Goal: Task Accomplishment & Management: Use online tool/utility

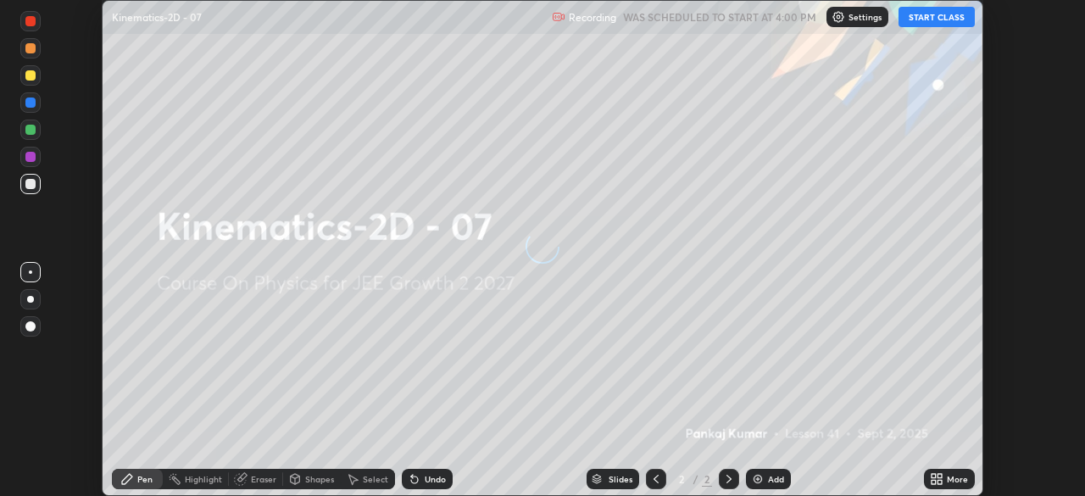
scroll to position [496, 1085]
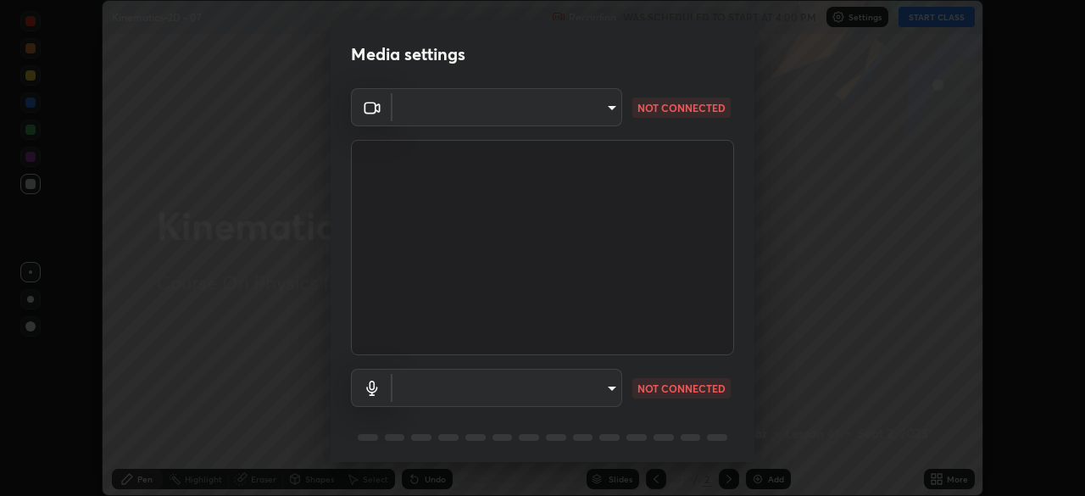
type input "8e51ced37930e971e34d94304a72bdf124377ca82fa83f25b6b4e34e328f1921"
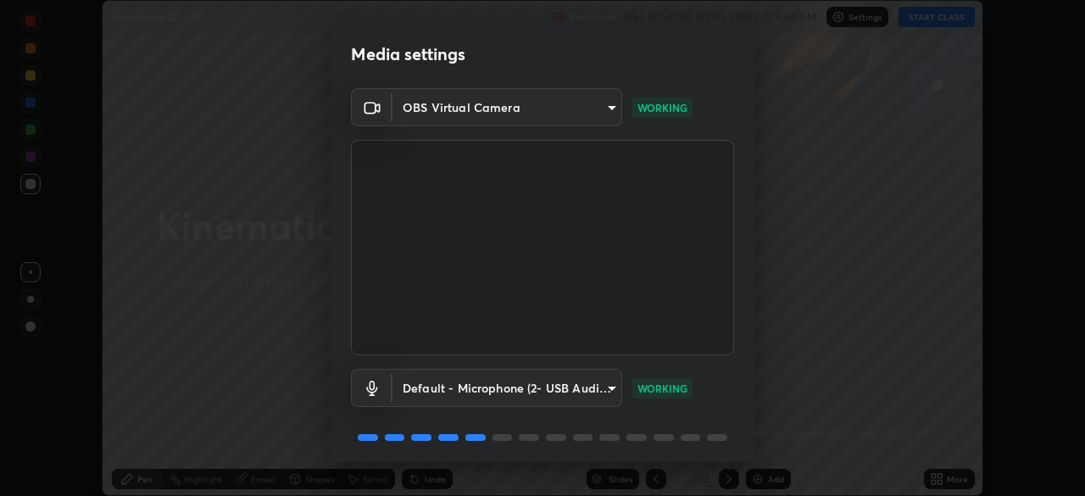
click at [604, 393] on body "Erase all Kinematics-2D - 07 Recording WAS SCHEDULED TO START AT 4:00 PM Settin…" at bounding box center [542, 248] width 1085 height 496
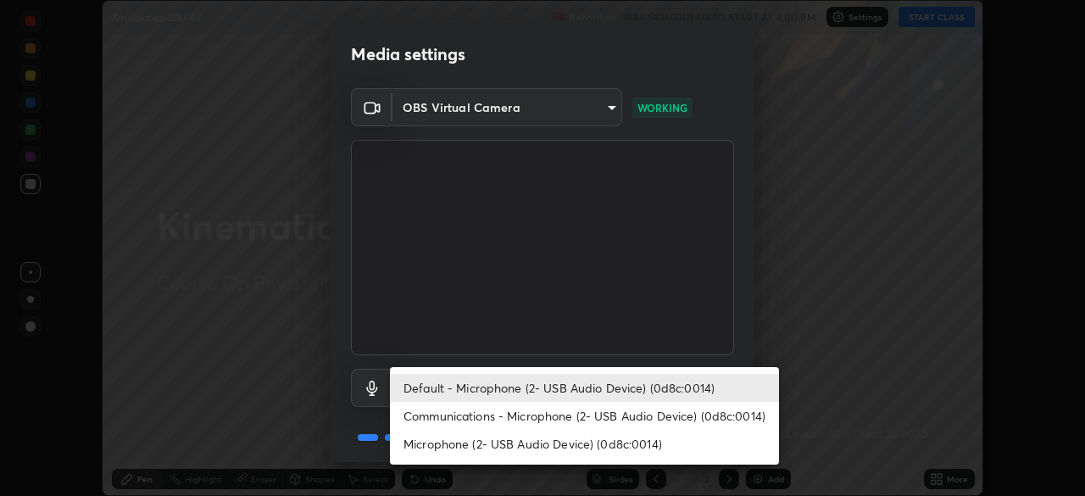
click at [590, 425] on li "Communications - Microphone (2- USB Audio Device) (0d8c:0014)" at bounding box center [584, 416] width 389 height 28
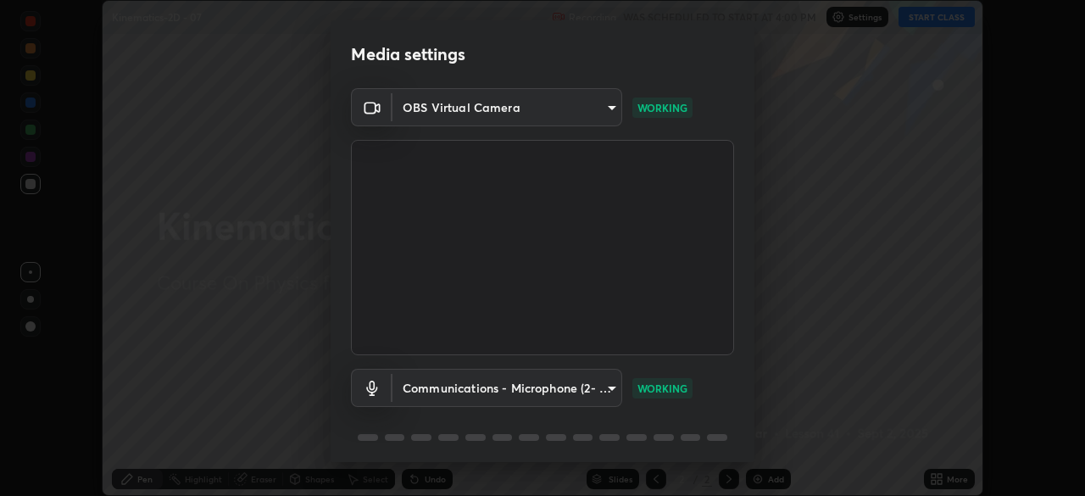
click at [606, 389] on body "Erase all Kinematics-2D - 07 Recording WAS SCHEDULED TO START AT 4:00 PM Settin…" at bounding box center [542, 248] width 1085 height 496
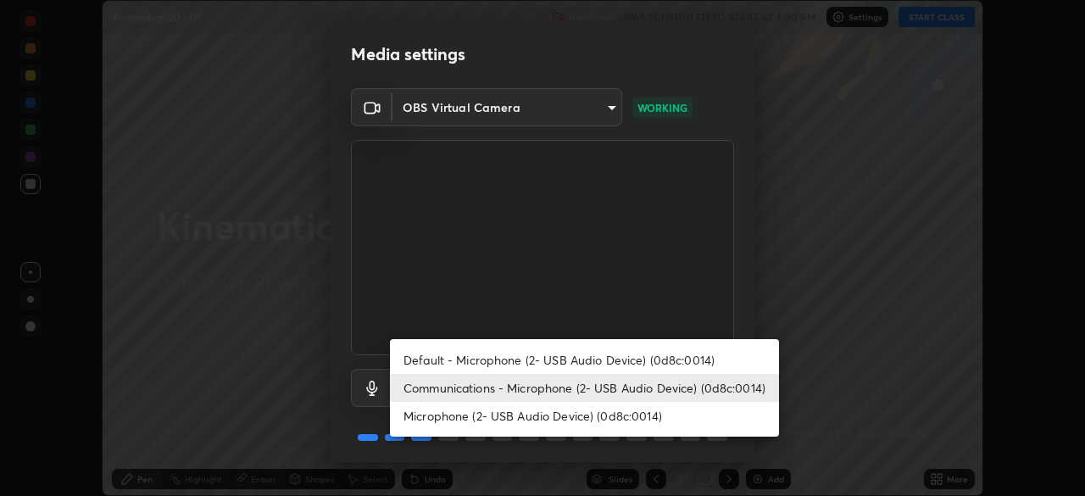
click at [623, 354] on li "Default - Microphone (2- USB Audio Device) (0d8c:0014)" at bounding box center [584, 360] width 389 height 28
type input "default"
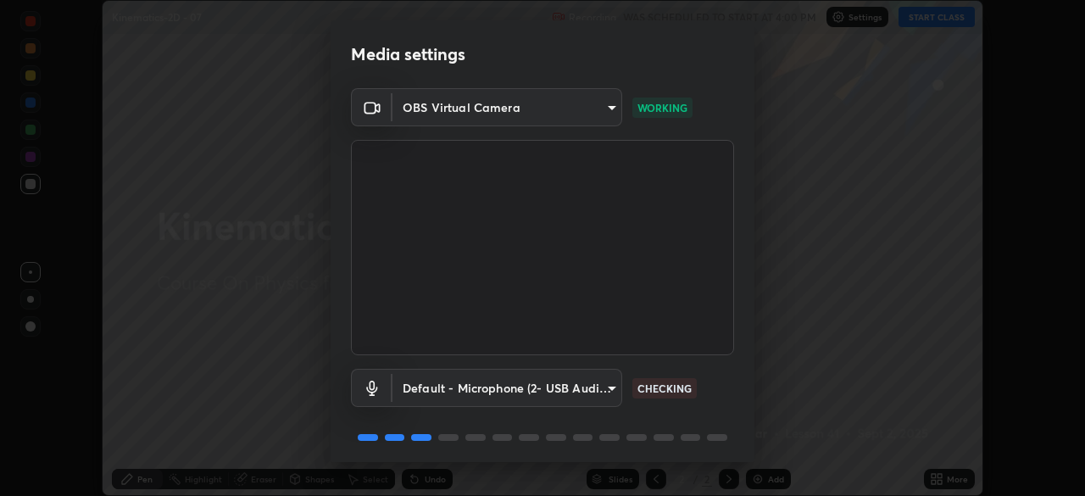
scroll to position [60, 0]
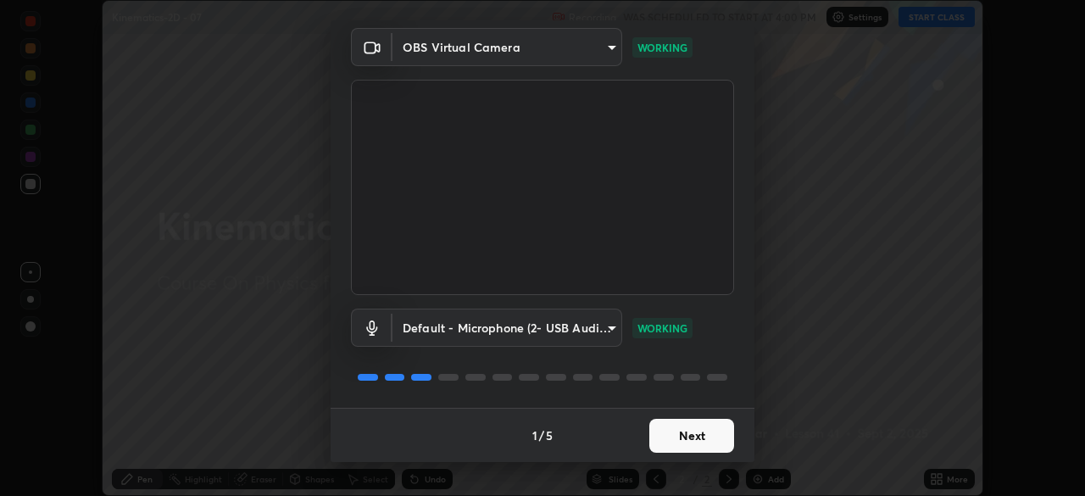
click at [690, 435] on button "Next" at bounding box center [692, 436] width 85 height 34
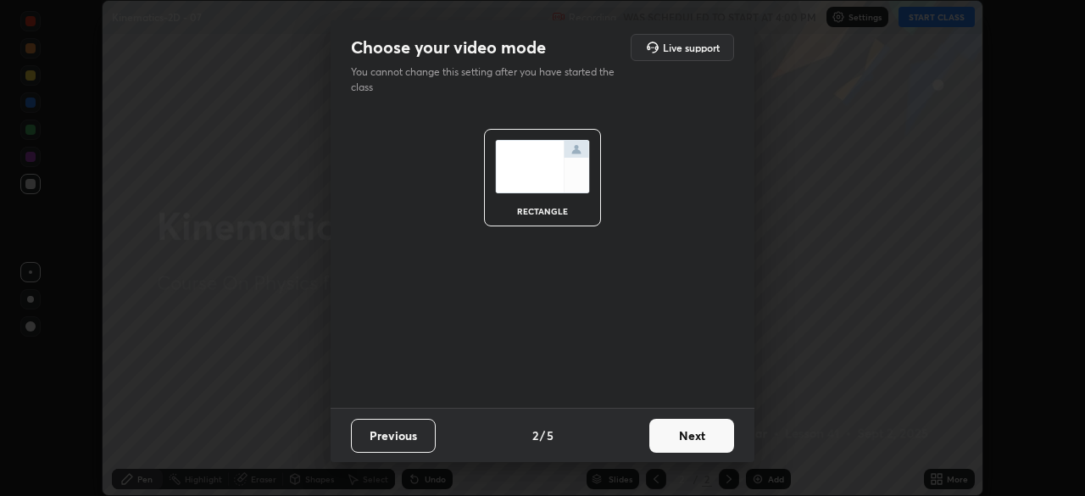
scroll to position [0, 0]
click at [690, 435] on button "Next" at bounding box center [692, 436] width 85 height 34
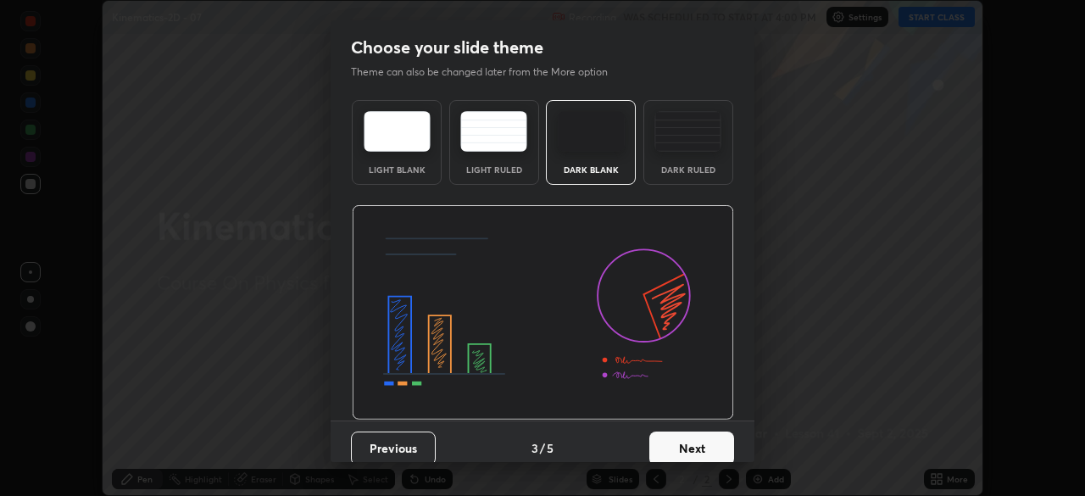
click at [691, 440] on button "Next" at bounding box center [692, 449] width 85 height 34
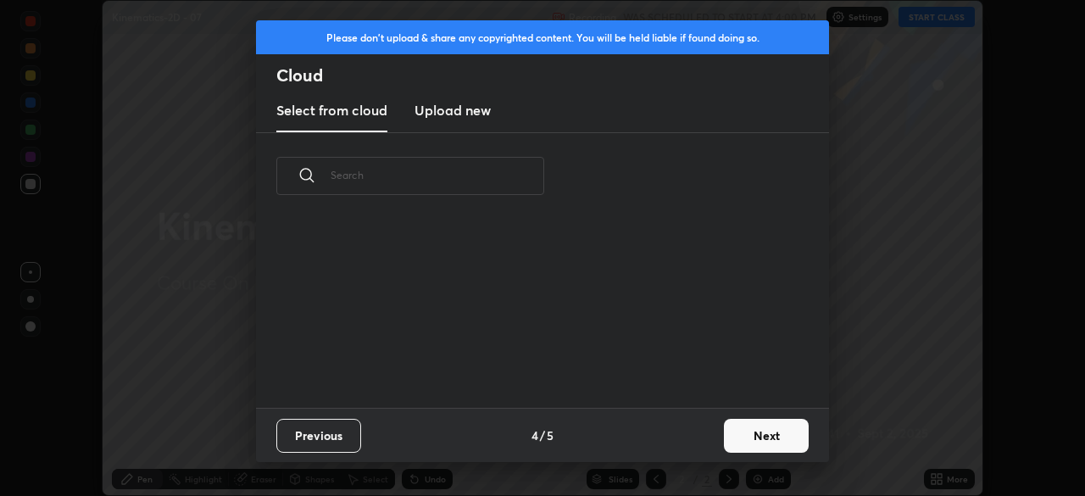
click at [700, 452] on div "Previous 4 / 5 Next" at bounding box center [542, 435] width 573 height 54
click at [742, 436] on button "Next" at bounding box center [766, 436] width 85 height 34
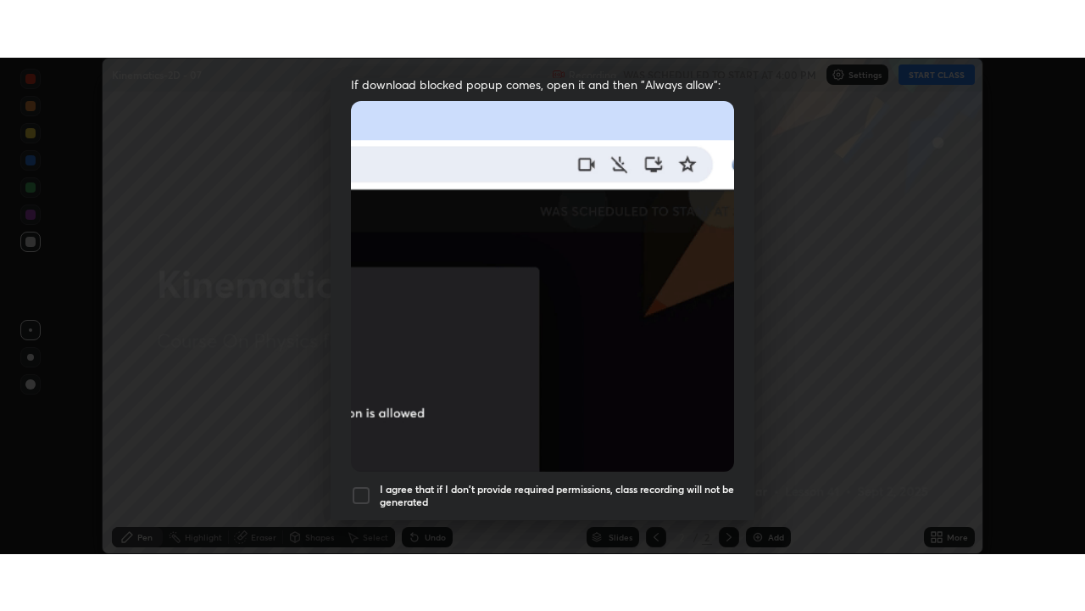
scroll to position [406, 0]
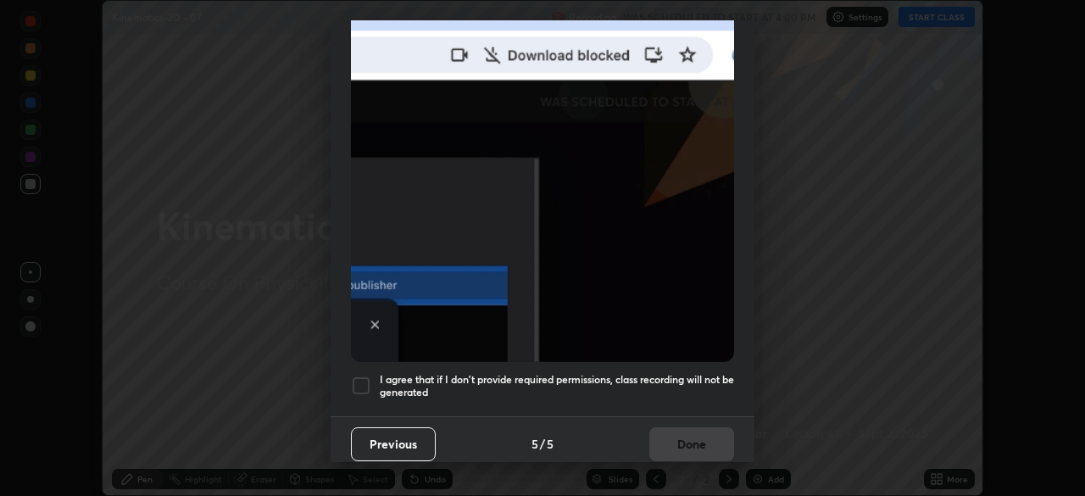
click at [655, 377] on h5 "I agree that if I don't provide required permissions, class recording will not …" at bounding box center [557, 386] width 354 height 26
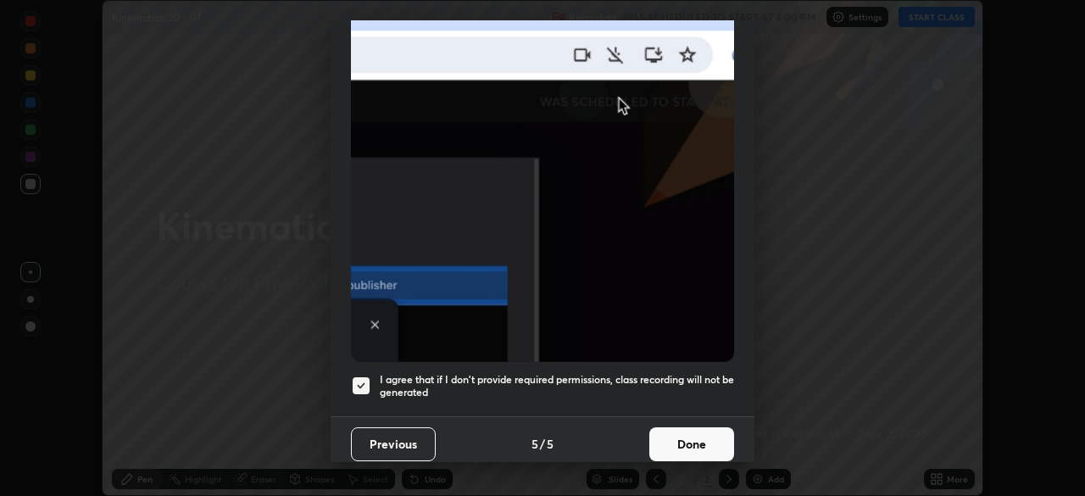
click at [671, 432] on button "Done" at bounding box center [692, 444] width 85 height 34
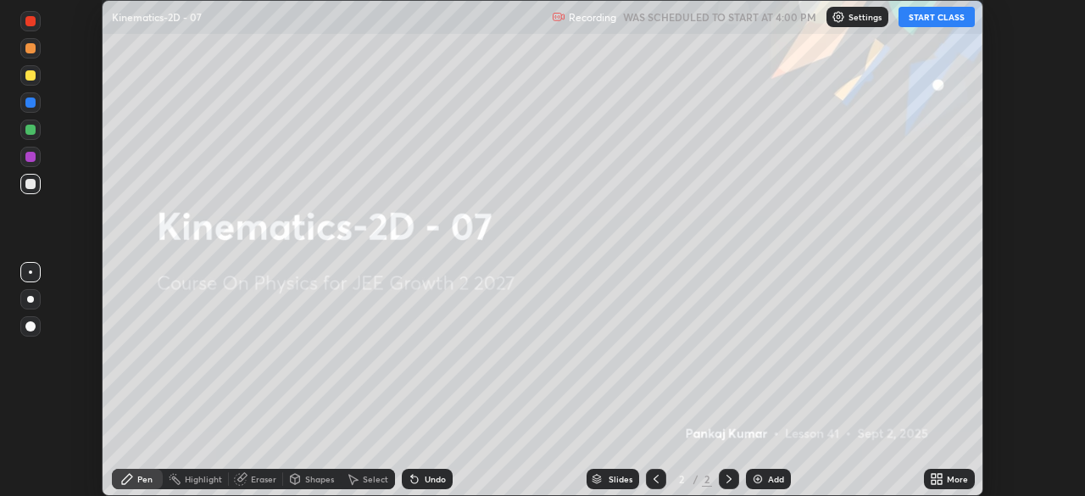
click at [923, 20] on button "START CLASS" at bounding box center [937, 17] width 76 height 20
click at [950, 479] on div "More" at bounding box center [957, 479] width 21 height 8
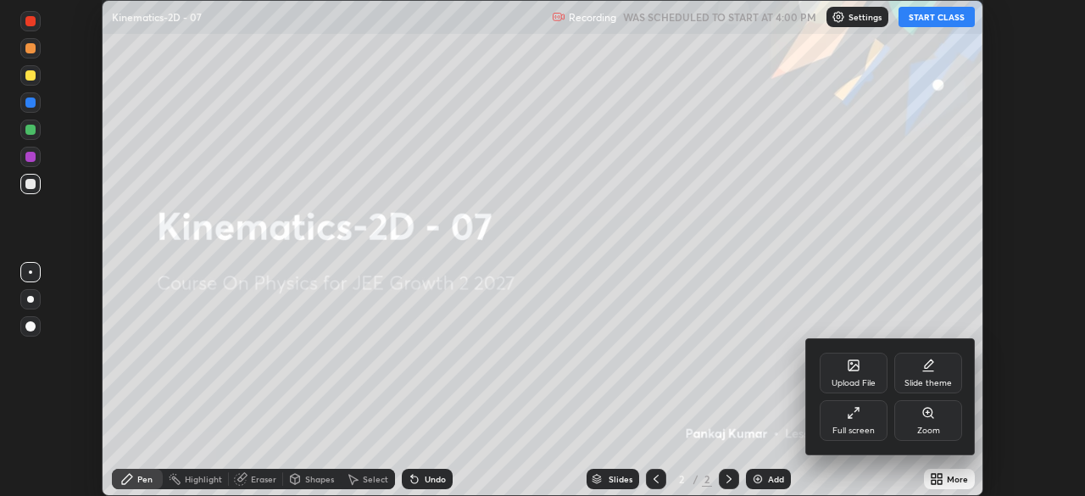
click at [846, 422] on div "Full screen" at bounding box center [854, 420] width 68 height 41
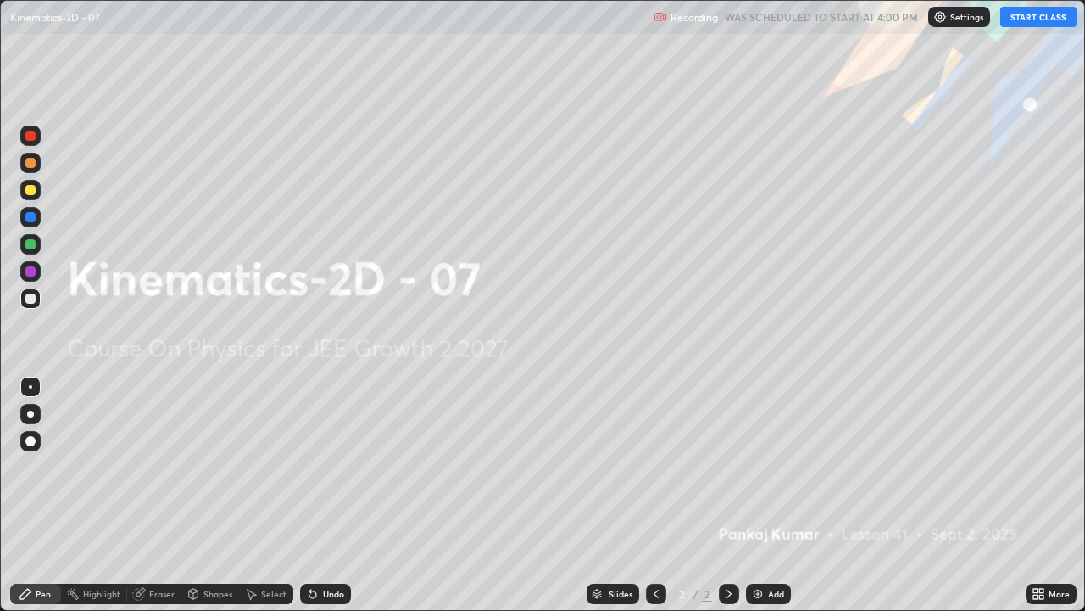
scroll to position [611, 1085]
click at [768, 495] on div "Add" at bounding box center [776, 593] width 16 height 8
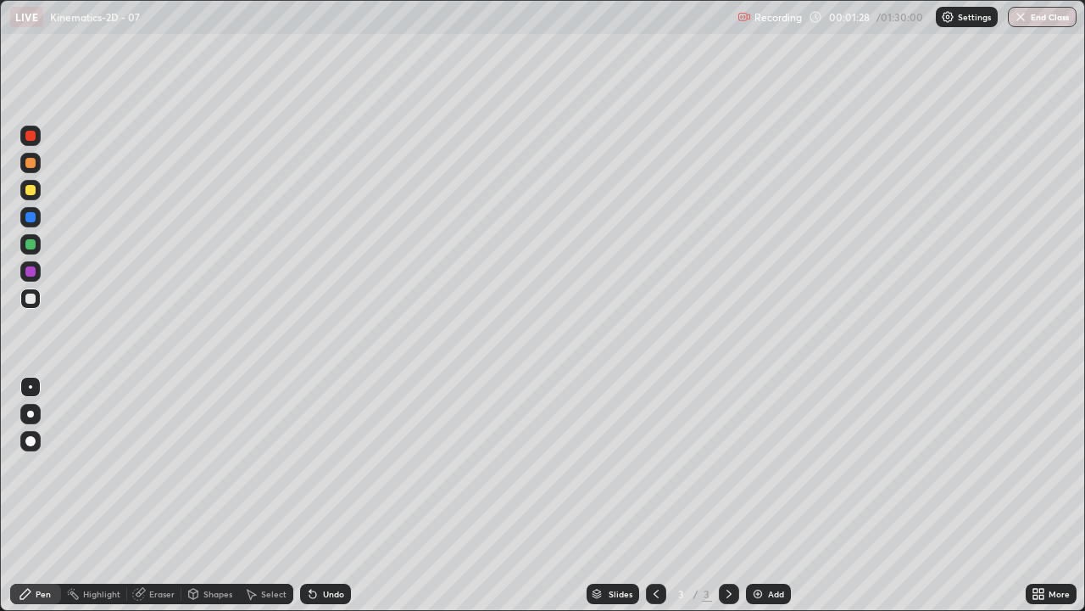
click at [32, 495] on div "Pen" at bounding box center [35, 593] width 51 height 20
click at [33, 188] on div at bounding box center [30, 190] width 10 height 10
click at [327, 495] on div "Undo" at bounding box center [325, 593] width 51 height 20
click at [210, 495] on div "Shapes" at bounding box center [218, 593] width 29 height 8
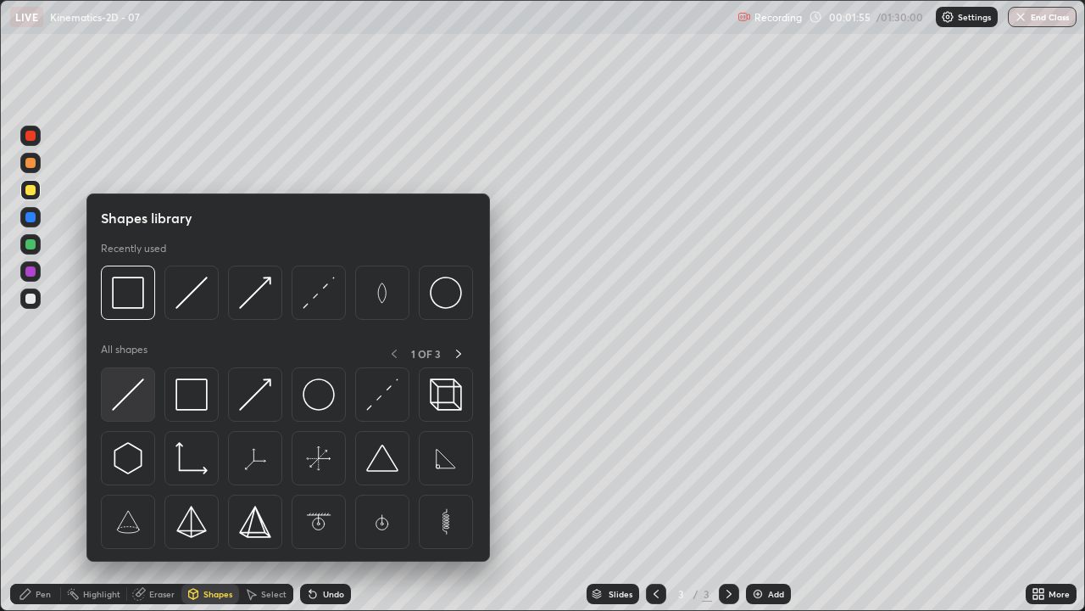
click at [129, 387] on img at bounding box center [128, 394] width 32 height 32
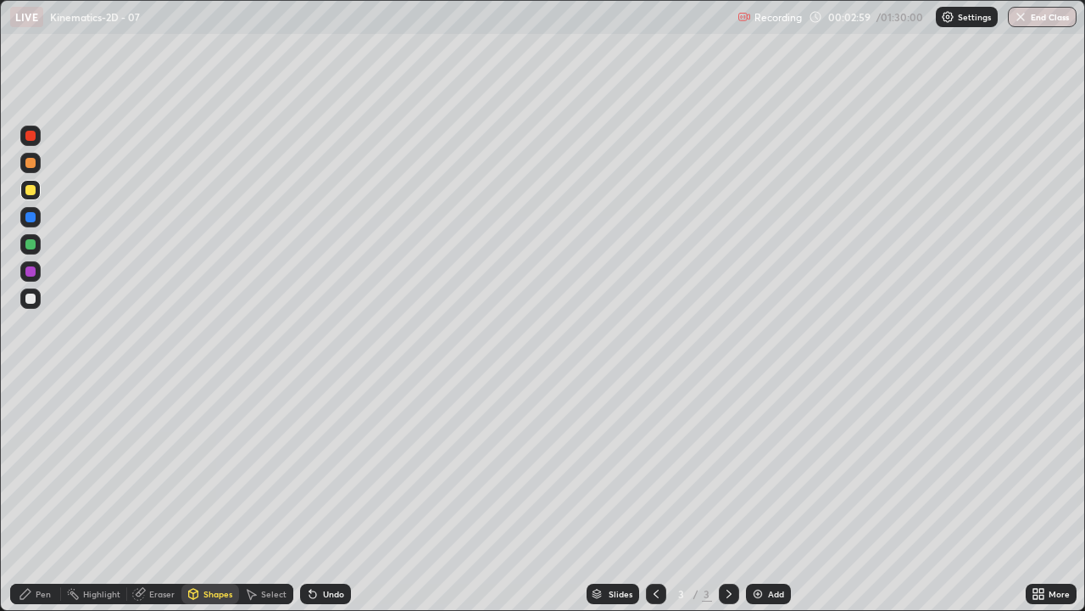
click at [201, 495] on div "Shapes" at bounding box center [210, 593] width 58 height 20
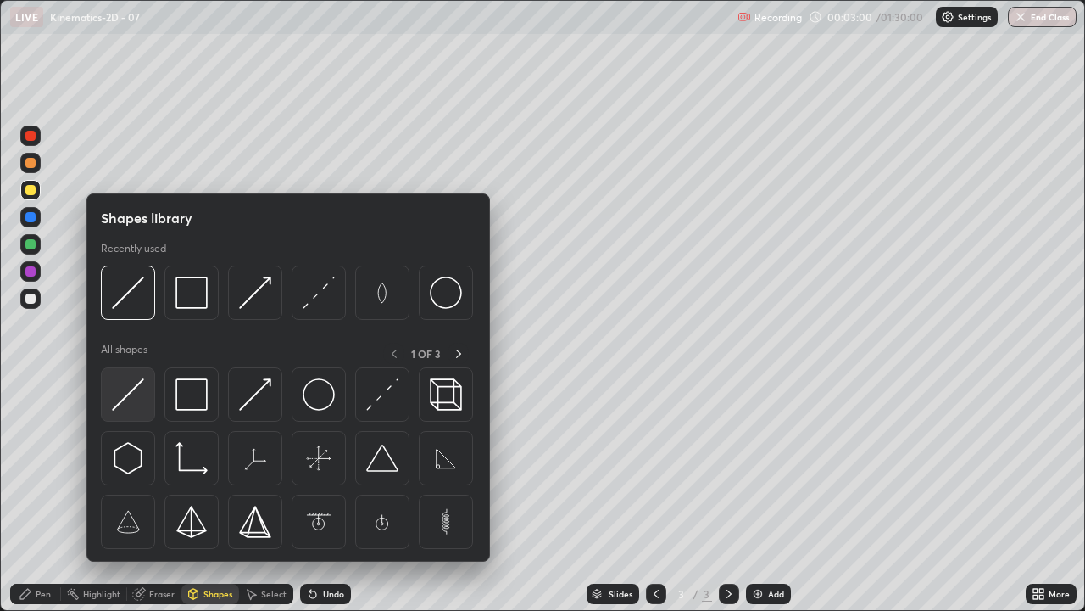
click at [123, 389] on img at bounding box center [128, 394] width 32 height 32
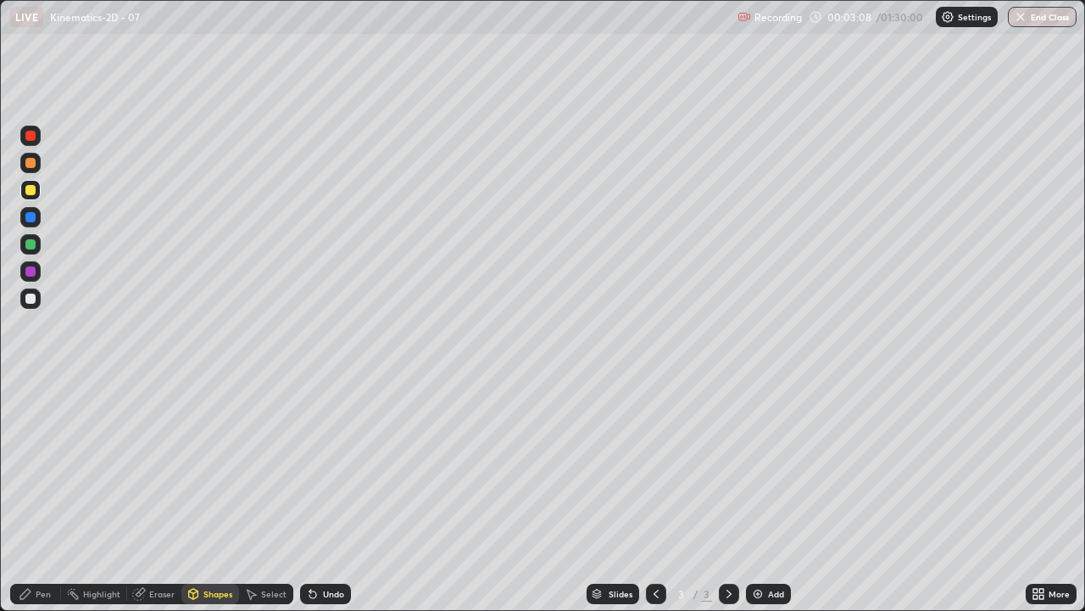
click at [209, 495] on div "Shapes" at bounding box center [210, 593] width 58 height 20
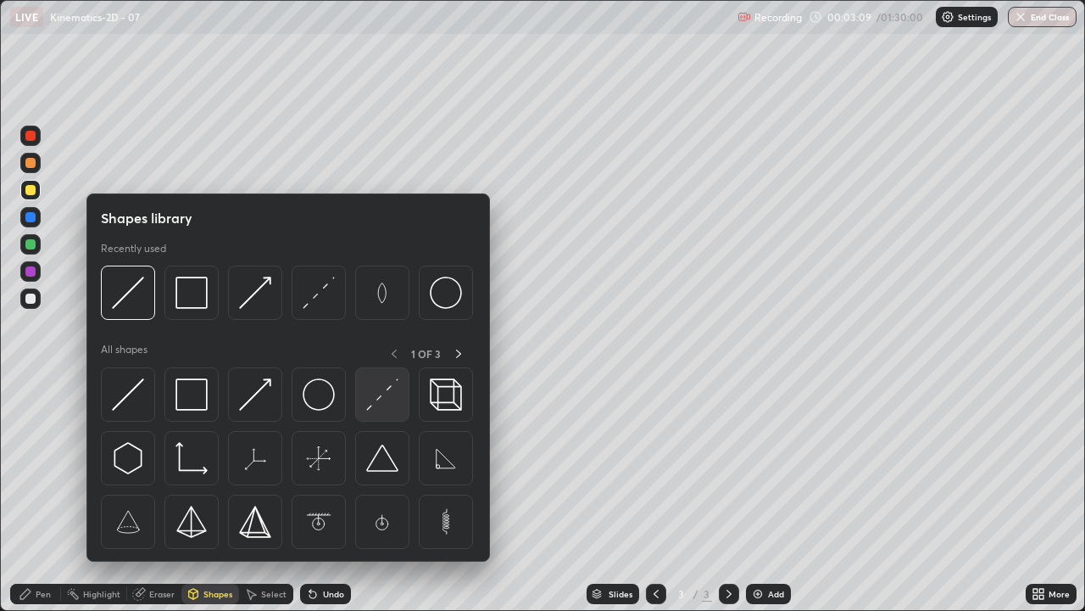
click at [385, 395] on img at bounding box center [382, 394] width 32 height 32
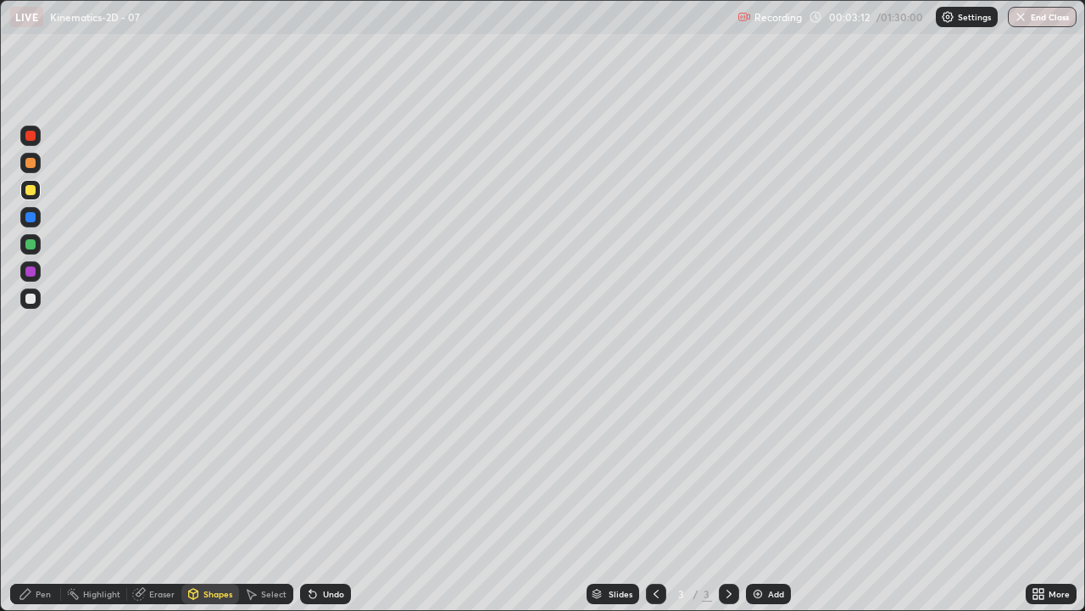
click at [31, 495] on icon at bounding box center [26, 594] width 14 height 14
click at [213, 495] on div "Shapes" at bounding box center [218, 593] width 29 height 8
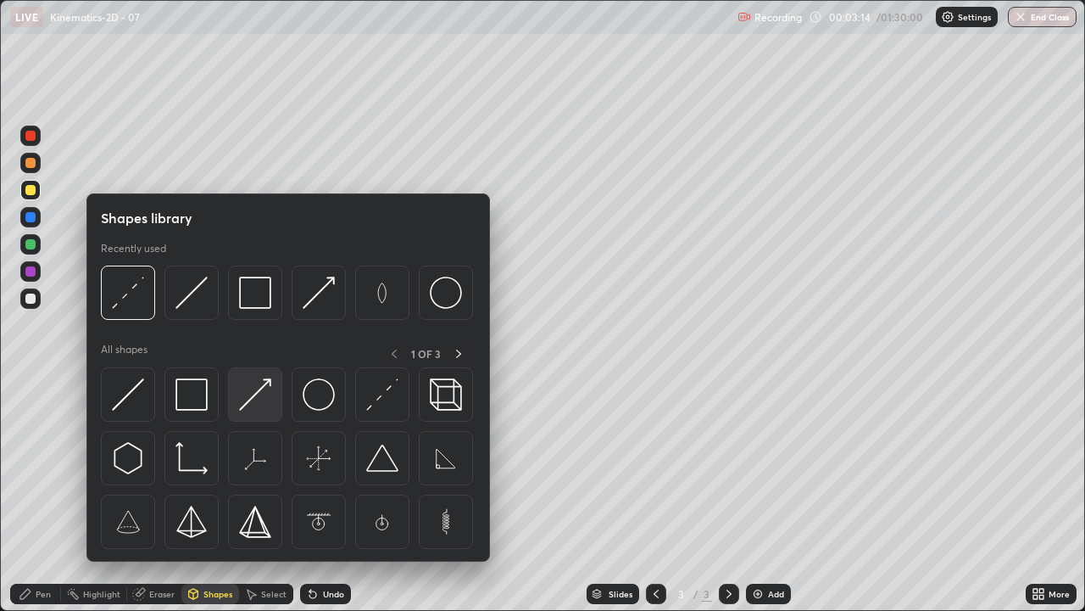
click at [262, 386] on img at bounding box center [255, 394] width 32 height 32
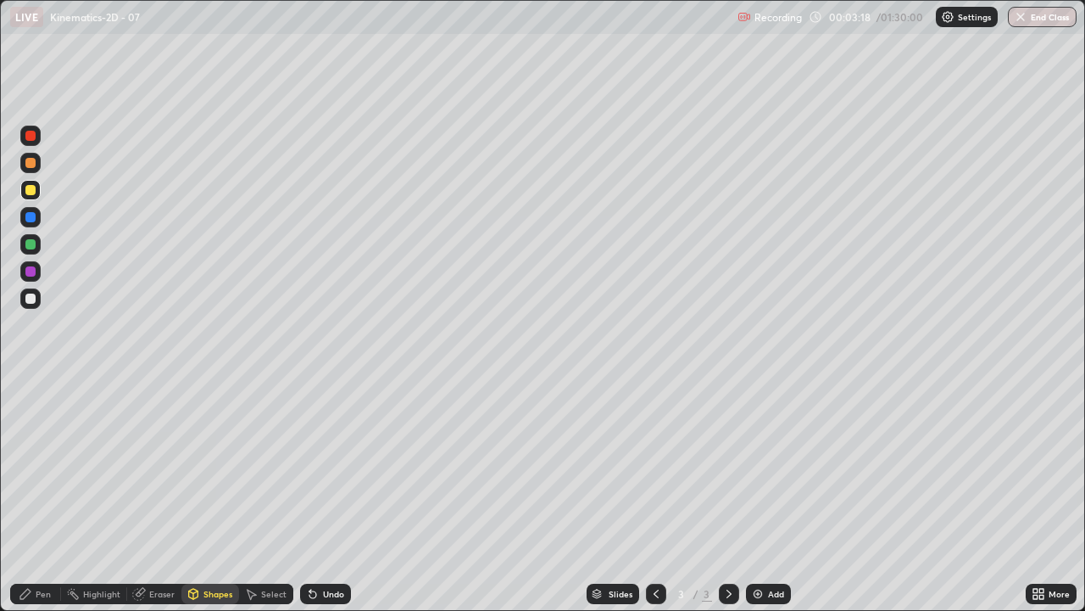
click at [27, 495] on div "Pen" at bounding box center [35, 593] width 51 height 20
click at [205, 495] on div "Shapes" at bounding box center [210, 593] width 58 height 20
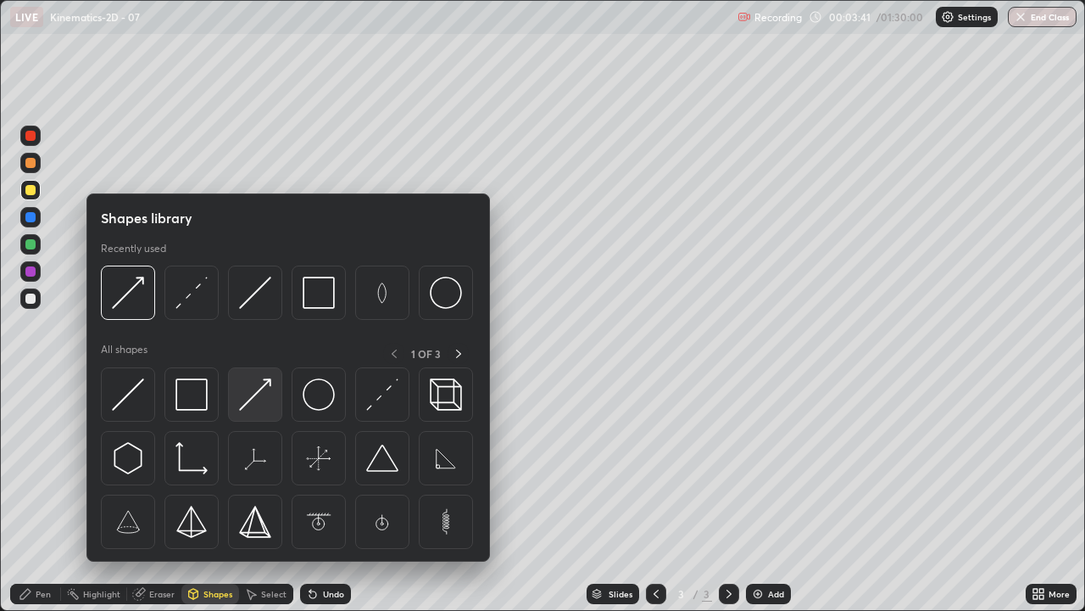
click at [254, 396] on img at bounding box center [255, 394] width 32 height 32
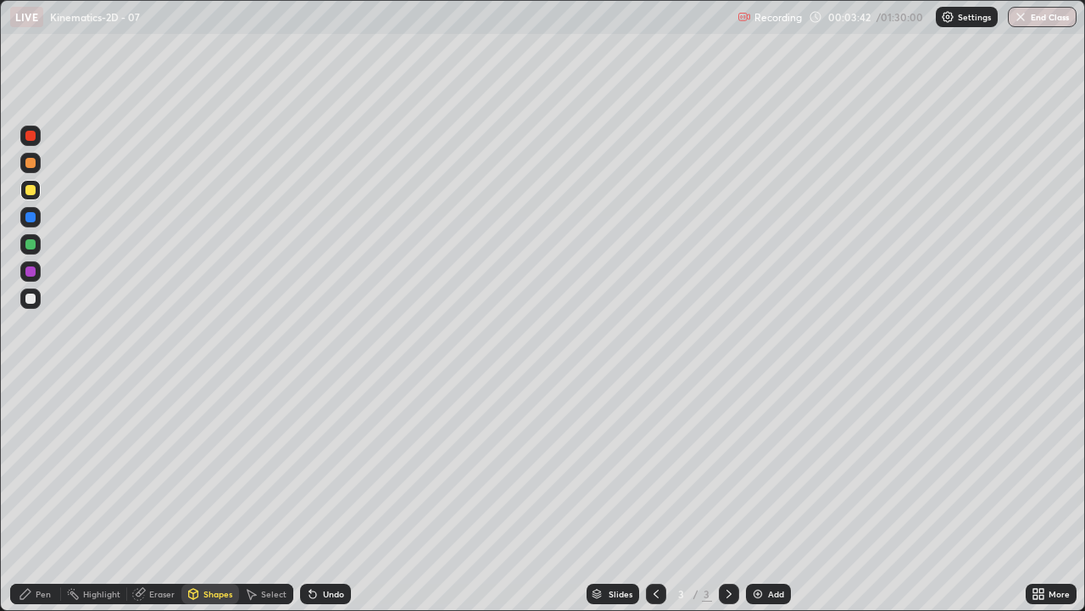
click at [34, 269] on div at bounding box center [30, 271] width 10 height 10
click at [35, 495] on div "Pen" at bounding box center [35, 593] width 51 height 20
click at [30, 292] on div at bounding box center [30, 298] width 20 height 20
click at [204, 495] on div "Shapes" at bounding box center [210, 593] width 58 height 20
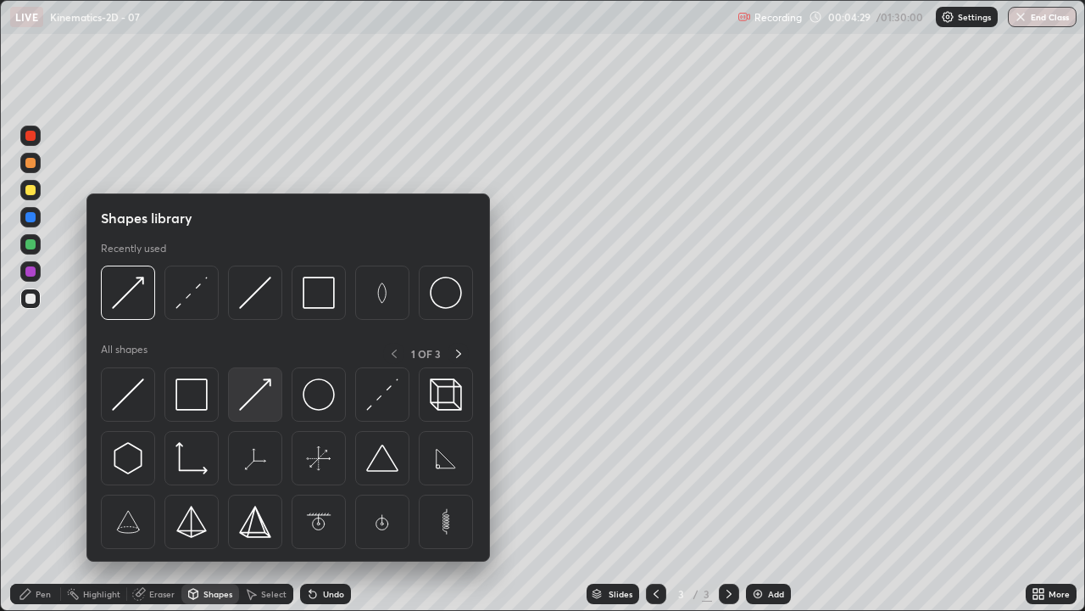
click at [251, 388] on img at bounding box center [255, 394] width 32 height 32
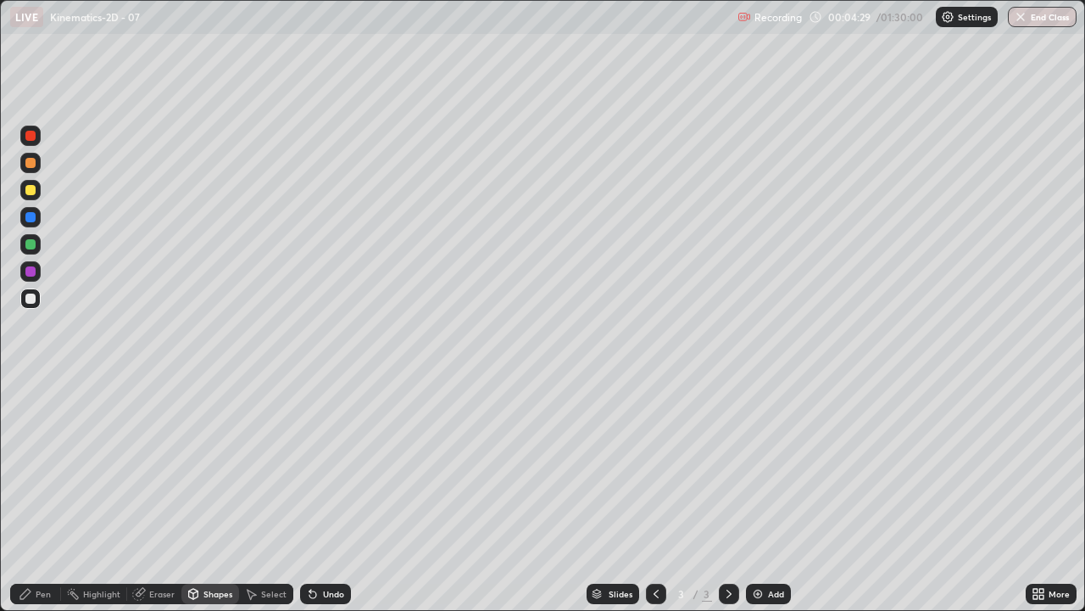
click at [32, 189] on div at bounding box center [30, 190] width 10 height 10
click at [27, 495] on icon at bounding box center [25, 593] width 10 height 10
click at [213, 495] on div "Shapes" at bounding box center [218, 593] width 29 height 8
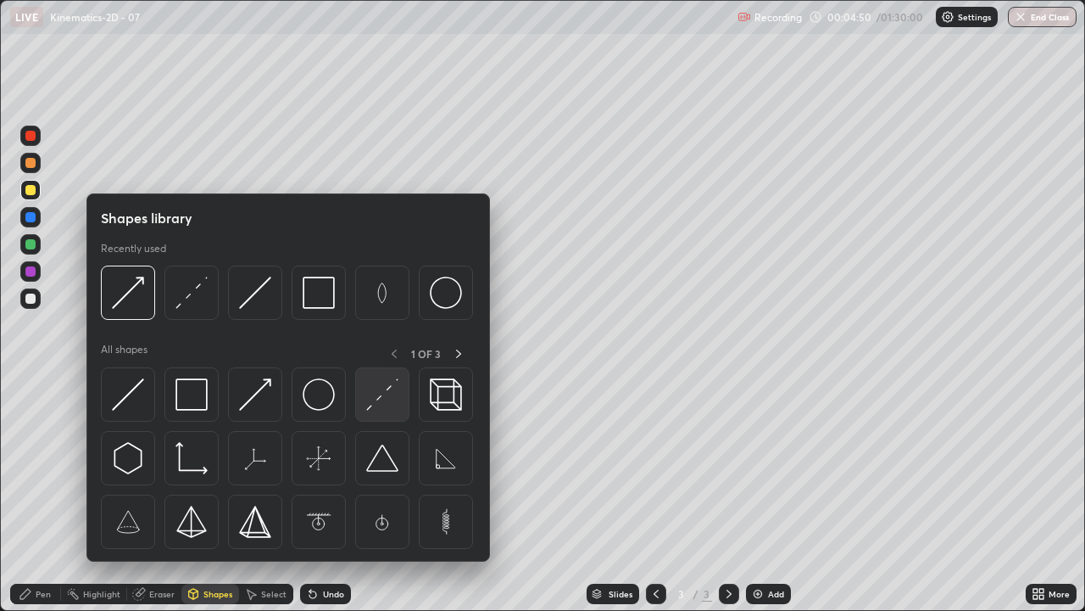
click at [387, 398] on img at bounding box center [382, 394] width 32 height 32
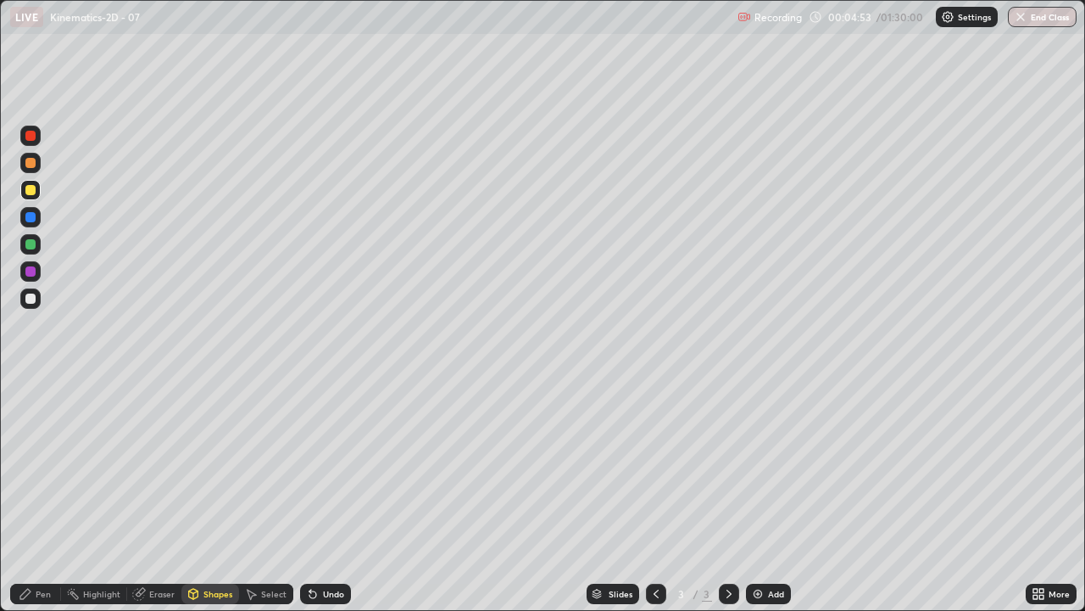
click at [26, 495] on icon at bounding box center [26, 594] width 14 height 14
click at [38, 495] on div "Pen" at bounding box center [43, 593] width 15 height 8
click at [34, 300] on div at bounding box center [30, 298] width 10 height 10
click at [208, 495] on div "Shapes" at bounding box center [218, 593] width 29 height 8
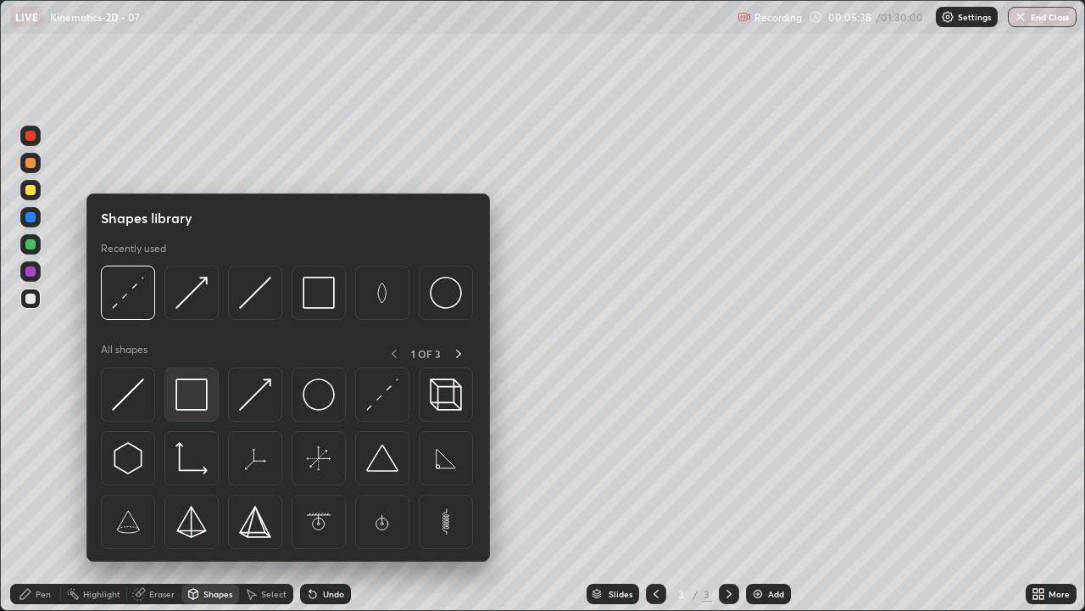
click at [198, 390] on img at bounding box center [192, 394] width 32 height 32
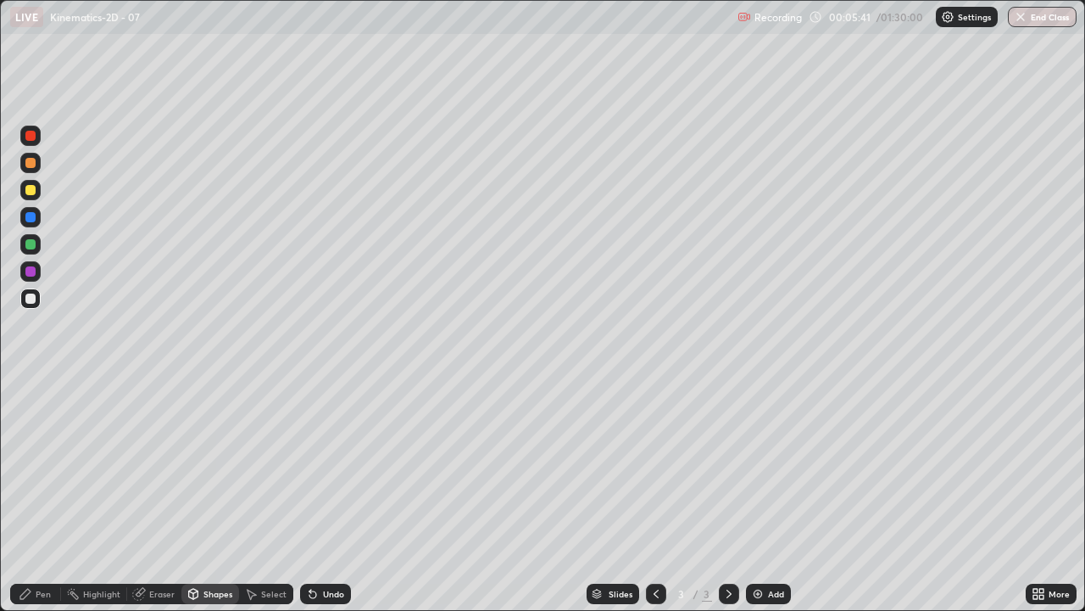
click at [38, 495] on div "Pen" at bounding box center [43, 593] width 15 height 8
click at [152, 495] on div "Eraser" at bounding box center [161, 593] width 25 height 8
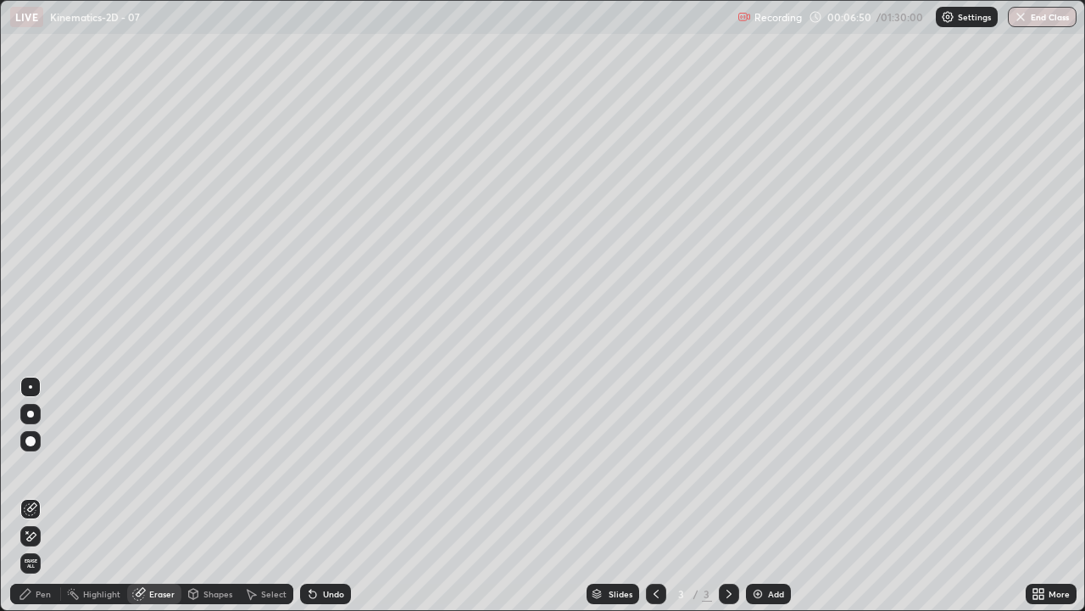
click at [27, 495] on icon at bounding box center [27, 532] width 2 height 2
click at [34, 495] on div "Pen" at bounding box center [35, 593] width 51 height 20
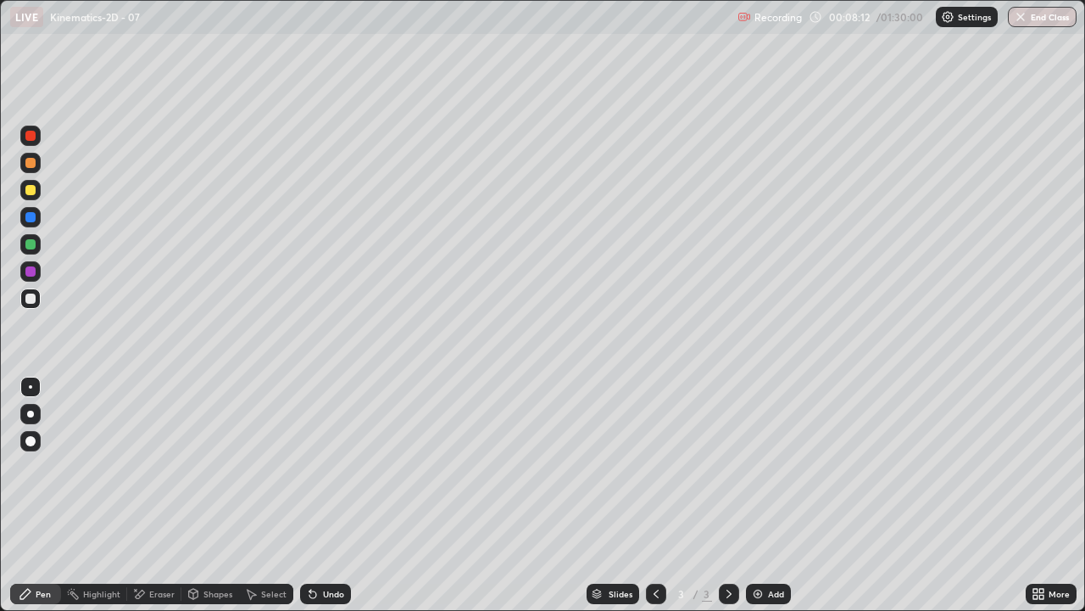
click at [215, 495] on div "Shapes" at bounding box center [210, 593] width 58 height 20
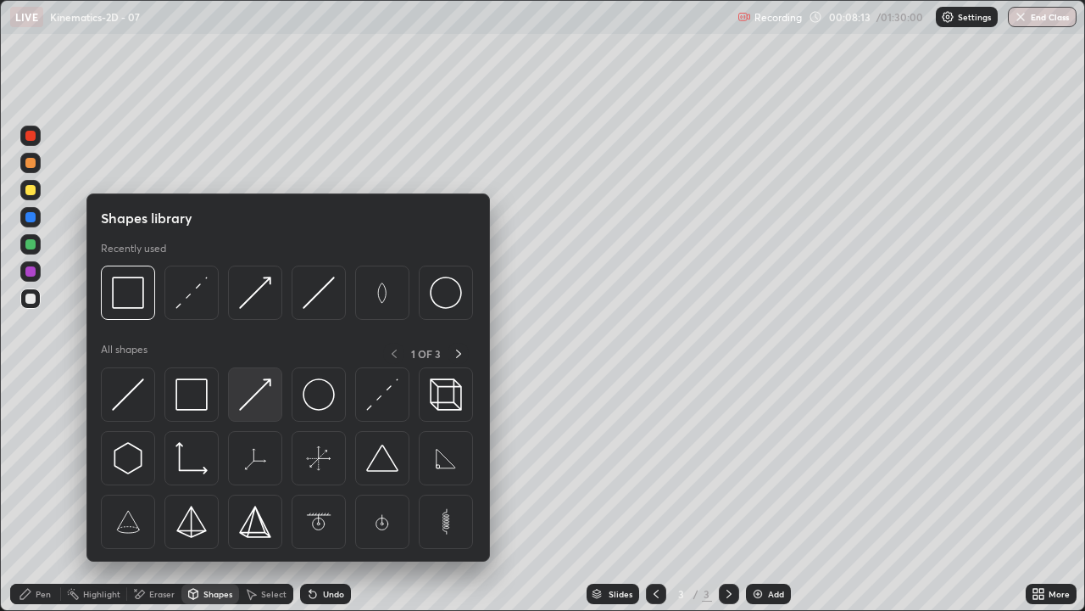
click at [256, 393] on img at bounding box center [255, 394] width 32 height 32
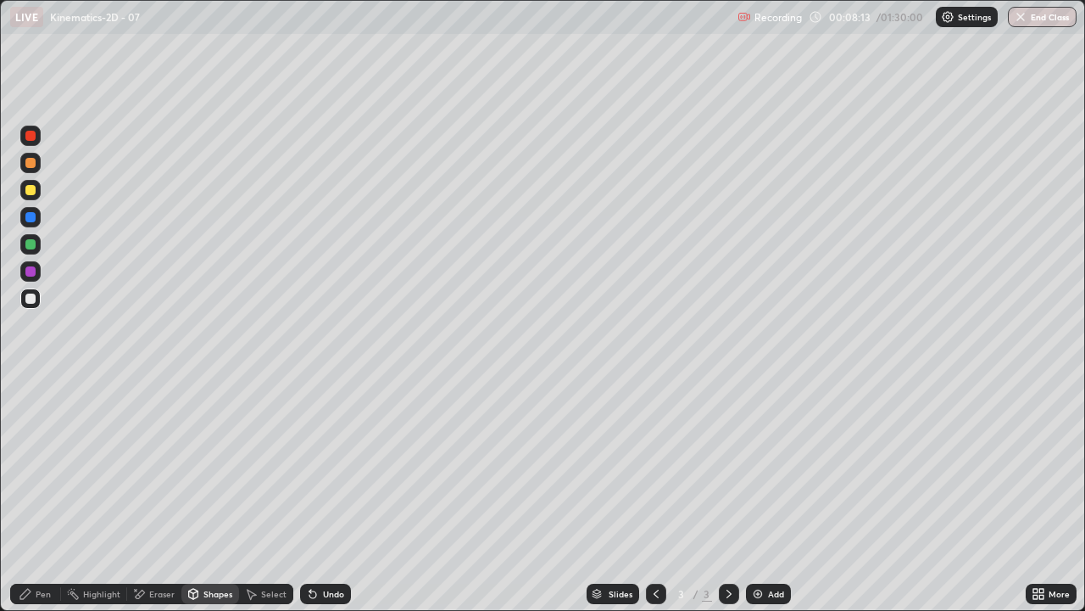
click at [31, 265] on div at bounding box center [30, 271] width 20 height 20
click at [36, 495] on div "Pen" at bounding box center [43, 593] width 15 height 8
click at [31, 187] on div at bounding box center [30, 190] width 10 height 10
click at [149, 495] on div "Eraser" at bounding box center [154, 593] width 54 height 20
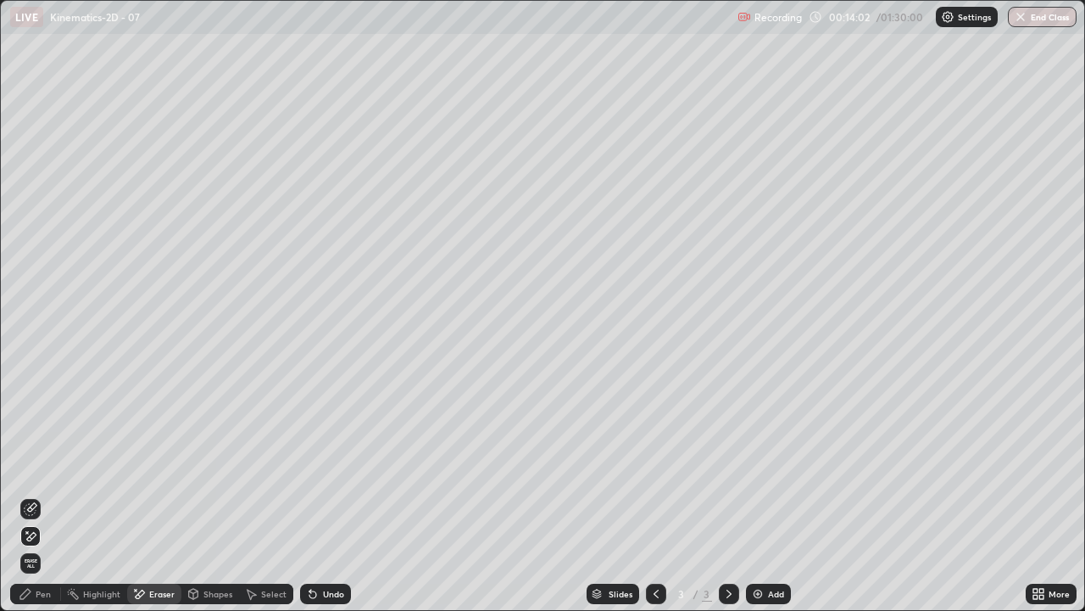
click at [147, 495] on div "Eraser" at bounding box center [154, 593] width 54 height 20
click at [36, 495] on div "Pen" at bounding box center [43, 593] width 15 height 8
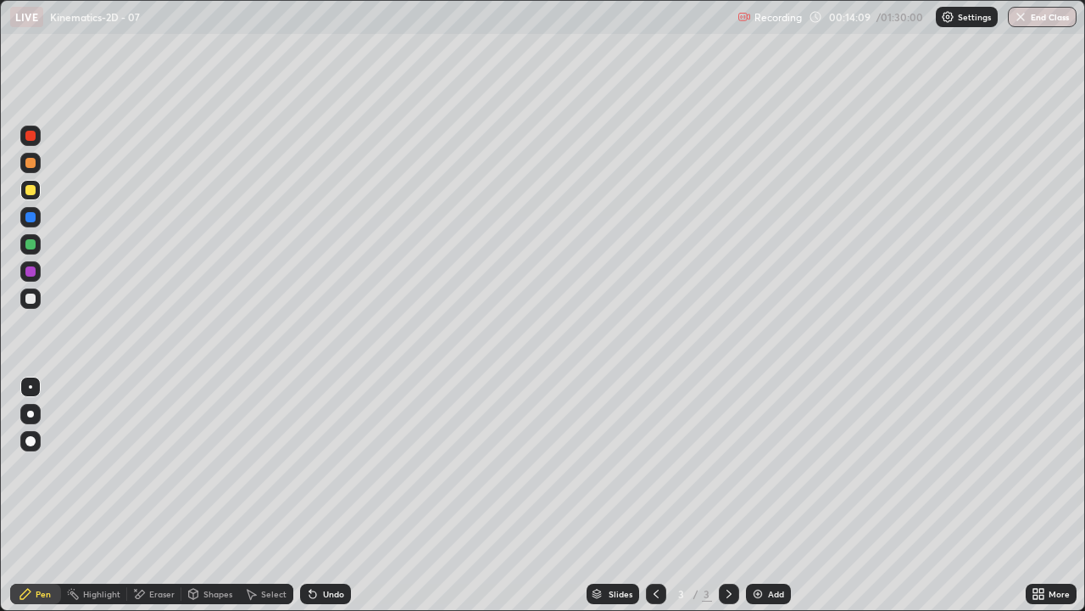
click at [31, 270] on div at bounding box center [30, 271] width 10 height 10
click at [31, 293] on div at bounding box center [30, 298] width 10 height 10
click at [206, 495] on div "Shapes" at bounding box center [218, 593] width 29 height 8
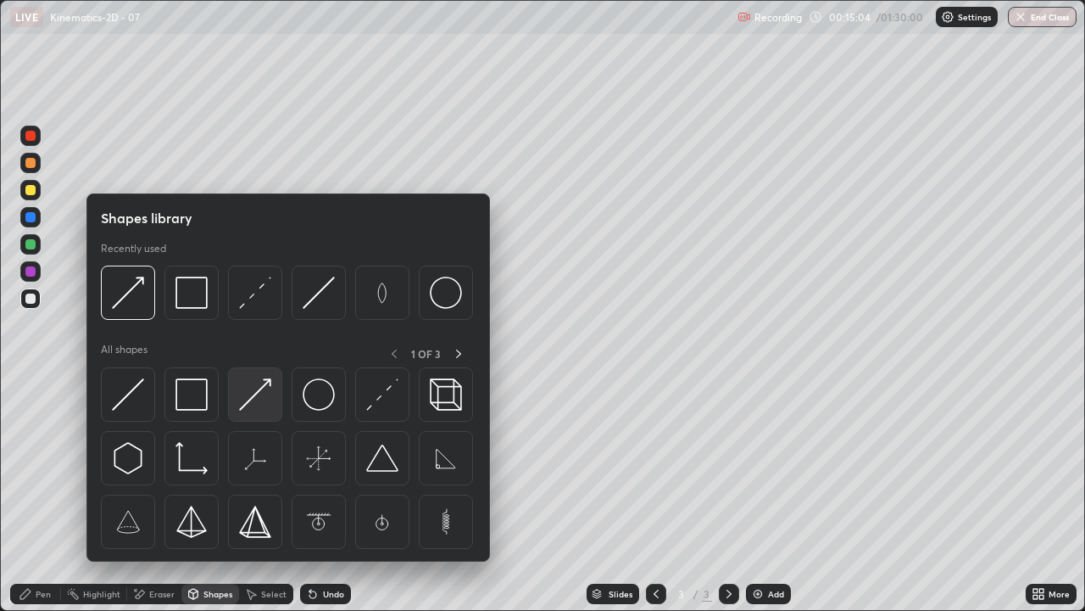
click at [249, 400] on img at bounding box center [255, 394] width 32 height 32
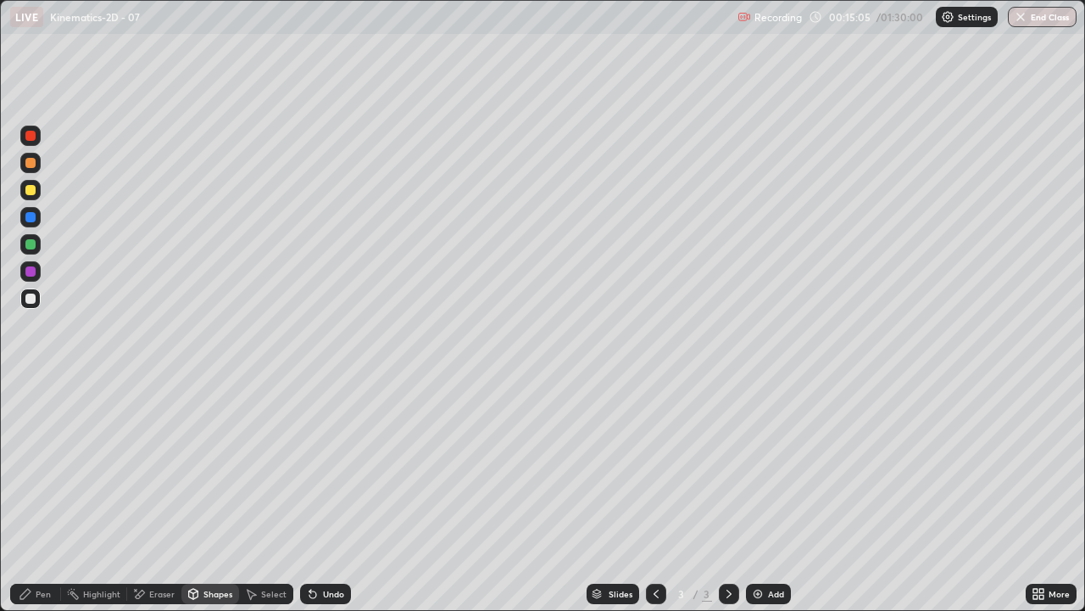
click at [35, 270] on div at bounding box center [30, 271] width 10 height 10
click at [28, 187] on div at bounding box center [30, 190] width 10 height 10
click at [209, 495] on div "Shapes" at bounding box center [210, 593] width 58 height 20
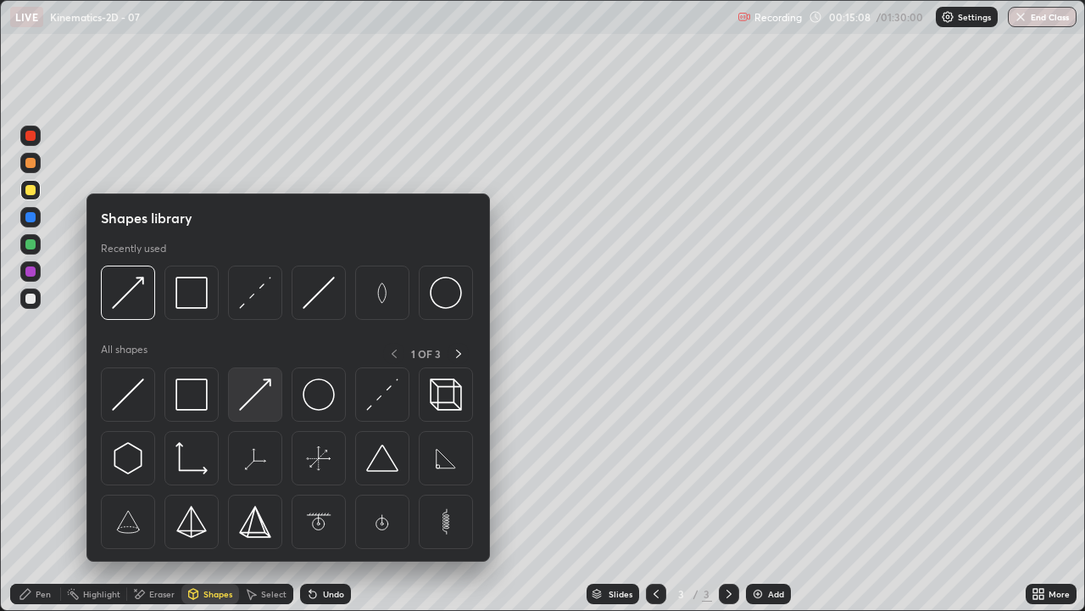
click at [254, 393] on img at bounding box center [255, 394] width 32 height 32
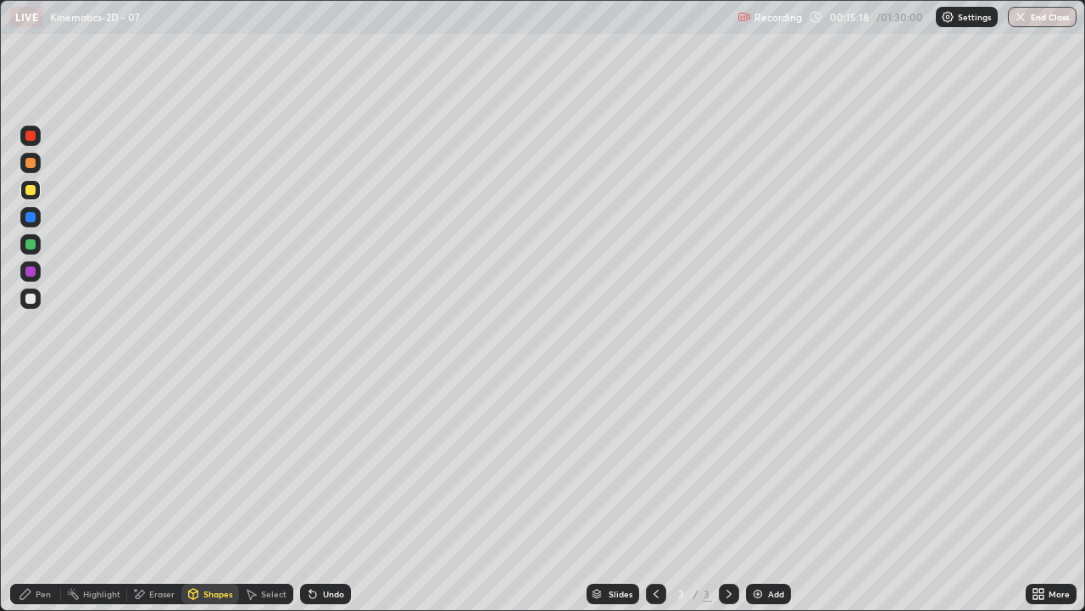
click at [209, 495] on div "Shapes" at bounding box center [218, 593] width 29 height 8
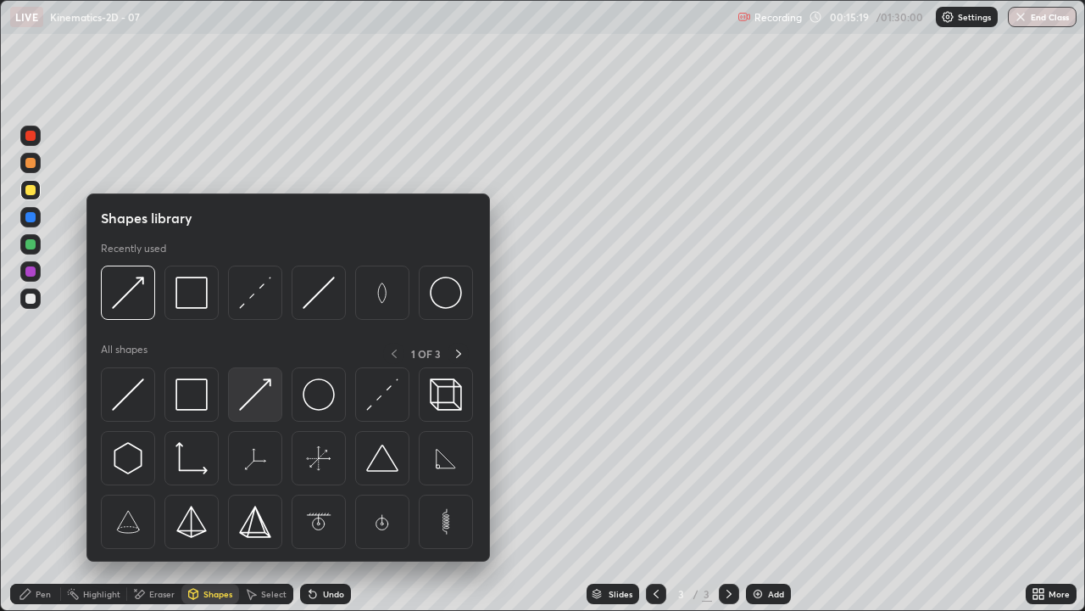
click at [251, 394] on img at bounding box center [255, 394] width 32 height 32
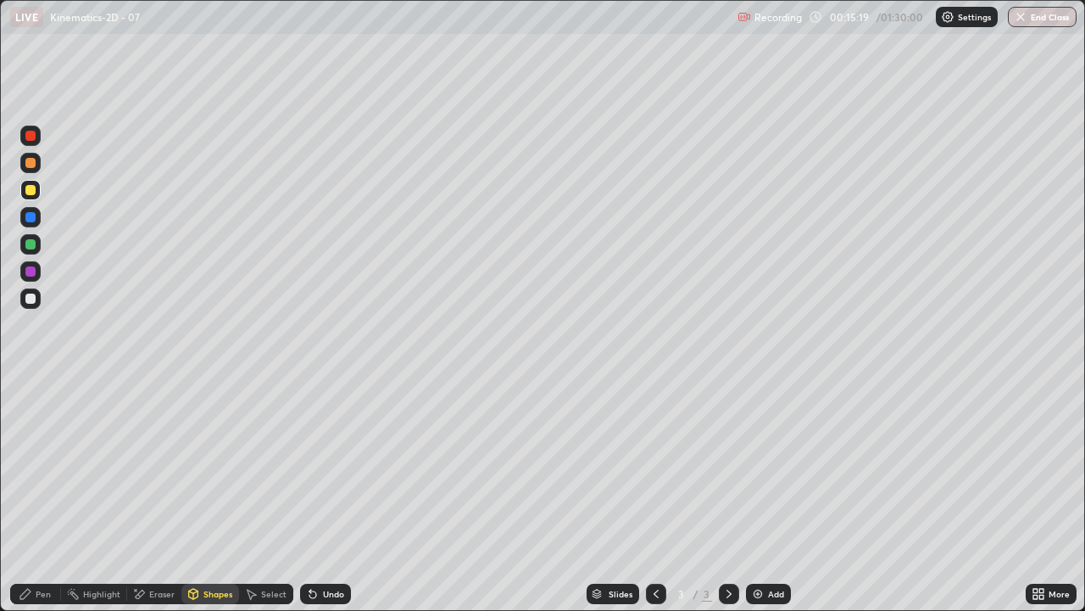
click at [26, 240] on div at bounding box center [30, 244] width 10 height 10
click at [10, 495] on div "Pen" at bounding box center [35, 594] width 51 height 34
click at [768, 495] on div "Add" at bounding box center [768, 593] width 45 height 20
click at [204, 495] on div "Shapes" at bounding box center [210, 593] width 58 height 20
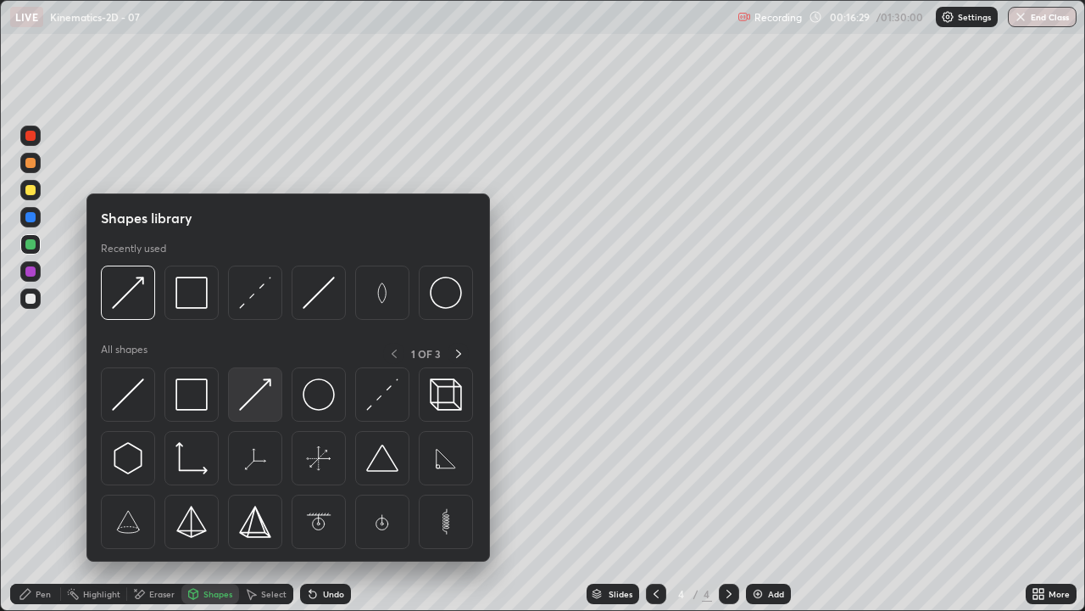
click at [265, 400] on img at bounding box center [255, 394] width 32 height 32
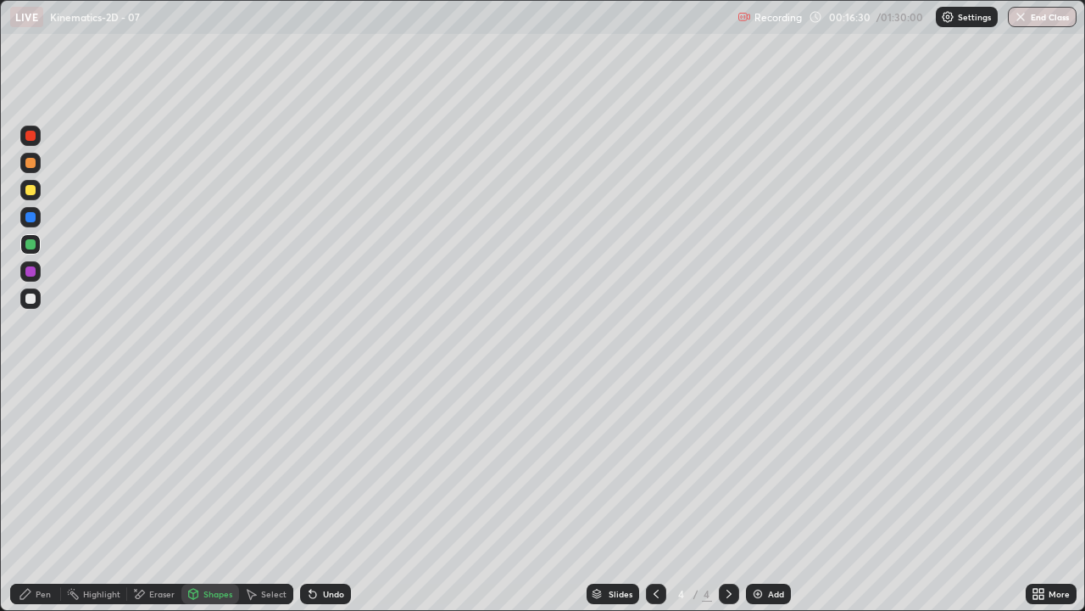
click at [35, 191] on div at bounding box center [30, 190] width 10 height 10
click at [38, 495] on div "Pen" at bounding box center [35, 593] width 51 height 20
click at [209, 495] on div "Shapes" at bounding box center [210, 593] width 58 height 20
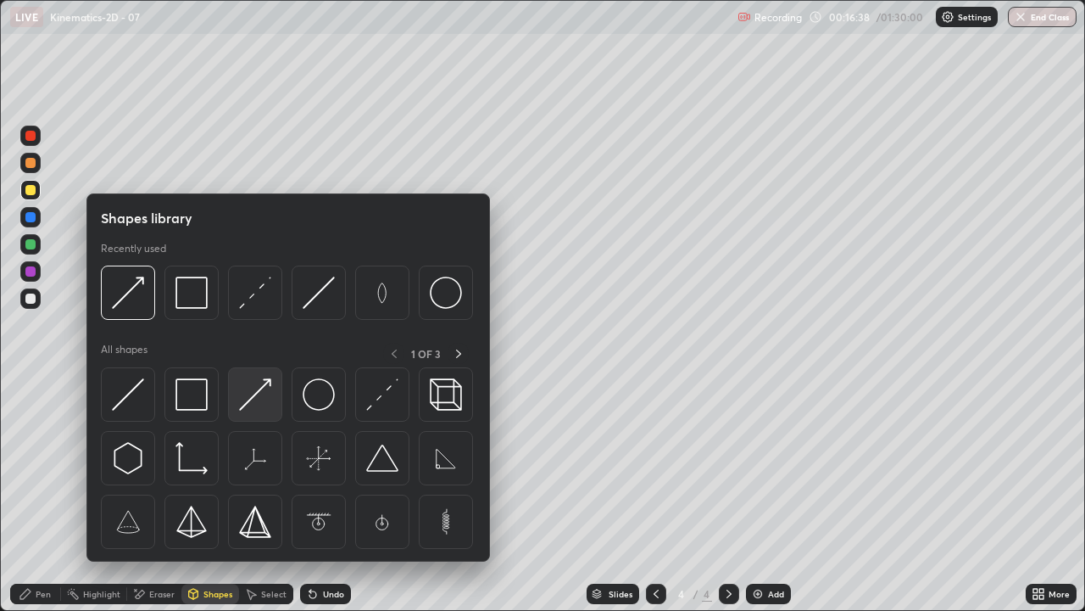
click at [259, 394] on img at bounding box center [255, 394] width 32 height 32
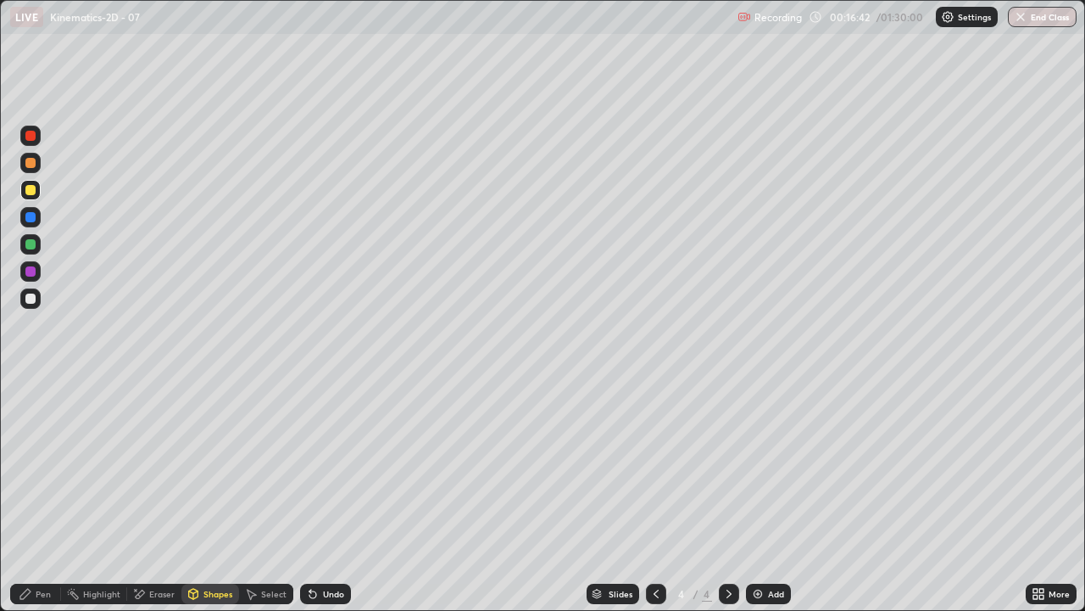
click at [27, 495] on div "Pen" at bounding box center [35, 593] width 51 height 20
click at [205, 495] on div "Shapes" at bounding box center [210, 593] width 58 height 20
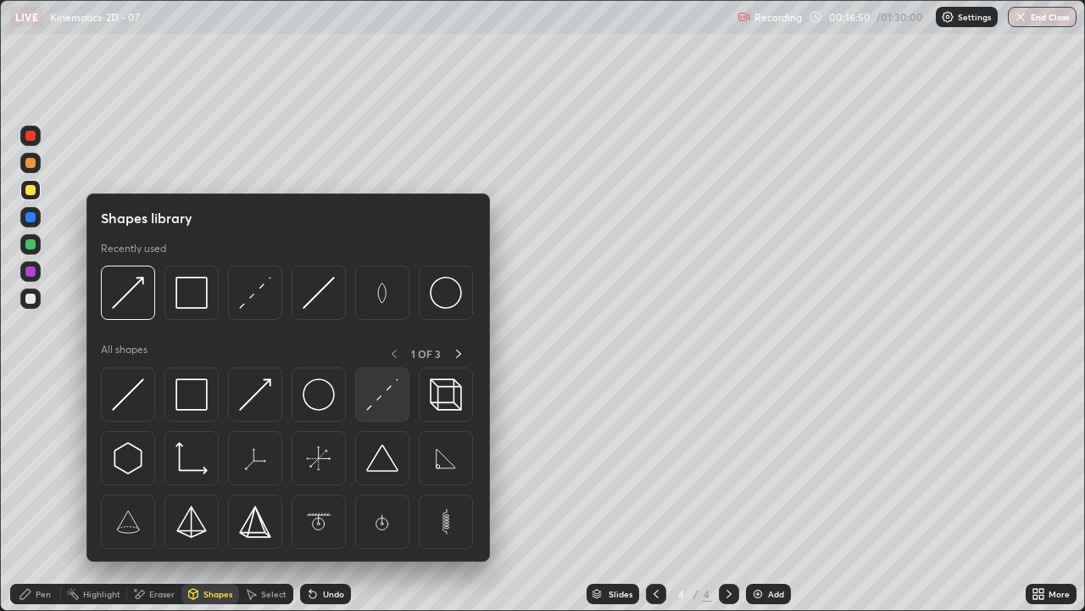
click at [367, 398] on img at bounding box center [382, 394] width 32 height 32
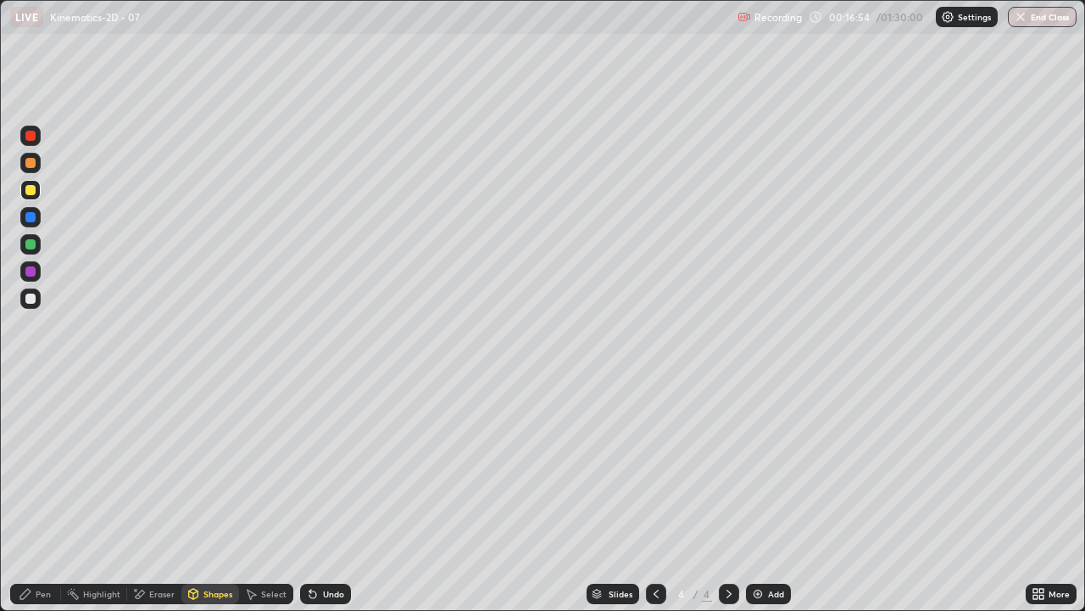
click at [200, 495] on div "Shapes" at bounding box center [210, 593] width 58 height 20
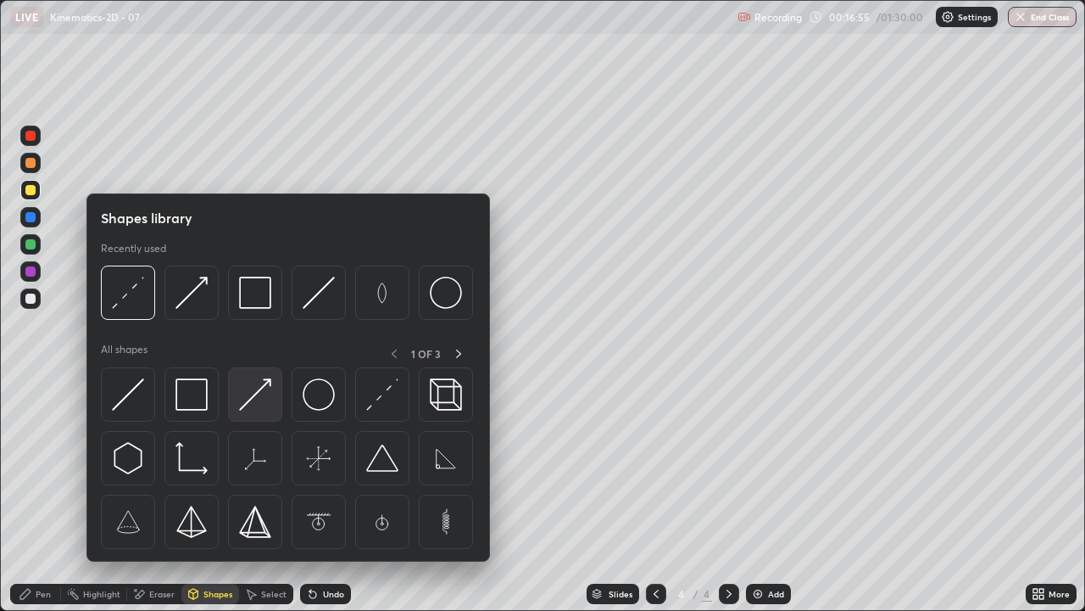
click at [253, 398] on img at bounding box center [255, 394] width 32 height 32
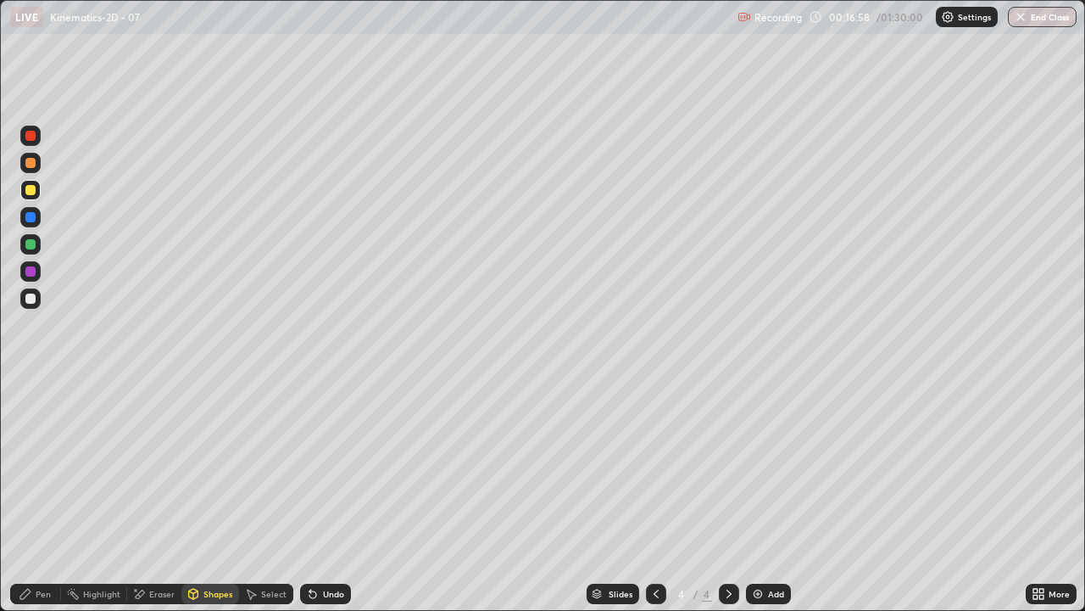
click at [25, 495] on icon at bounding box center [26, 594] width 14 height 14
click at [33, 495] on div "Pen" at bounding box center [35, 593] width 51 height 20
click at [31, 297] on div at bounding box center [30, 298] width 10 height 10
click at [654, 495] on icon at bounding box center [656, 593] width 5 height 8
click at [28, 191] on div at bounding box center [30, 190] width 10 height 10
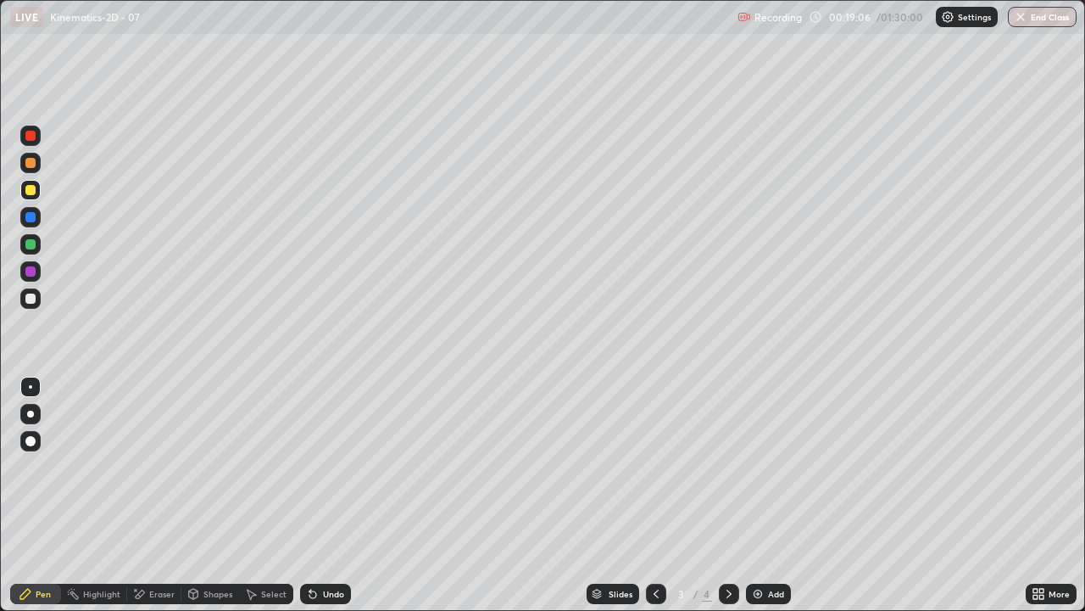
click at [727, 495] on icon at bounding box center [729, 594] width 14 height 14
click at [37, 495] on div "Pen" at bounding box center [43, 593] width 15 height 8
click at [29, 298] on div at bounding box center [30, 298] width 10 height 10
click at [208, 495] on div "Shapes" at bounding box center [210, 593] width 58 height 20
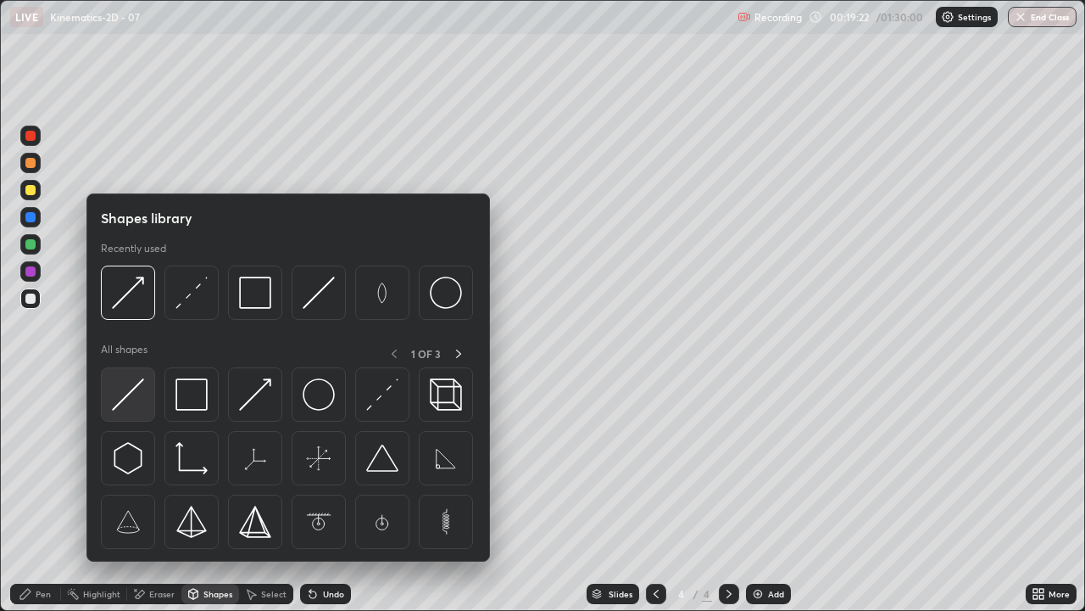
click at [125, 390] on img at bounding box center [128, 394] width 32 height 32
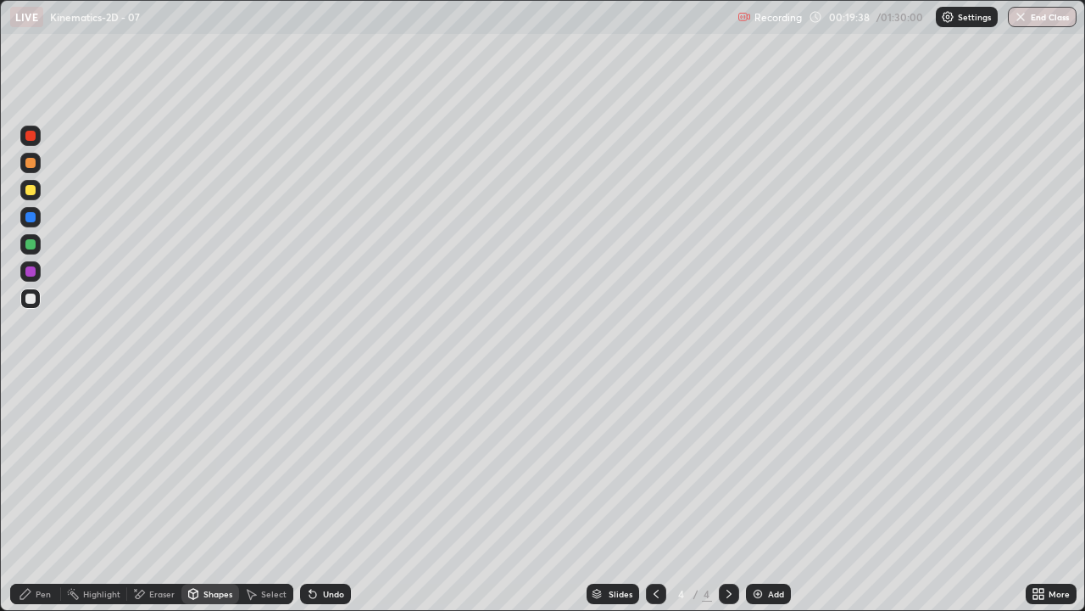
click at [333, 495] on div "Undo" at bounding box center [333, 593] width 21 height 8
click at [28, 495] on icon at bounding box center [26, 594] width 14 height 14
click at [215, 495] on div "Shapes" at bounding box center [210, 593] width 58 height 20
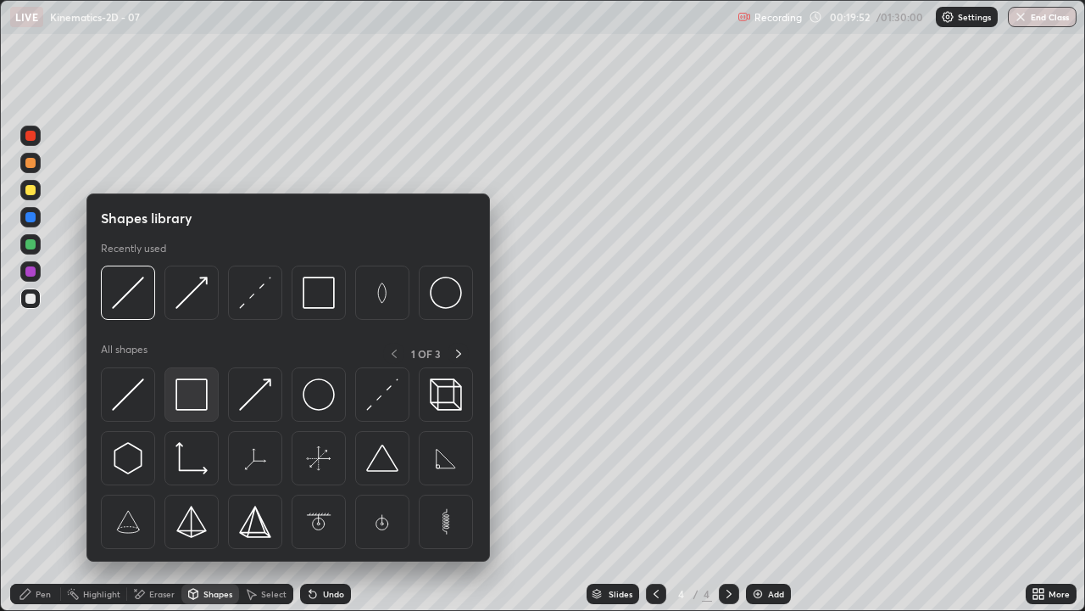
click at [197, 387] on img at bounding box center [192, 394] width 32 height 32
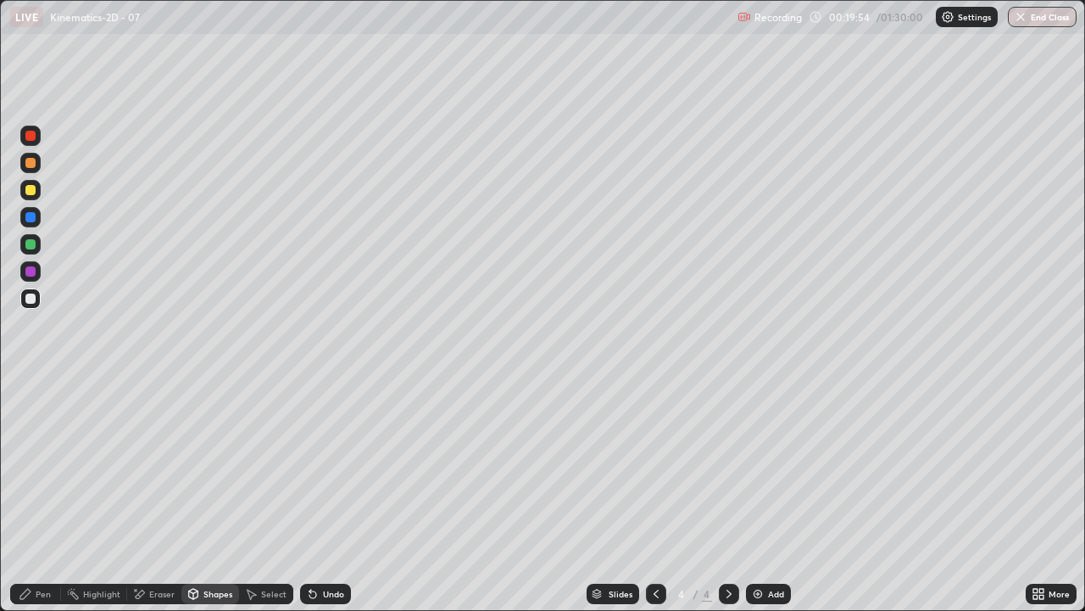
click at [223, 495] on div "Shapes" at bounding box center [218, 593] width 29 height 8
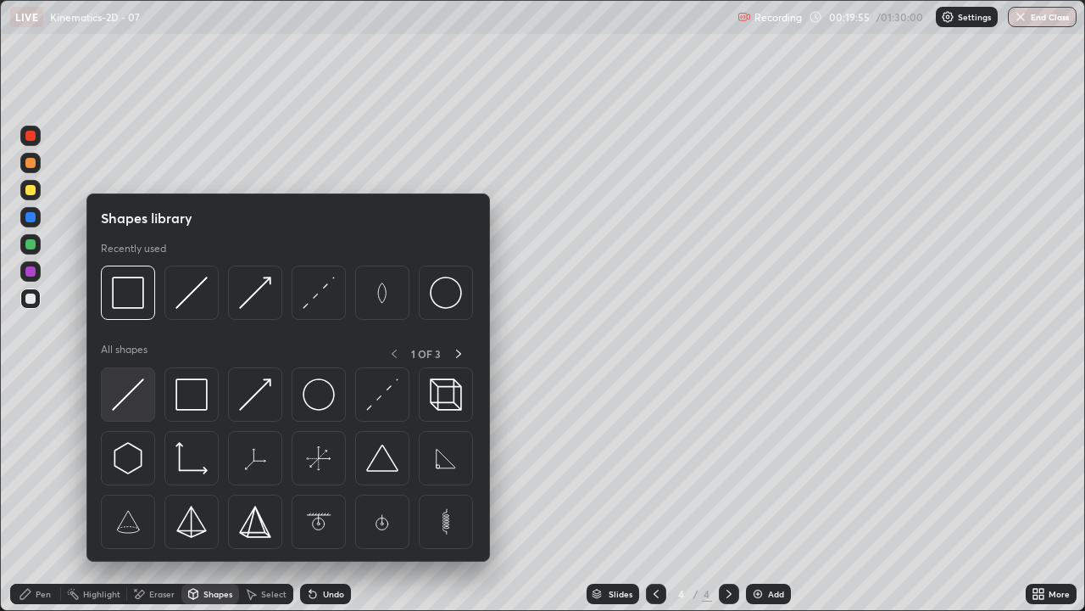
click at [137, 394] on img at bounding box center [128, 394] width 32 height 32
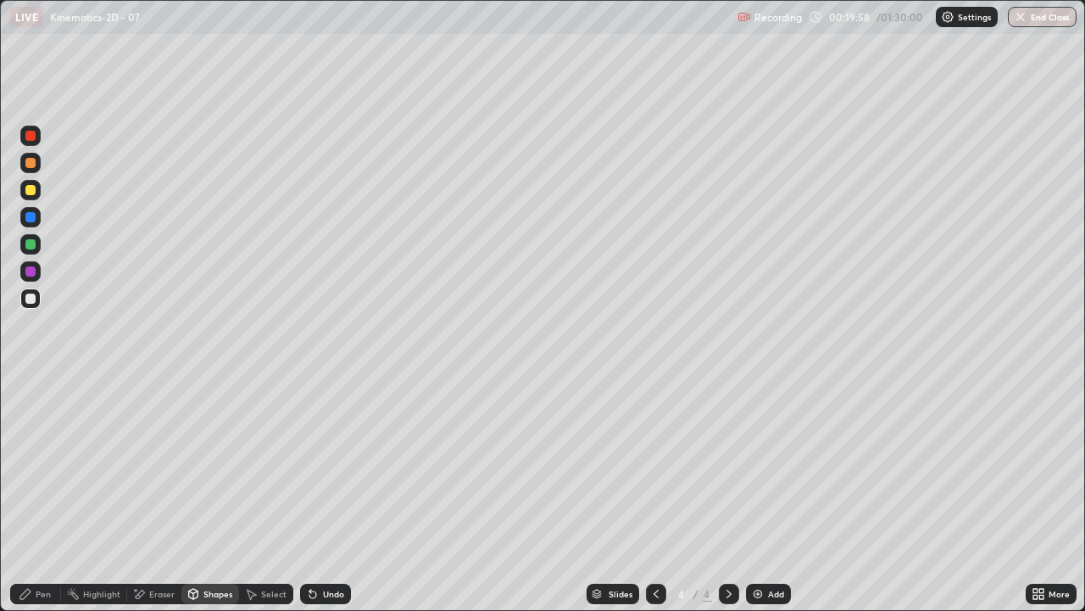
click at [31, 495] on icon at bounding box center [26, 594] width 14 height 14
click at [785, 495] on div "Add" at bounding box center [768, 593] width 45 height 20
click at [36, 495] on div "Pen" at bounding box center [43, 593] width 15 height 8
click at [30, 304] on div at bounding box center [30, 298] width 20 height 20
click at [210, 495] on div "Shapes" at bounding box center [210, 593] width 58 height 20
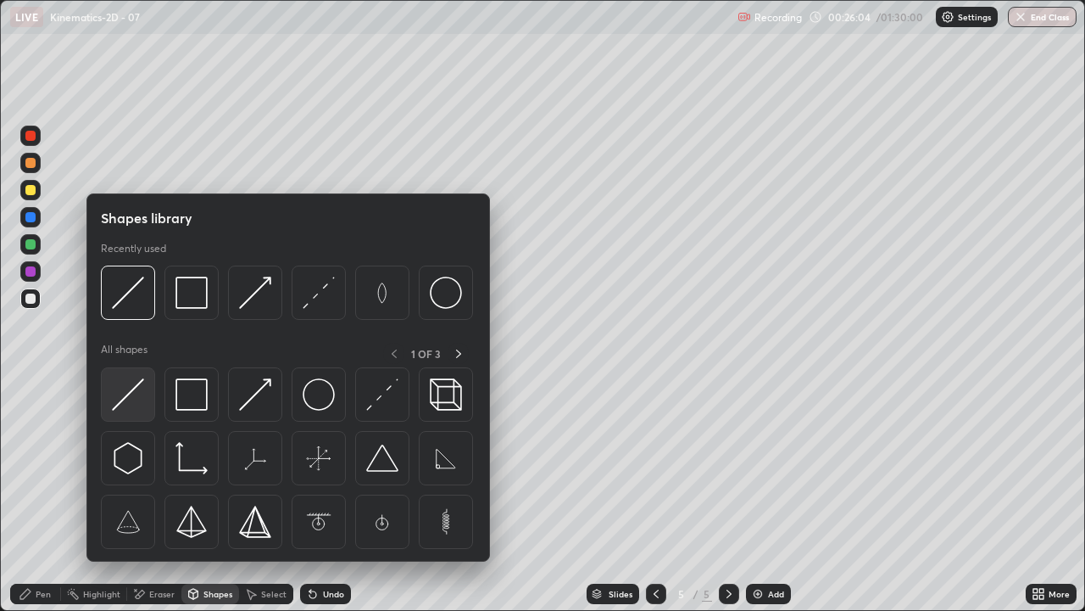
click at [137, 395] on img at bounding box center [128, 394] width 32 height 32
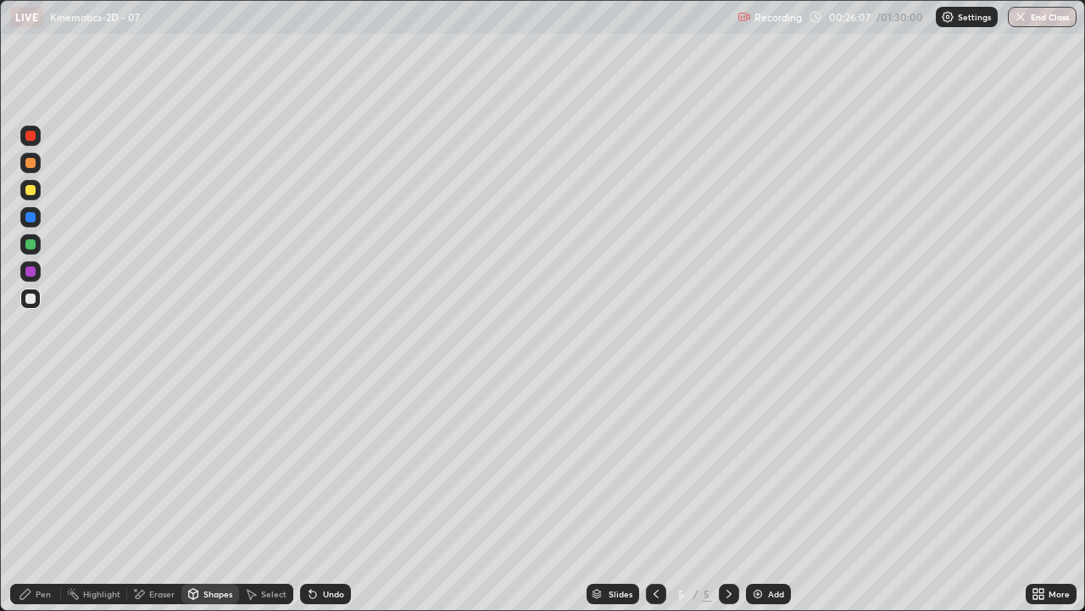
click at [655, 495] on icon at bounding box center [657, 594] width 14 height 14
click at [652, 495] on icon at bounding box center [657, 594] width 14 height 14
click at [730, 495] on icon at bounding box center [729, 594] width 14 height 14
click at [726, 495] on icon at bounding box center [729, 594] width 14 height 14
click at [655, 495] on icon at bounding box center [657, 594] width 14 height 14
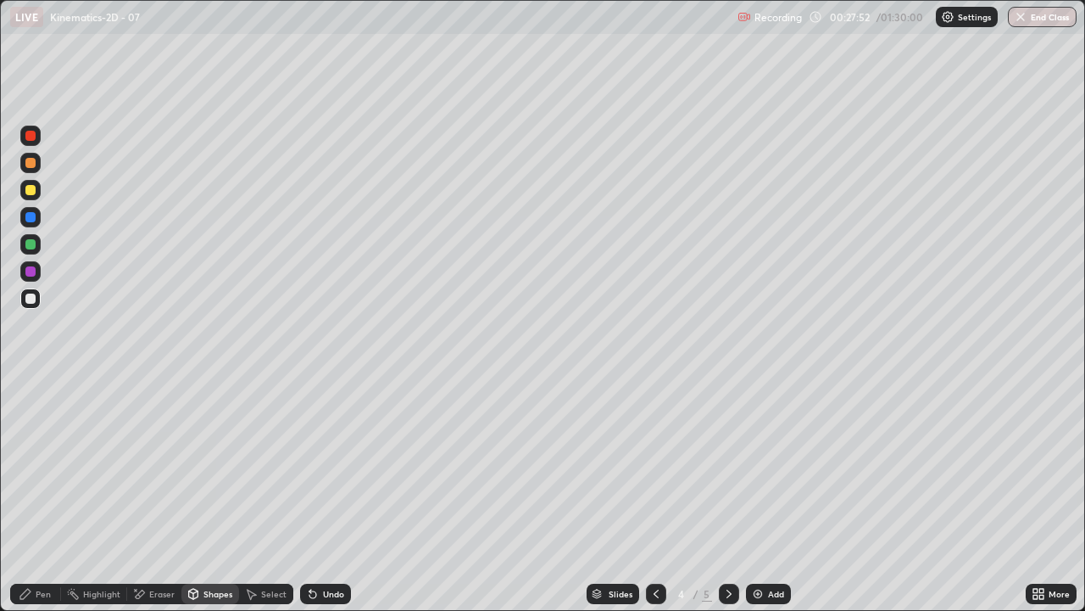
click at [727, 495] on icon at bounding box center [729, 594] width 14 height 14
click at [332, 495] on div "Undo" at bounding box center [333, 593] width 21 height 8
click at [331, 495] on div "Undo" at bounding box center [333, 593] width 21 height 8
click at [34, 495] on div "Pen" at bounding box center [35, 593] width 51 height 20
click at [147, 495] on div "Eraser" at bounding box center [154, 593] width 54 height 20
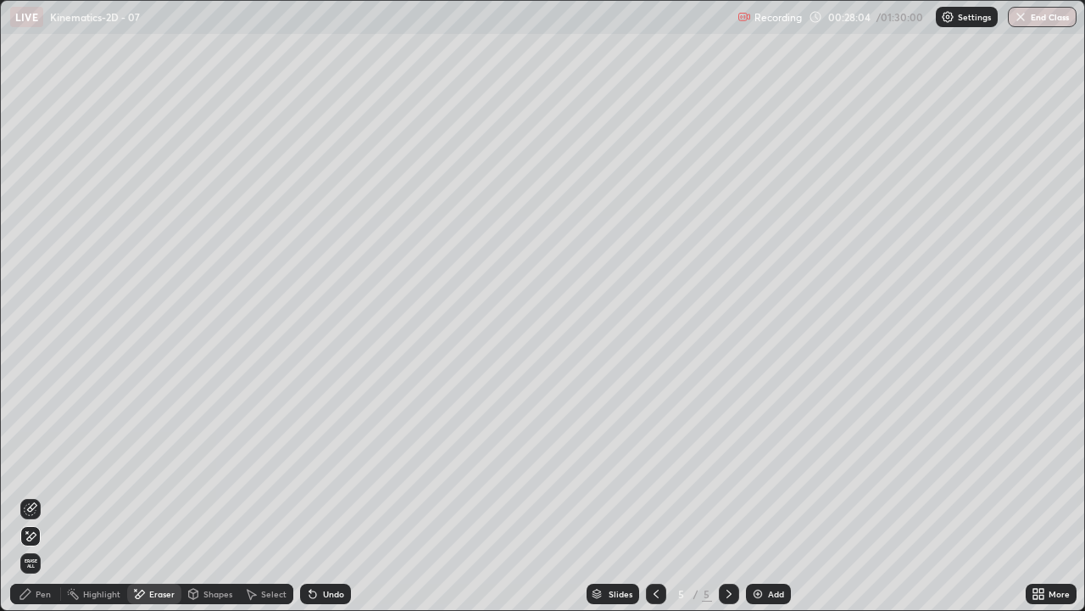
click at [38, 495] on div "Pen" at bounding box center [35, 593] width 51 height 20
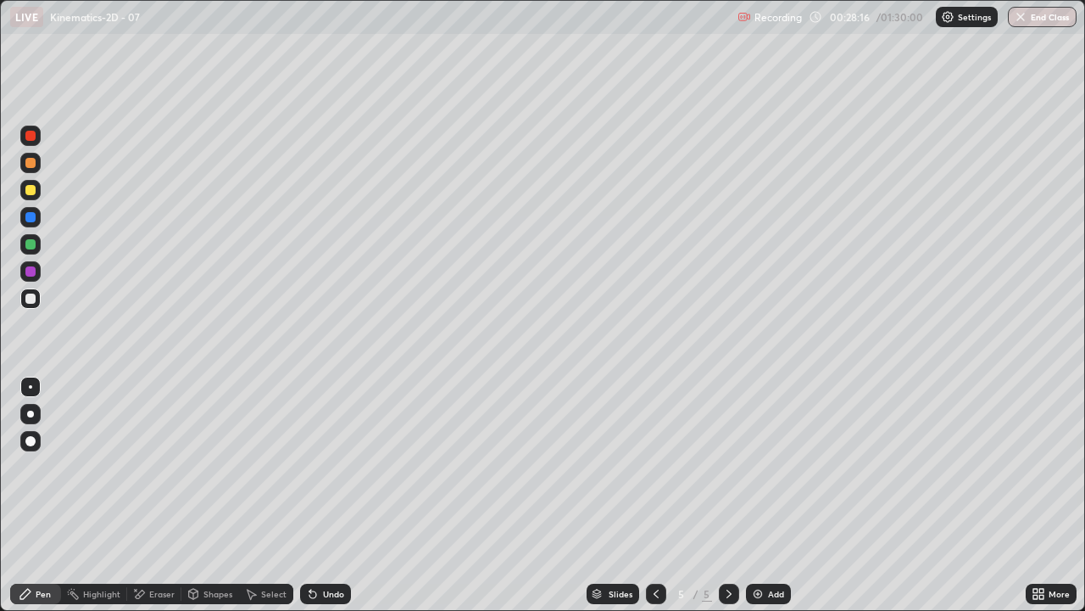
click at [206, 495] on div "Shapes" at bounding box center [210, 593] width 58 height 20
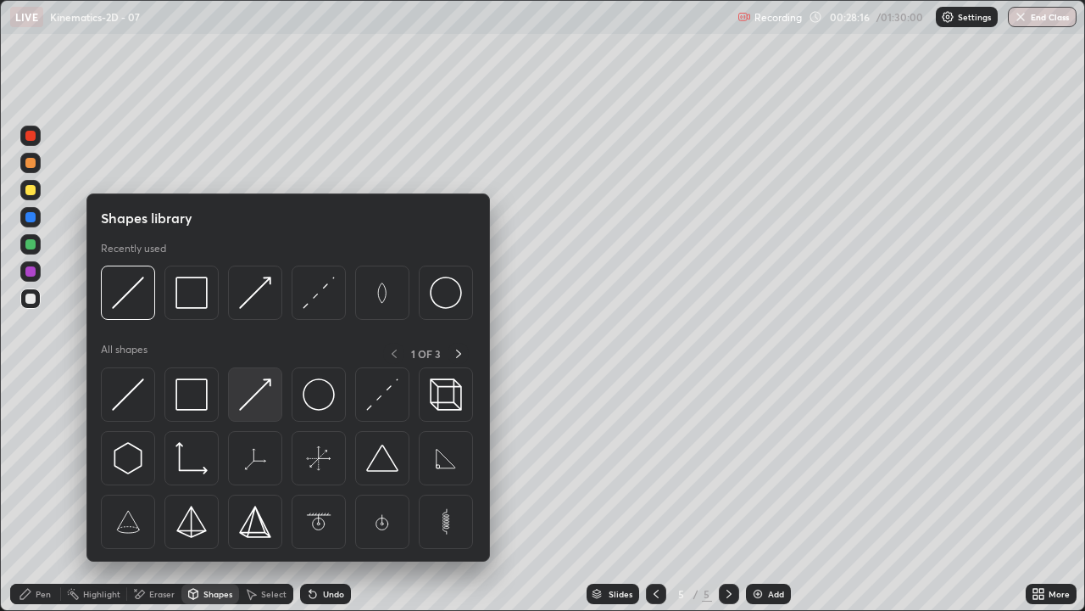
click at [261, 390] on img at bounding box center [255, 394] width 32 height 32
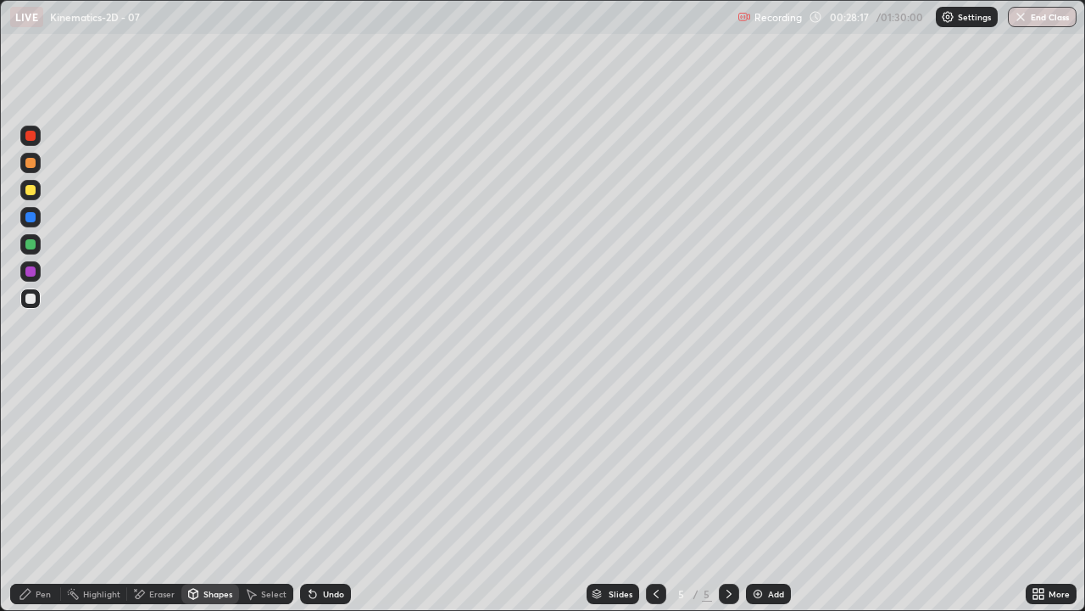
click at [43, 495] on div "Pen" at bounding box center [43, 593] width 15 height 8
click at [653, 495] on icon at bounding box center [657, 594] width 14 height 14
click at [654, 495] on icon at bounding box center [657, 594] width 14 height 14
click at [728, 495] on icon at bounding box center [729, 594] width 14 height 14
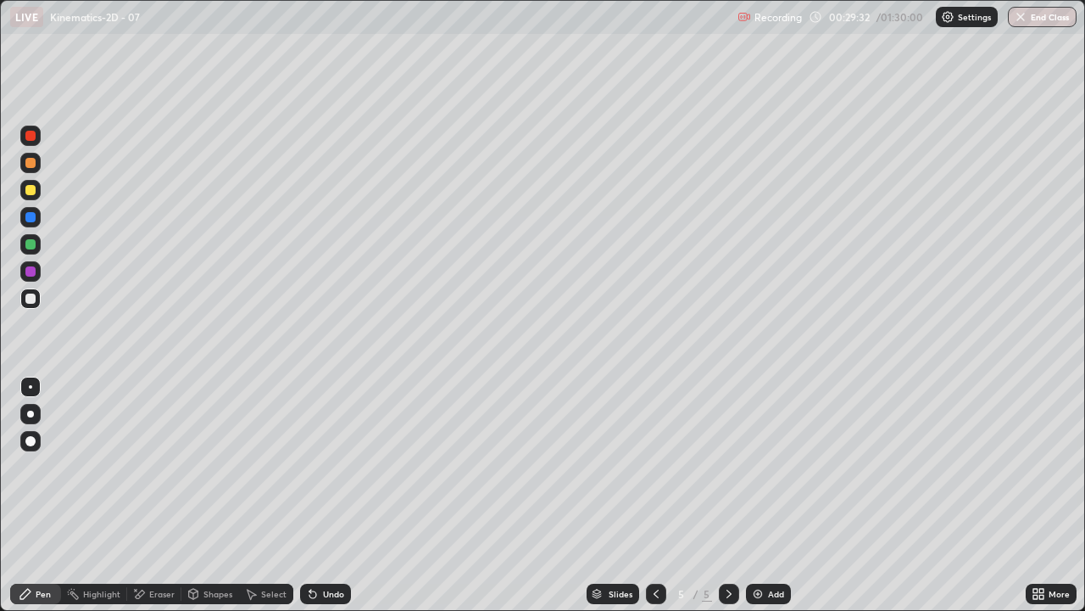
click at [204, 495] on div "Shapes" at bounding box center [218, 593] width 29 height 8
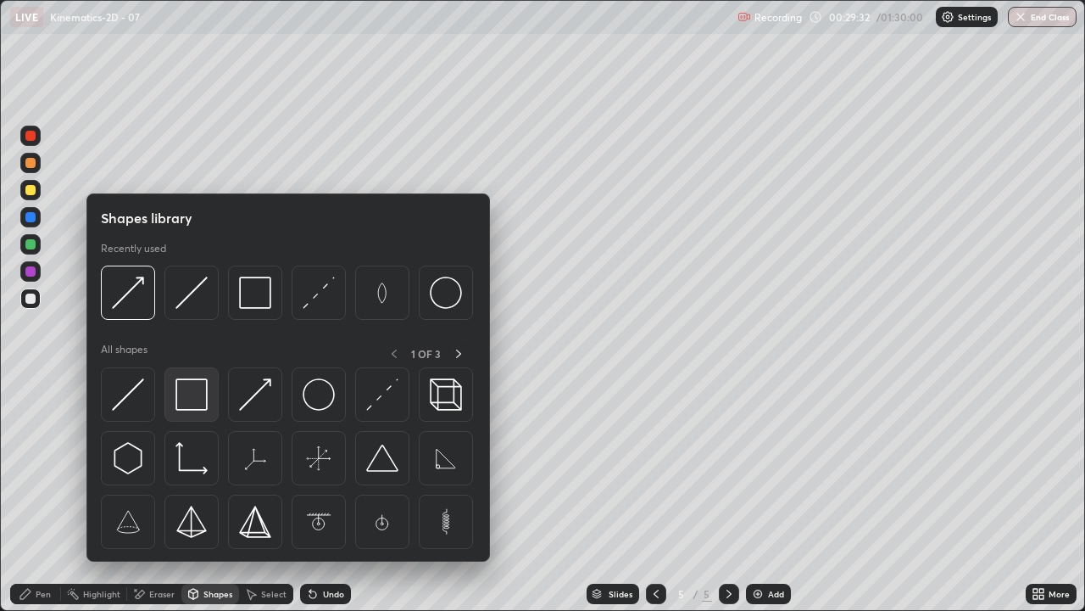
click at [196, 372] on div at bounding box center [191, 394] width 54 height 54
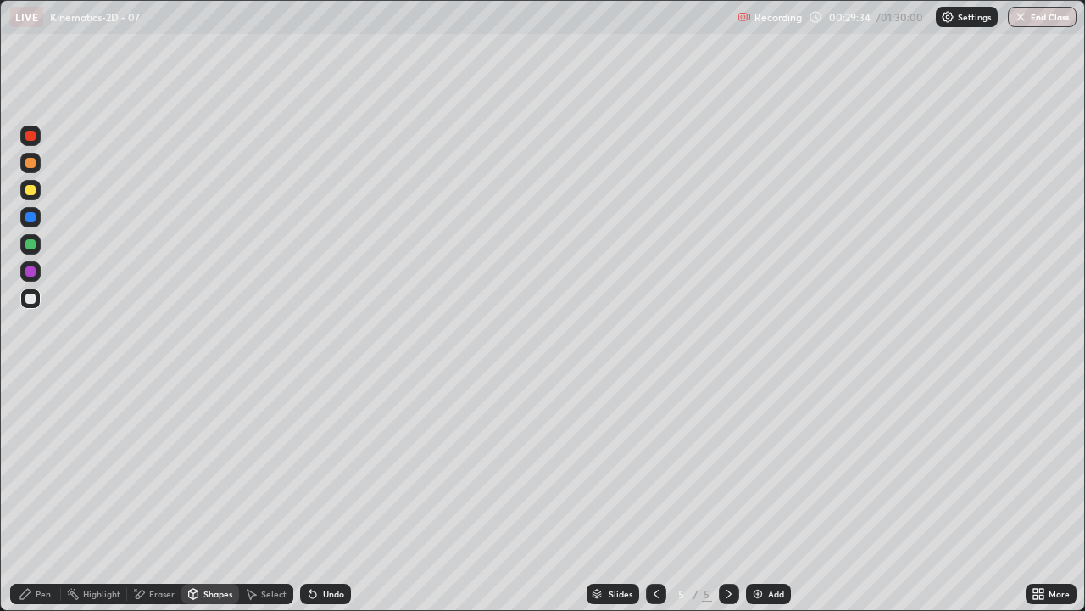
click at [210, 495] on div "Shapes" at bounding box center [210, 593] width 58 height 20
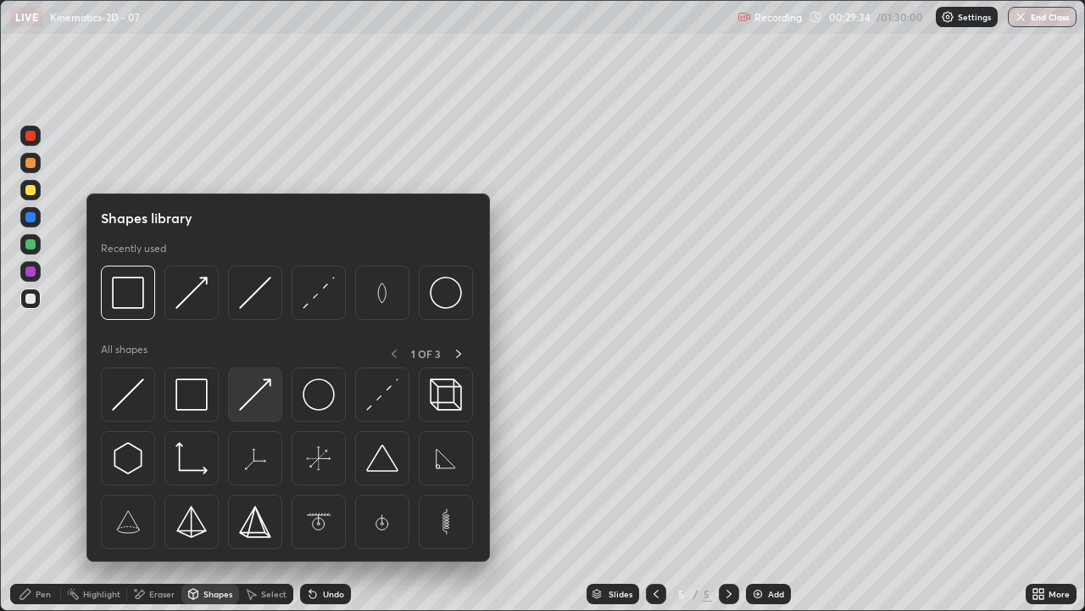
click at [250, 392] on img at bounding box center [255, 394] width 32 height 32
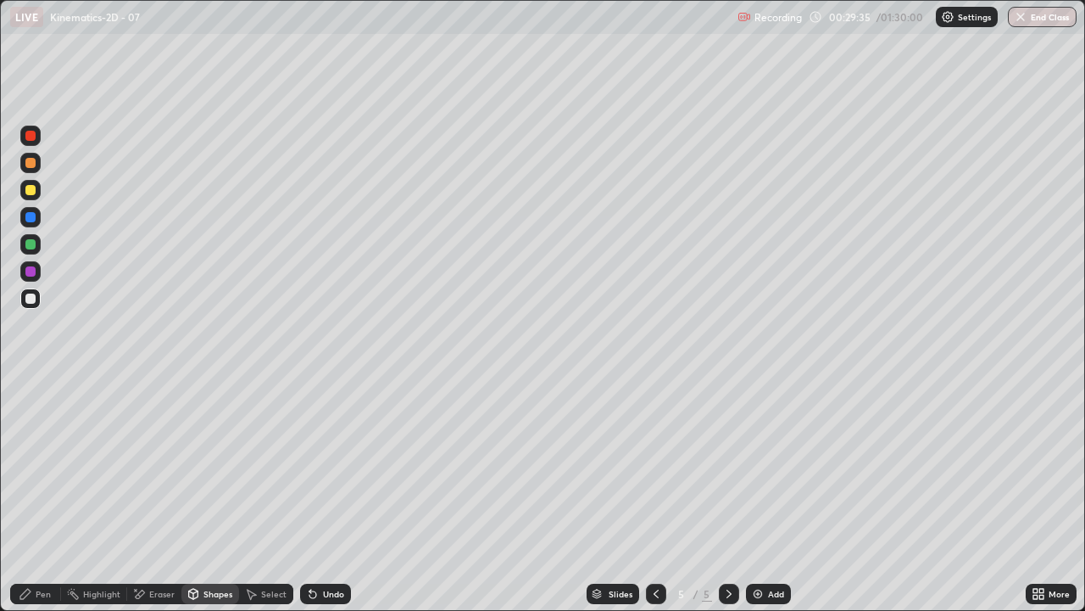
click at [198, 495] on icon at bounding box center [194, 594] width 14 height 14
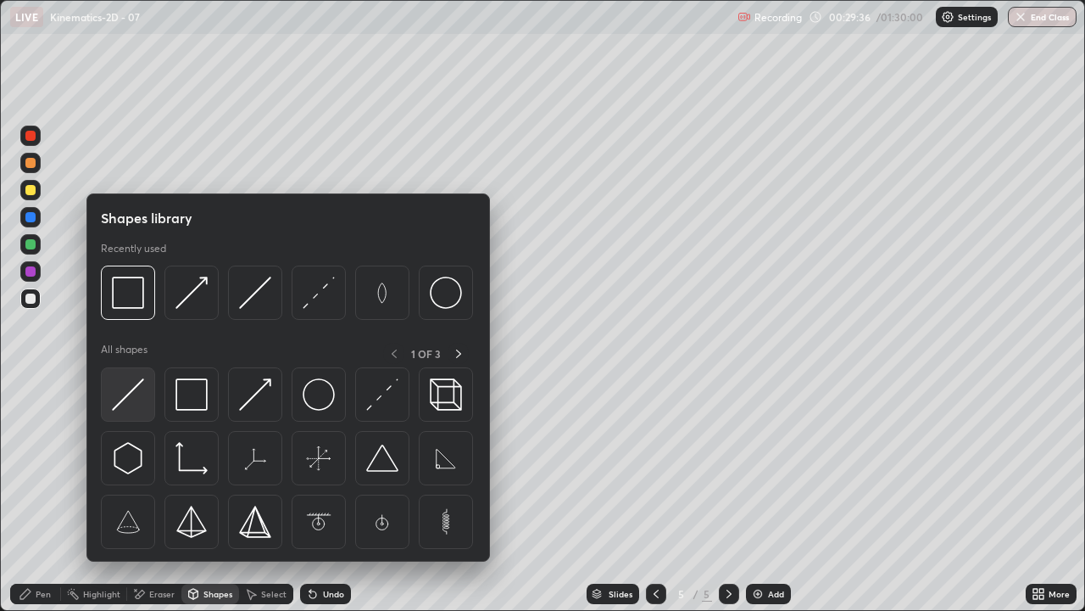
click at [124, 399] on img at bounding box center [128, 394] width 32 height 32
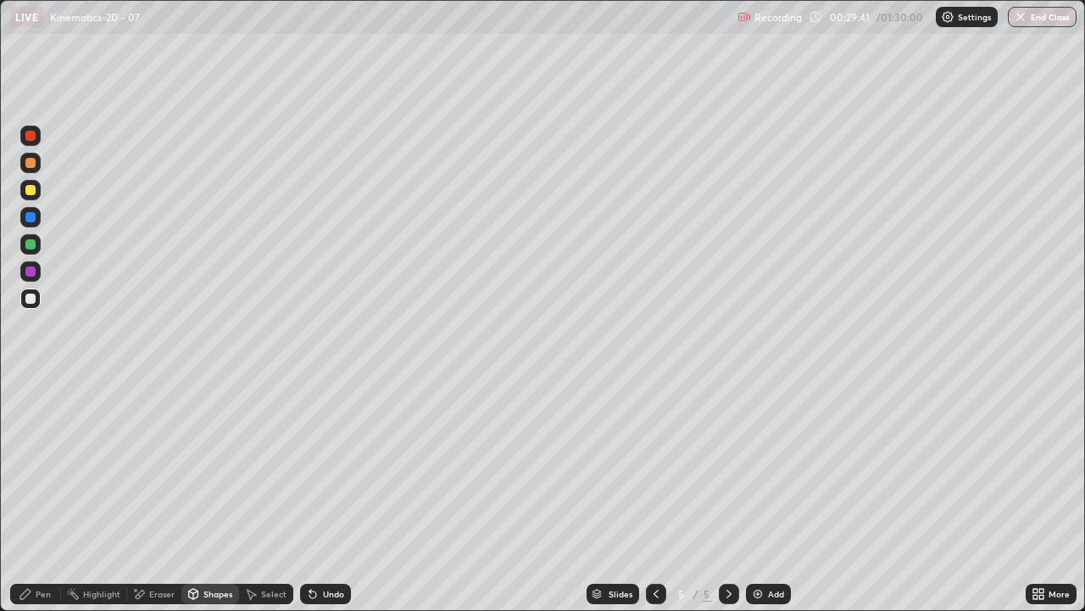
click at [204, 495] on div "Shapes" at bounding box center [218, 593] width 29 height 8
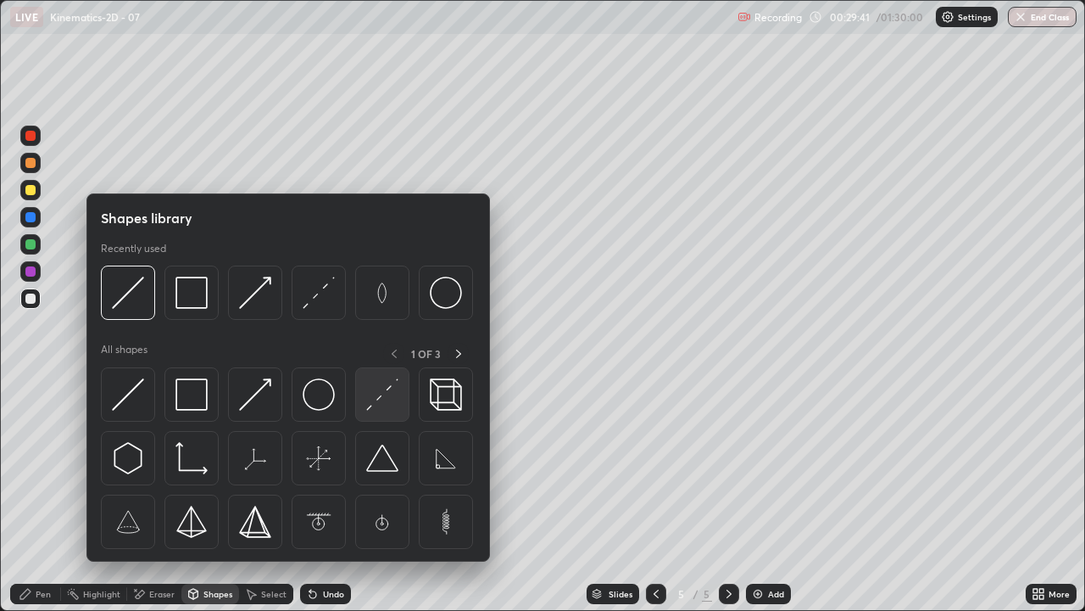
click at [376, 386] on img at bounding box center [382, 394] width 32 height 32
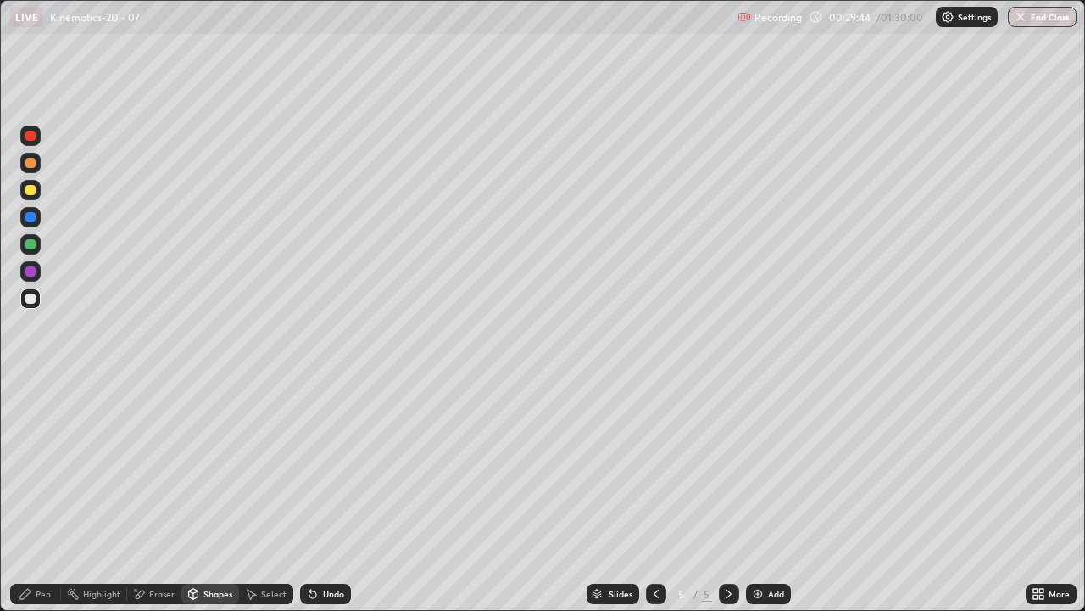
click at [198, 495] on div "Shapes" at bounding box center [210, 593] width 58 height 20
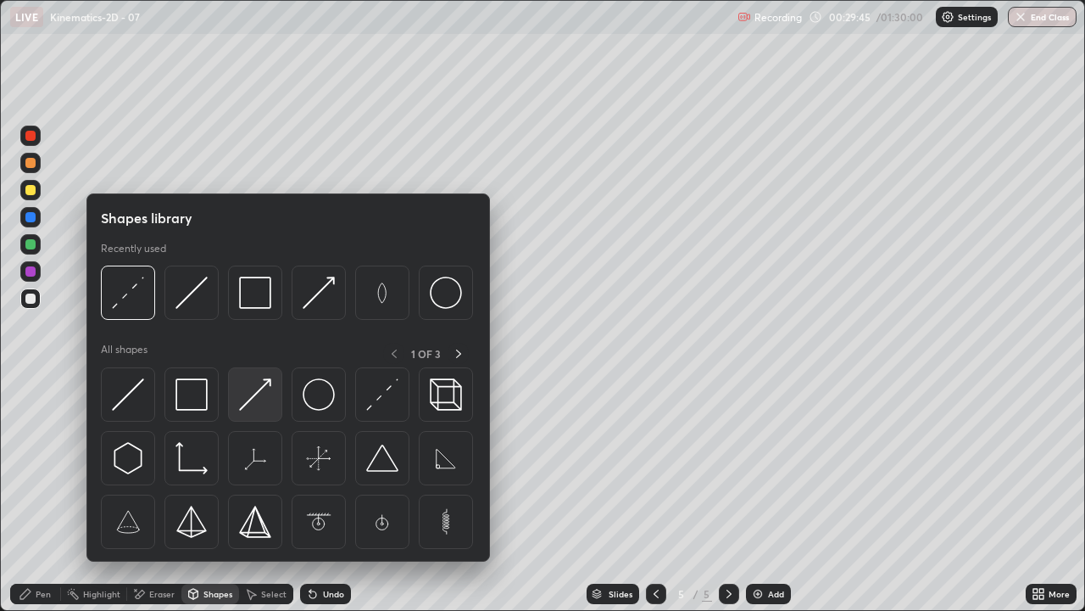
click at [256, 396] on img at bounding box center [255, 394] width 32 height 32
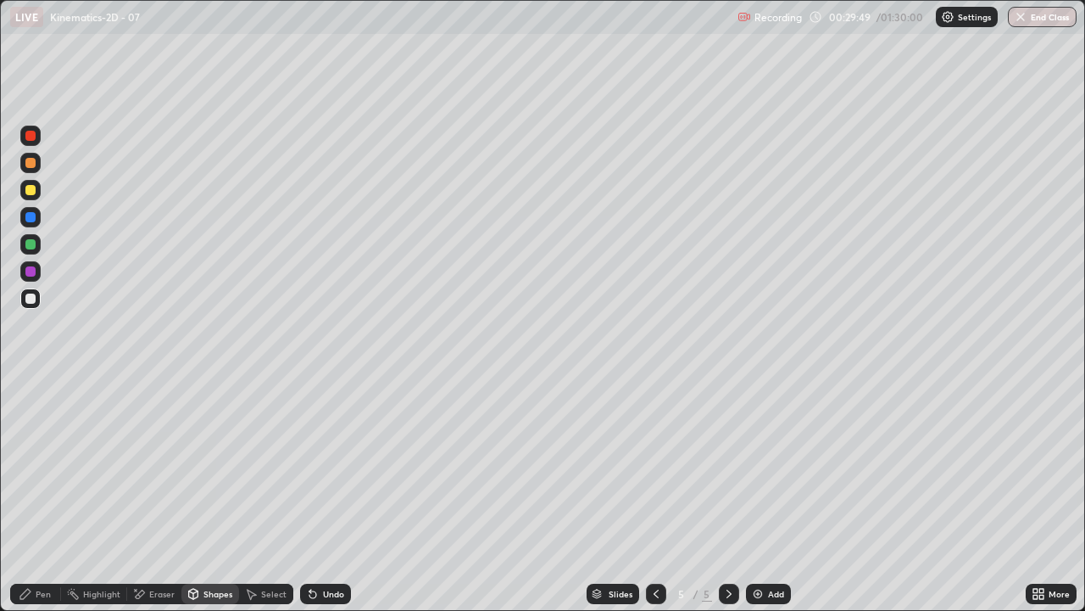
click at [33, 495] on div "Pen" at bounding box center [35, 593] width 51 height 20
click at [219, 495] on div "Shapes" at bounding box center [210, 593] width 58 height 20
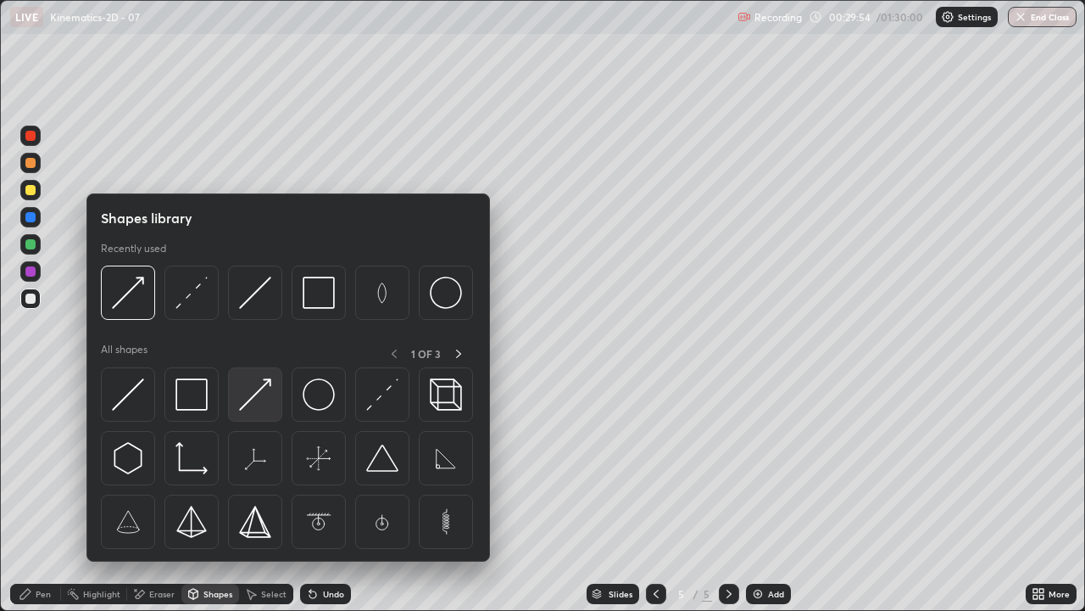
click at [258, 391] on img at bounding box center [255, 394] width 32 height 32
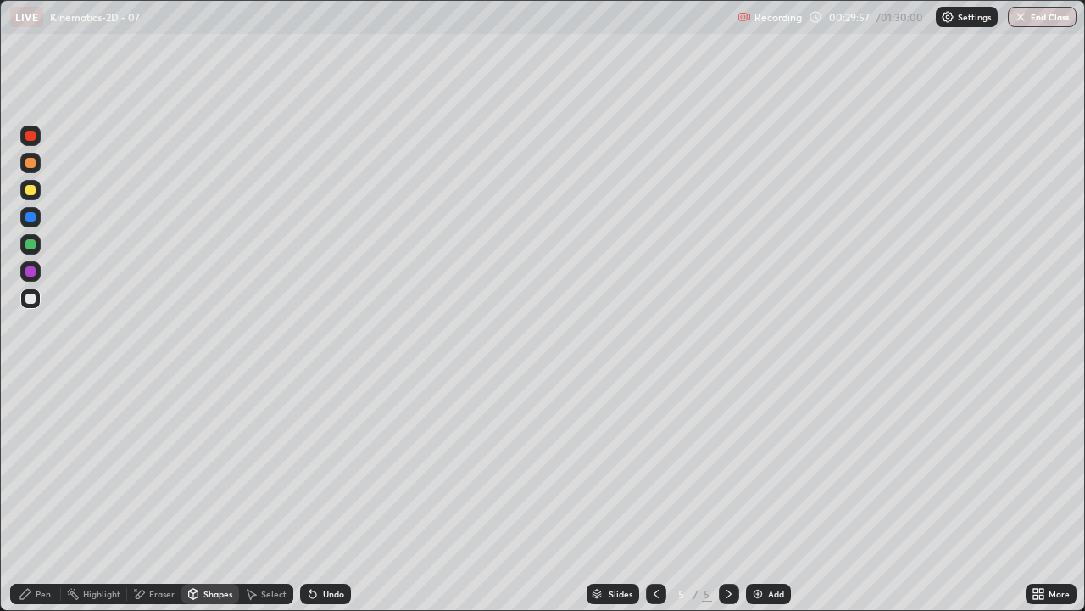
click at [31, 495] on div "Pen" at bounding box center [35, 593] width 51 height 20
click at [214, 495] on div "Shapes" at bounding box center [210, 593] width 58 height 20
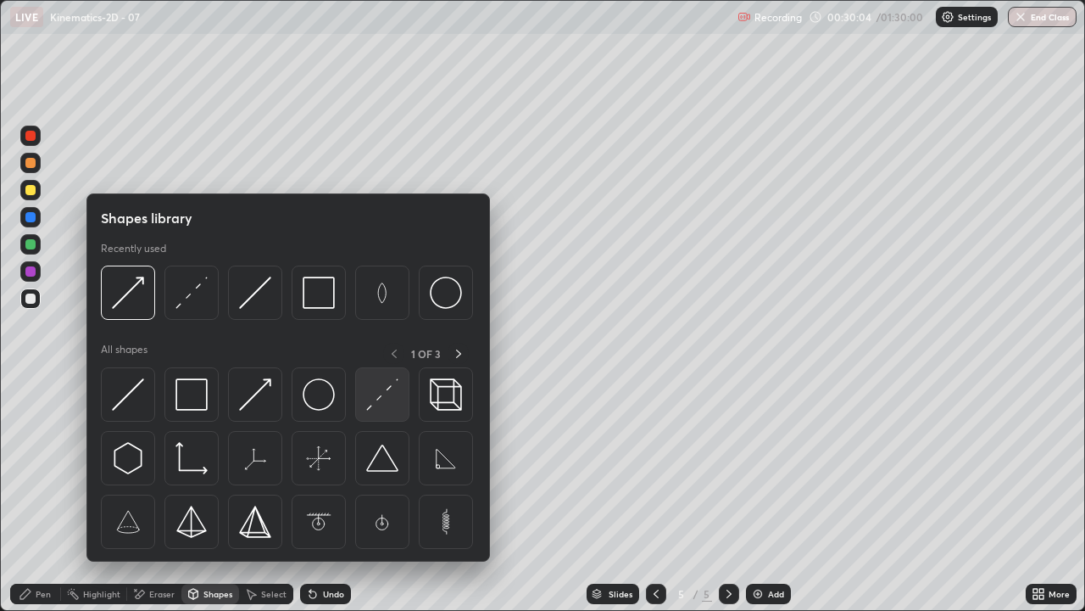
click at [380, 397] on img at bounding box center [382, 394] width 32 height 32
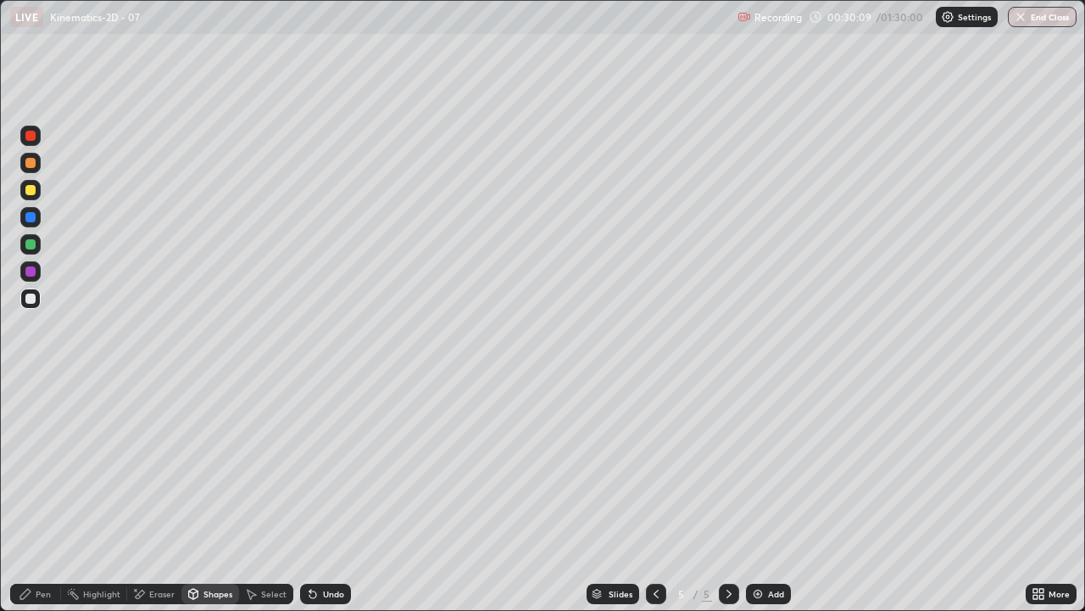
click at [206, 495] on div "Shapes" at bounding box center [210, 593] width 58 height 20
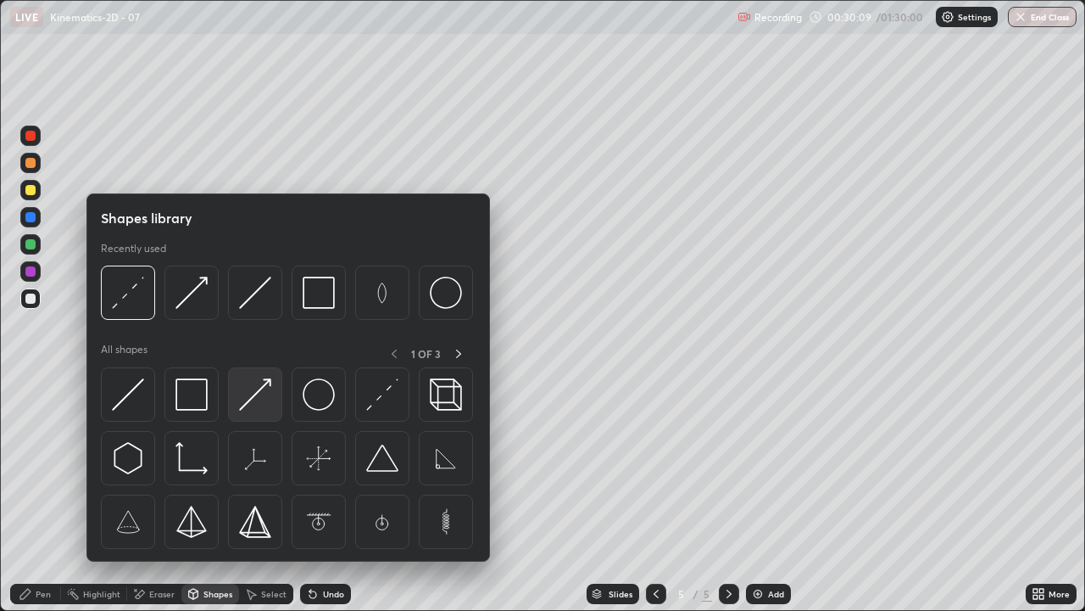
click at [259, 390] on img at bounding box center [255, 394] width 32 height 32
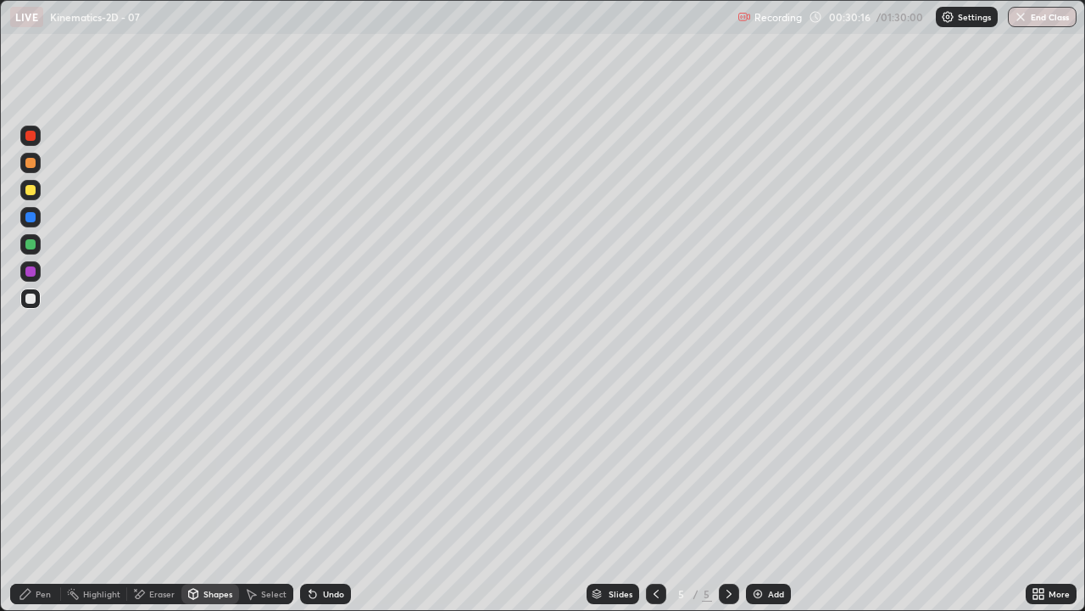
click at [325, 495] on div "Undo" at bounding box center [333, 593] width 21 height 8
click at [217, 495] on div "Shapes" at bounding box center [218, 593] width 29 height 8
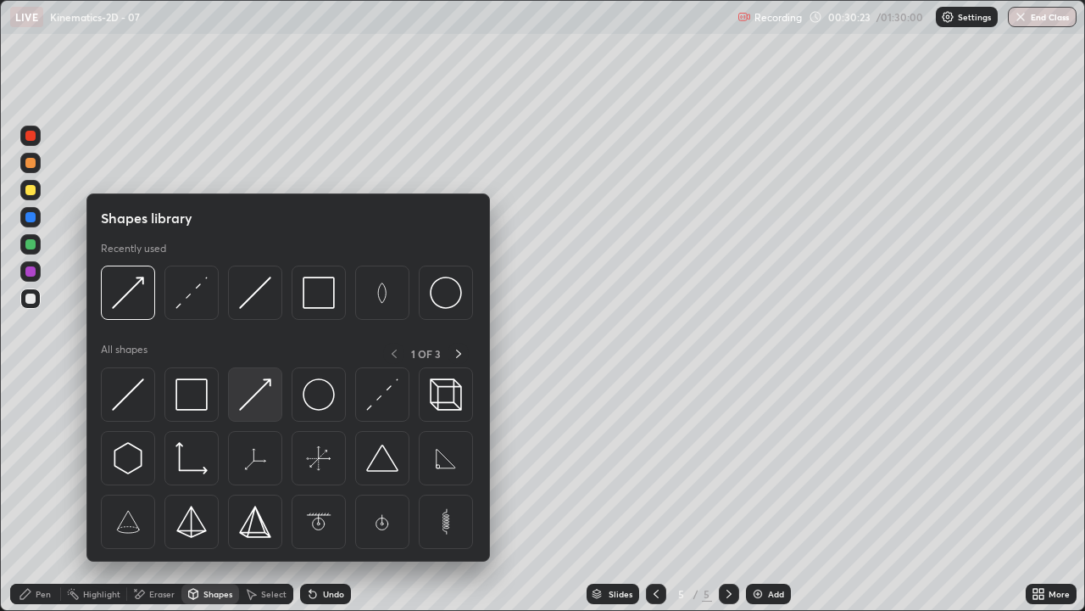
click at [255, 388] on img at bounding box center [255, 394] width 32 height 32
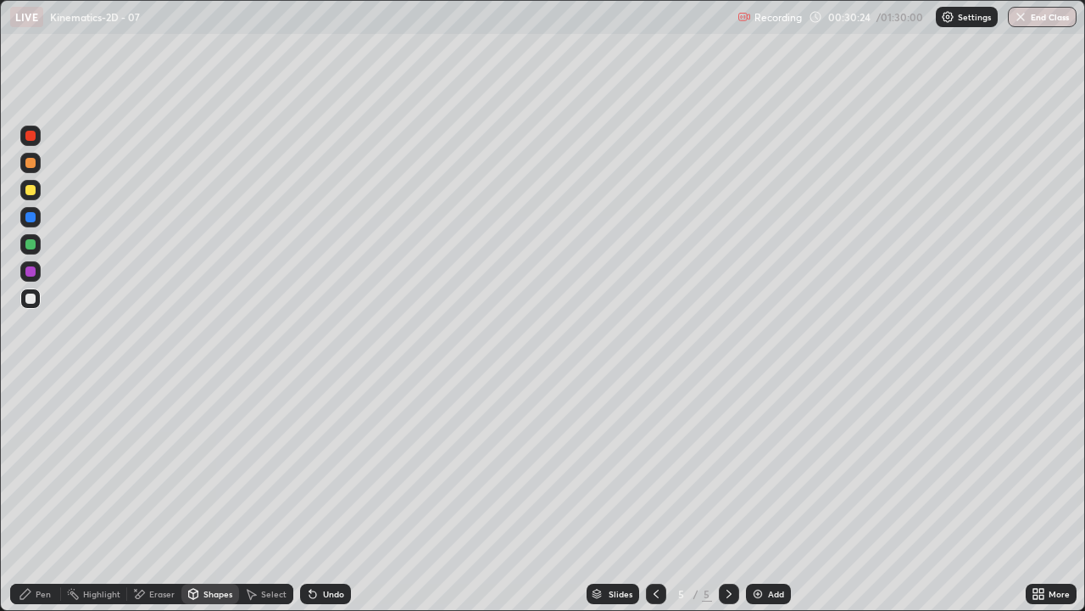
click at [37, 495] on div "Pen" at bounding box center [35, 593] width 51 height 20
click at [194, 495] on icon at bounding box center [193, 593] width 9 height 10
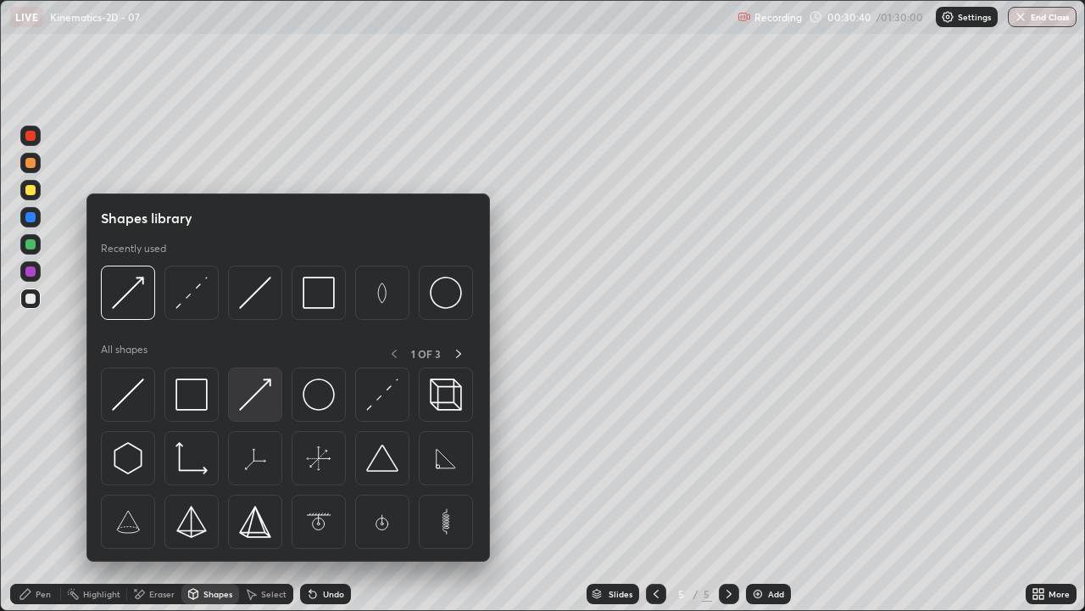
click at [262, 390] on img at bounding box center [255, 394] width 32 height 32
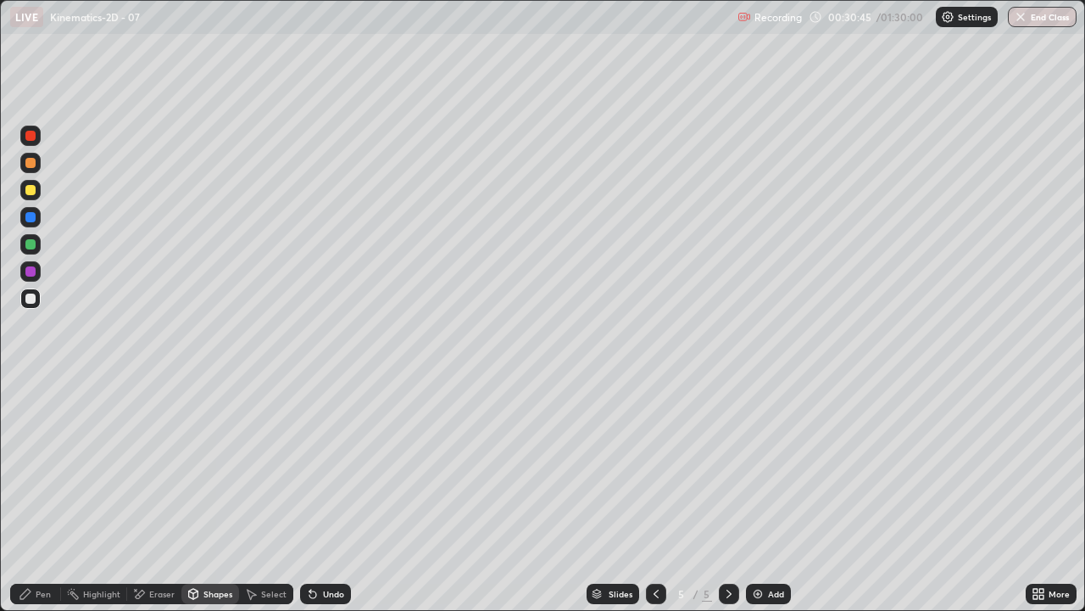
click at [32, 495] on icon at bounding box center [26, 594] width 14 height 14
click at [205, 495] on div "Shapes" at bounding box center [218, 593] width 29 height 8
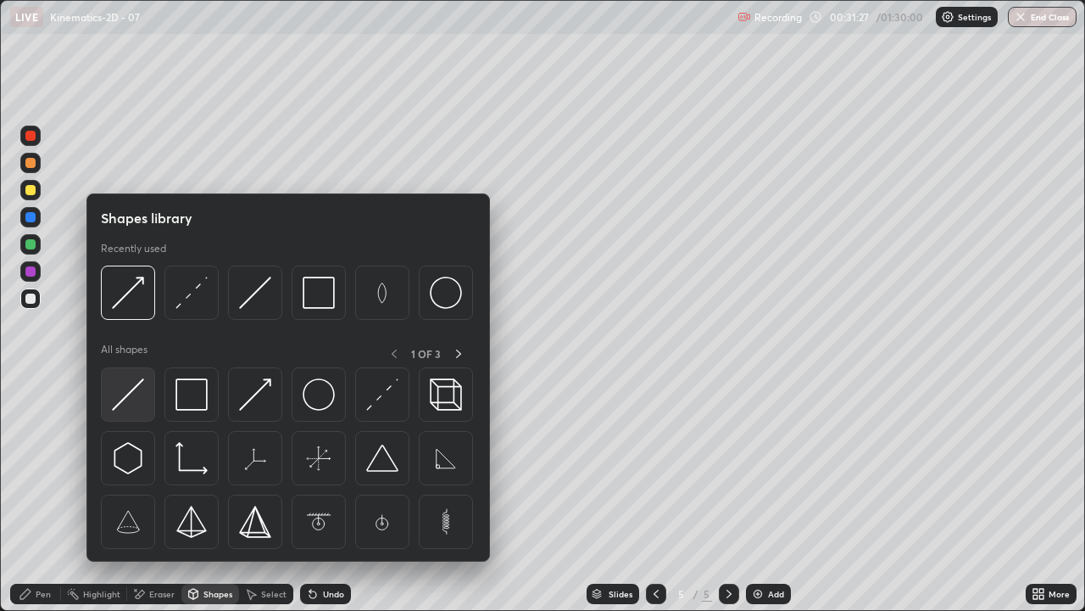
click at [131, 388] on img at bounding box center [128, 394] width 32 height 32
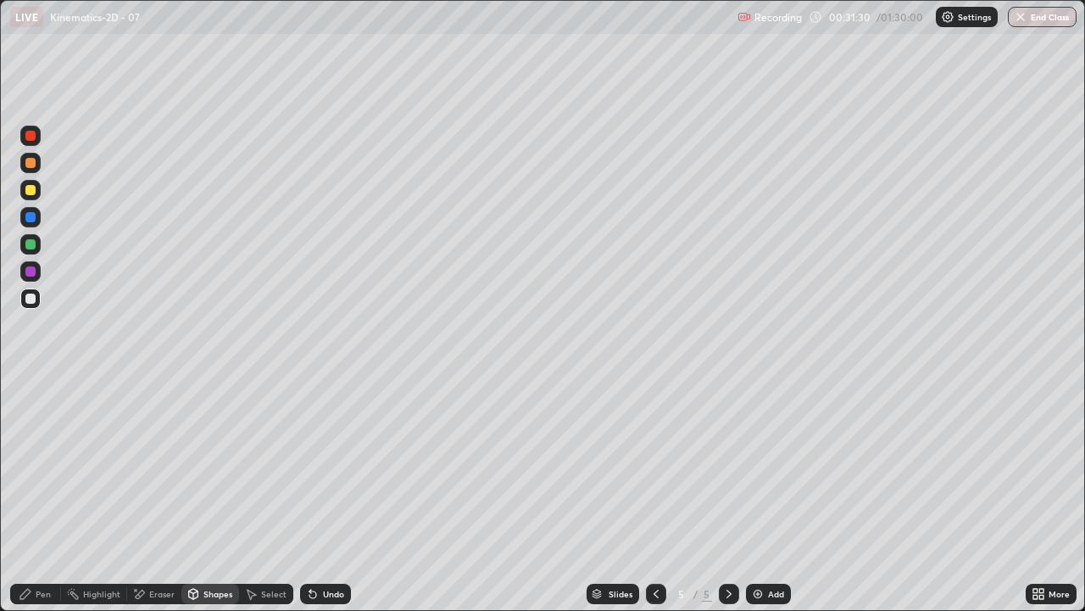
click at [32, 495] on icon at bounding box center [26, 594] width 14 height 14
click at [31, 192] on div at bounding box center [30, 190] width 10 height 10
click at [768, 495] on div "Add" at bounding box center [776, 593] width 16 height 8
click at [31, 495] on div "Pen" at bounding box center [35, 593] width 51 height 20
click at [211, 495] on div "Shapes" at bounding box center [218, 593] width 29 height 8
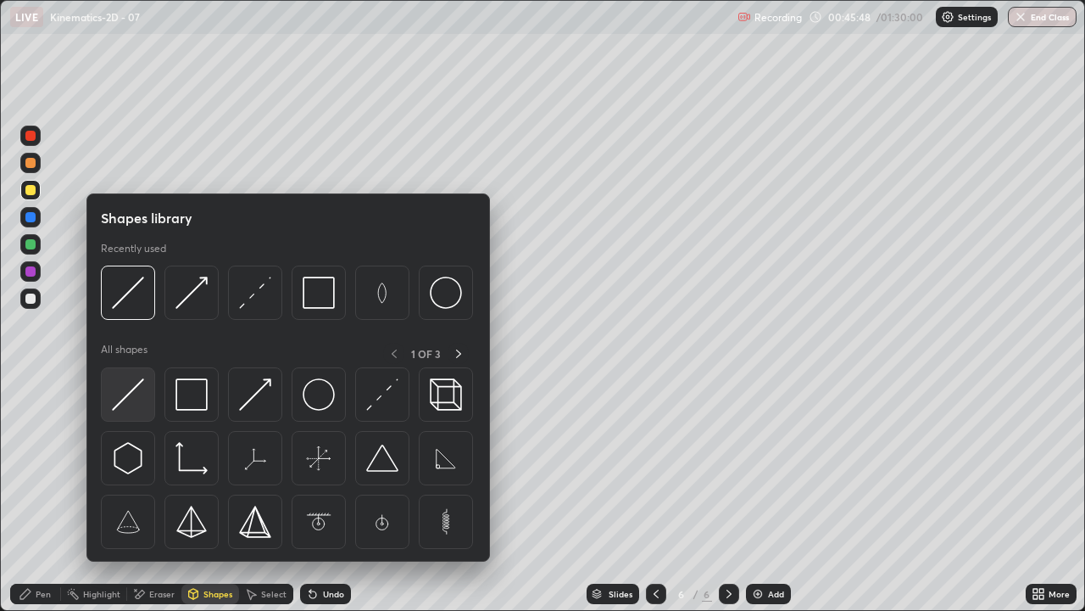
click at [132, 387] on img at bounding box center [128, 394] width 32 height 32
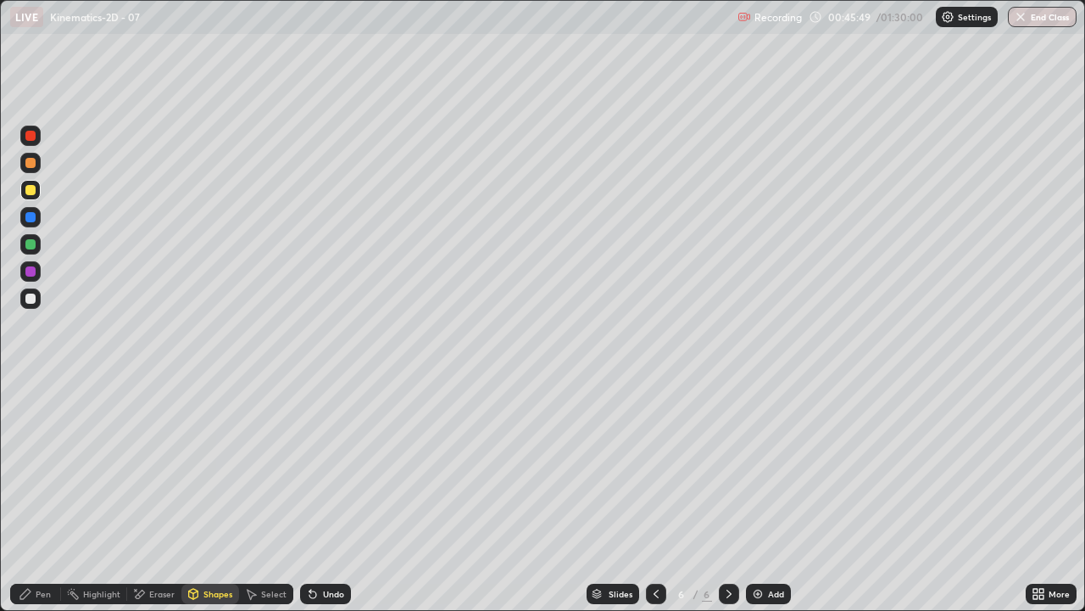
click at [324, 495] on div "Undo" at bounding box center [325, 593] width 51 height 20
click at [208, 495] on div "Shapes" at bounding box center [210, 593] width 58 height 20
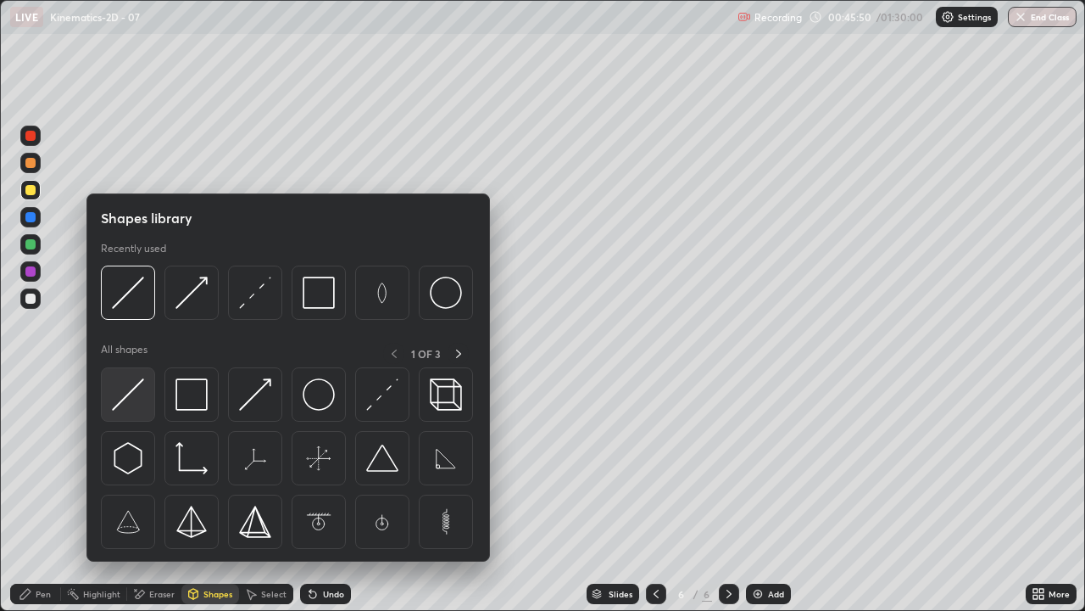
click at [122, 390] on img at bounding box center [128, 394] width 32 height 32
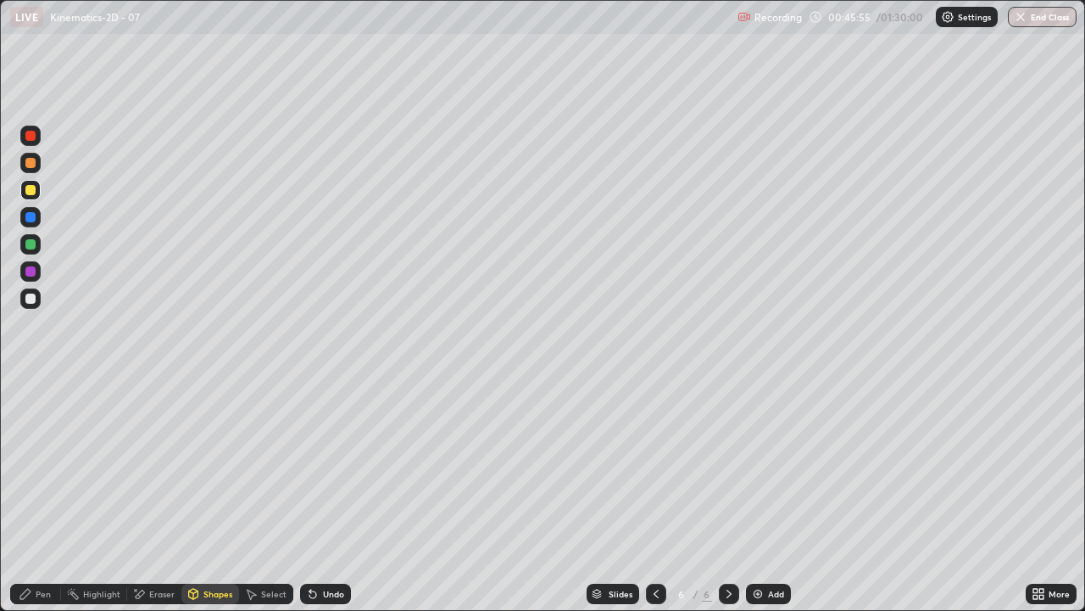
click at [209, 495] on div "Shapes" at bounding box center [218, 593] width 29 height 8
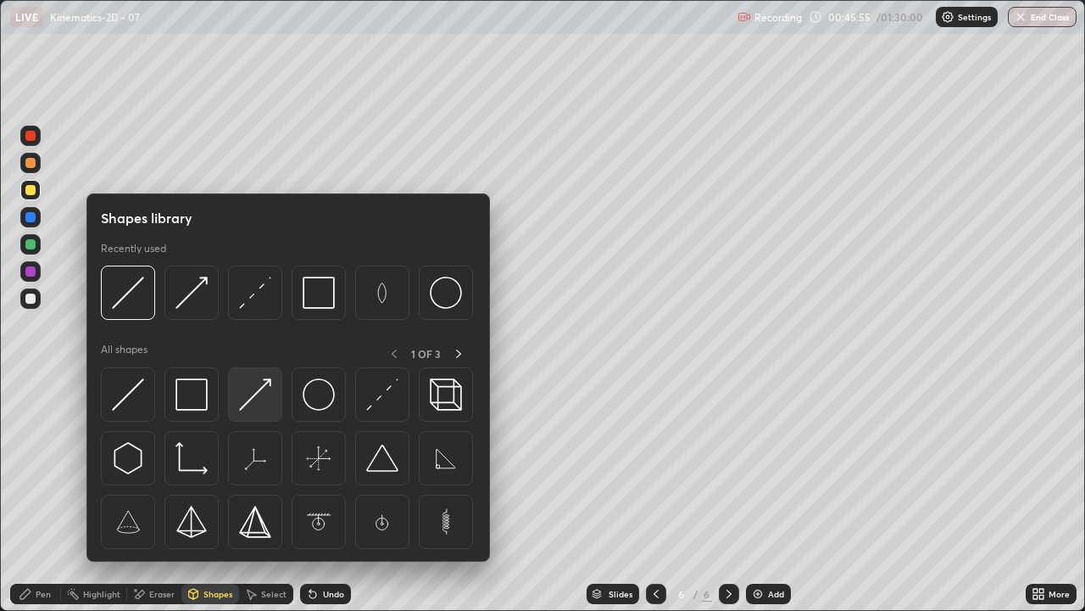
click at [249, 392] on img at bounding box center [255, 394] width 32 height 32
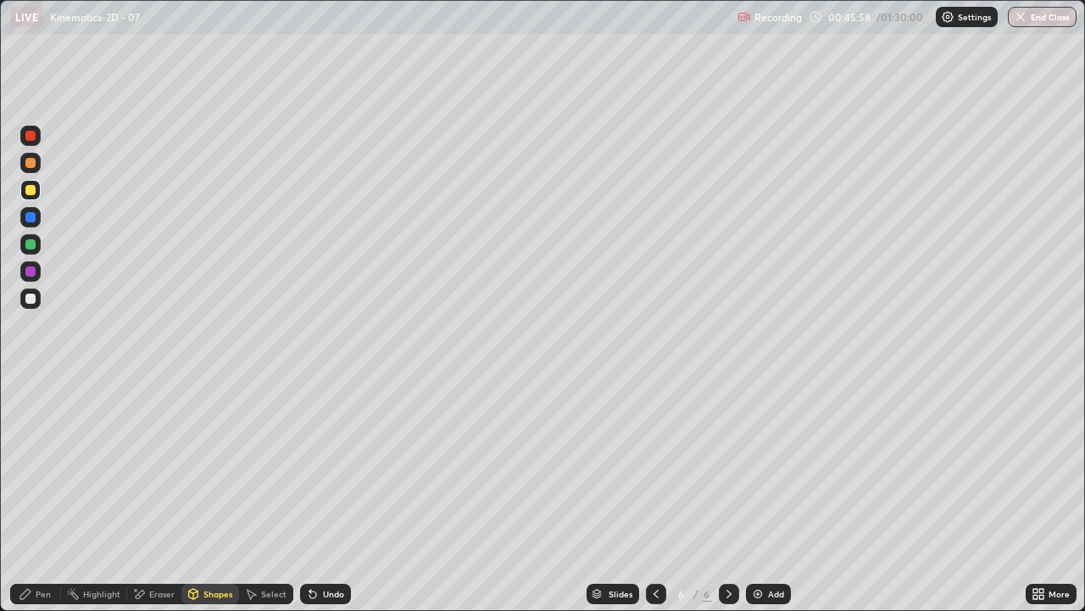
click at [37, 495] on div "Pen" at bounding box center [43, 593] width 15 height 8
click at [213, 495] on div "Shapes" at bounding box center [218, 593] width 29 height 8
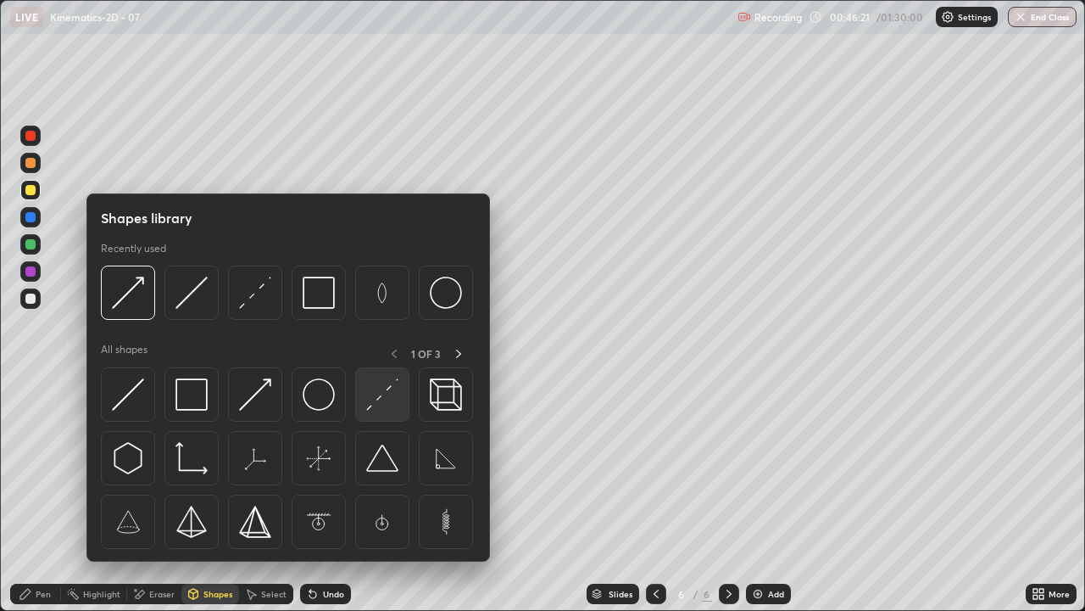
click at [376, 397] on img at bounding box center [382, 394] width 32 height 32
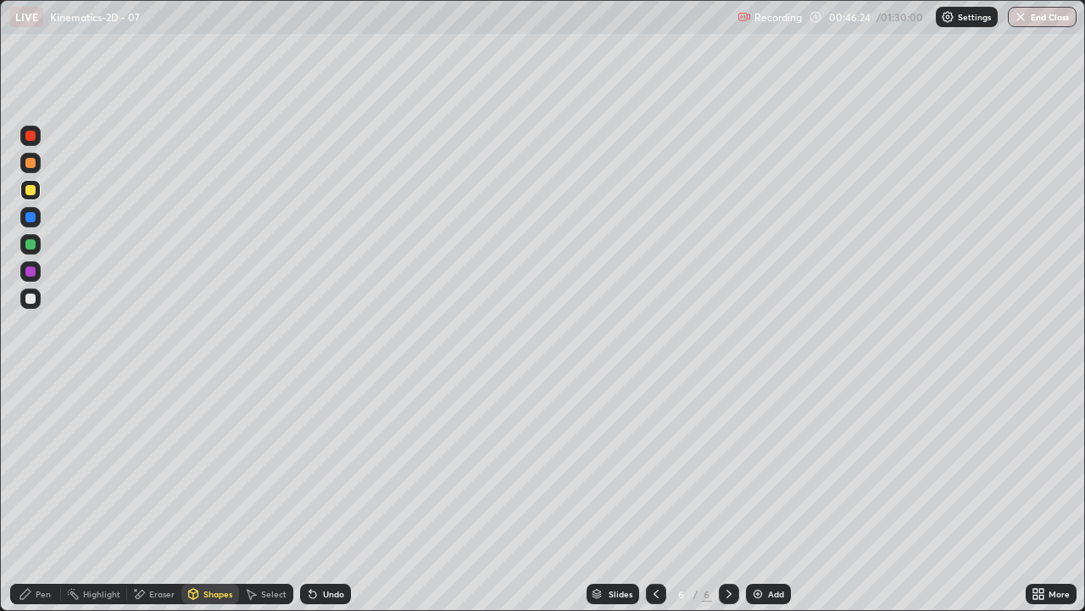
click at [32, 495] on icon at bounding box center [26, 594] width 14 height 14
click at [209, 495] on div "Shapes" at bounding box center [218, 593] width 29 height 8
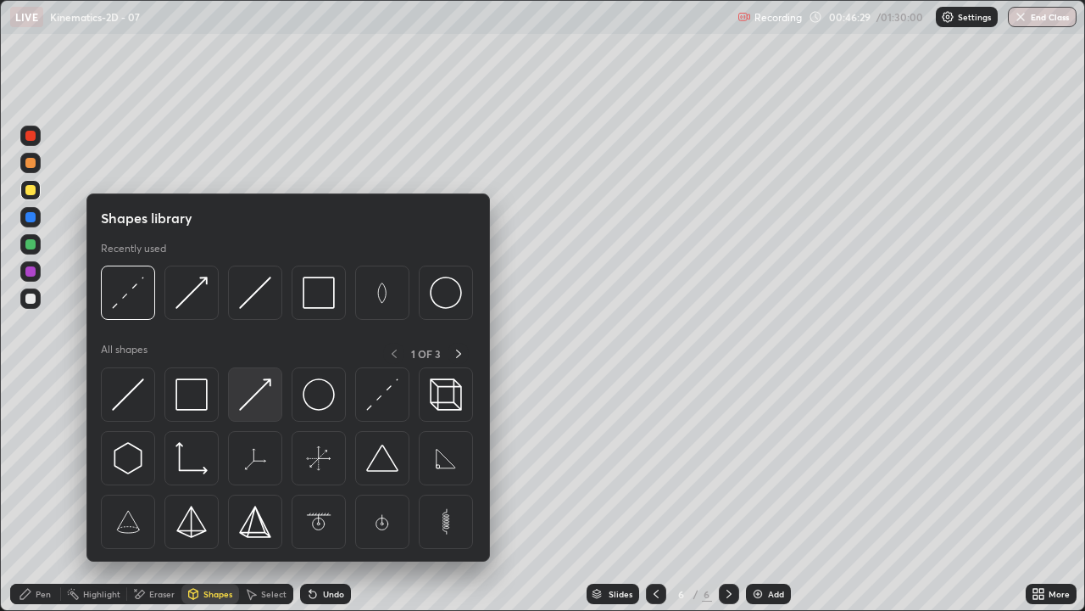
click at [260, 381] on img at bounding box center [255, 394] width 32 height 32
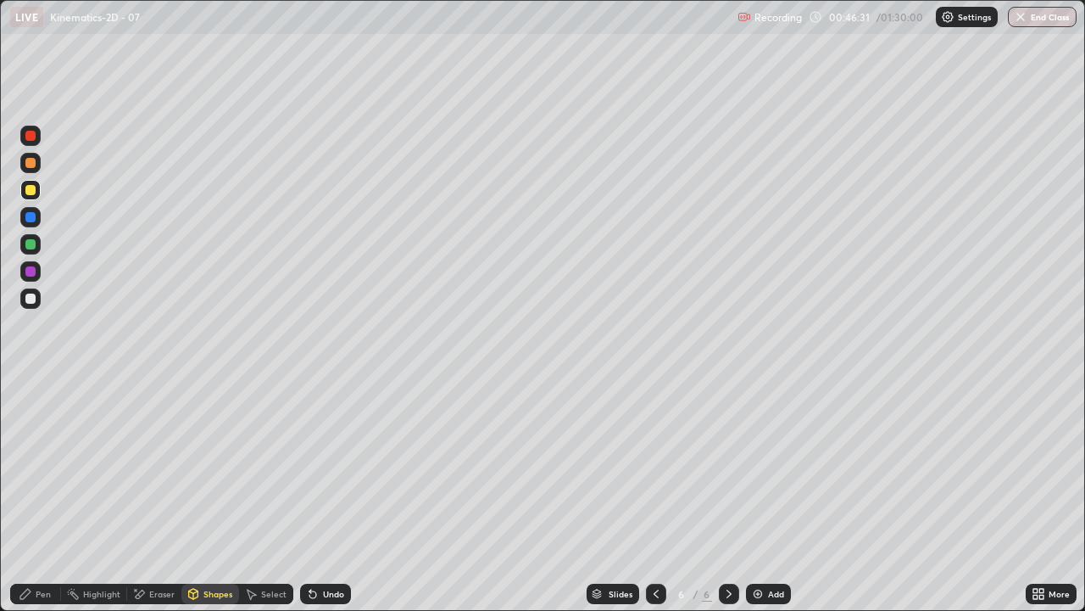
click at [32, 495] on div "Pen" at bounding box center [35, 593] width 51 height 20
click at [31, 265] on div at bounding box center [30, 271] width 20 height 20
click at [218, 495] on div "Shapes" at bounding box center [218, 593] width 29 height 8
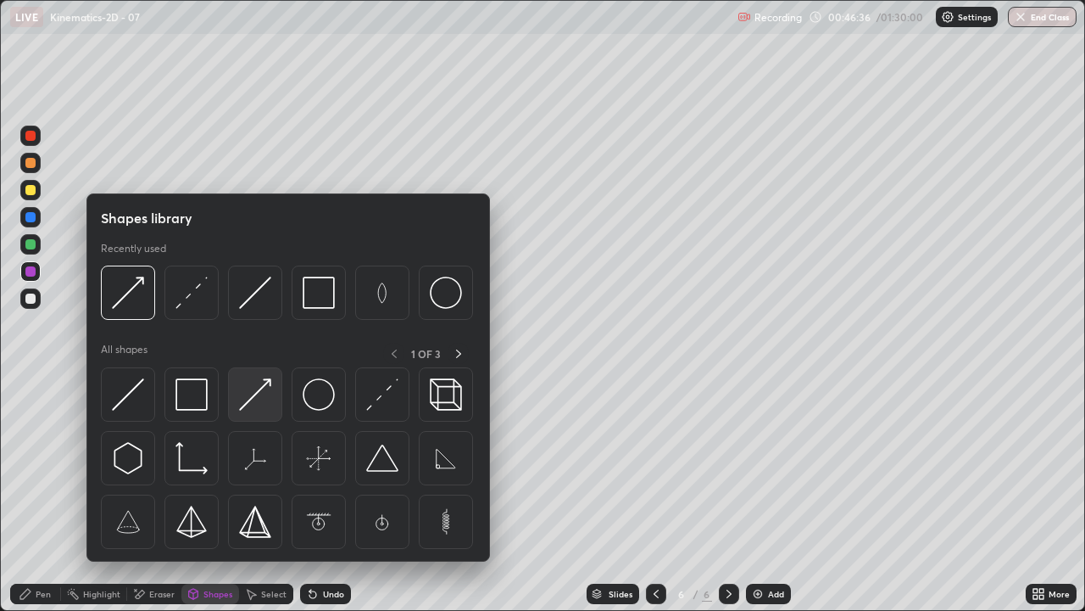
click at [263, 394] on img at bounding box center [255, 394] width 32 height 32
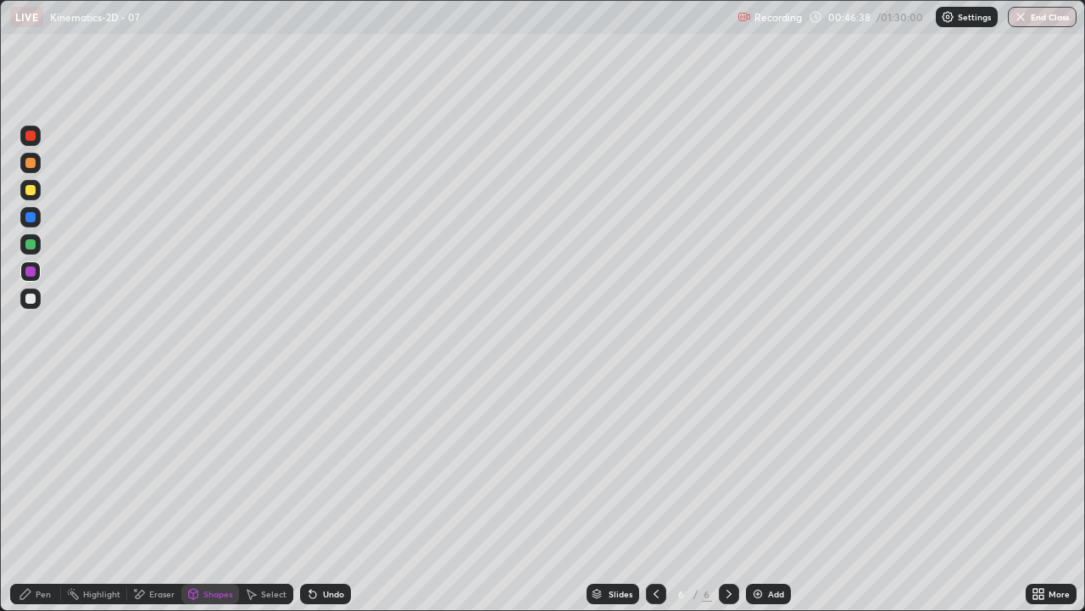
click at [33, 495] on div "Pen" at bounding box center [35, 593] width 51 height 20
click at [31, 495] on icon at bounding box center [25, 593] width 10 height 10
click at [31, 297] on div at bounding box center [30, 298] width 10 height 10
click at [655, 495] on icon at bounding box center [657, 594] width 14 height 14
click at [650, 495] on icon at bounding box center [657, 594] width 14 height 14
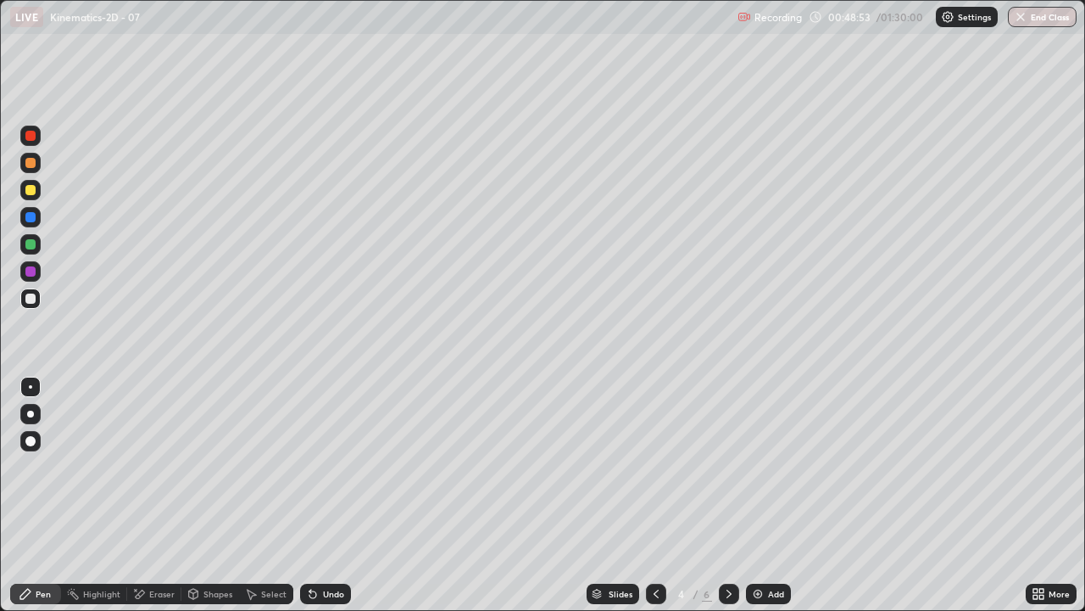
click at [655, 495] on icon at bounding box center [657, 594] width 14 height 14
click at [729, 495] on icon at bounding box center [729, 594] width 14 height 14
click at [727, 495] on icon at bounding box center [729, 594] width 14 height 14
click at [734, 495] on div at bounding box center [729, 593] width 20 height 20
click at [728, 495] on icon at bounding box center [729, 594] width 14 height 14
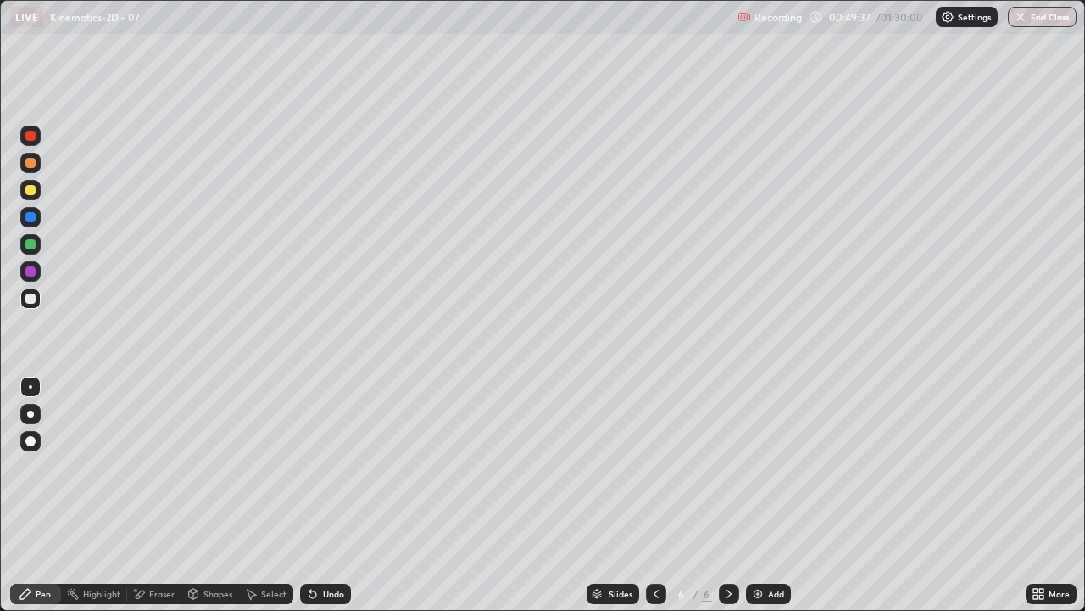
click at [728, 495] on icon at bounding box center [729, 594] width 14 height 14
click at [758, 495] on img at bounding box center [758, 594] width 14 height 14
click at [42, 495] on div "Pen" at bounding box center [35, 593] width 51 height 20
click at [33, 292] on div at bounding box center [30, 298] width 20 height 20
click at [45, 495] on div "Pen" at bounding box center [35, 593] width 51 height 20
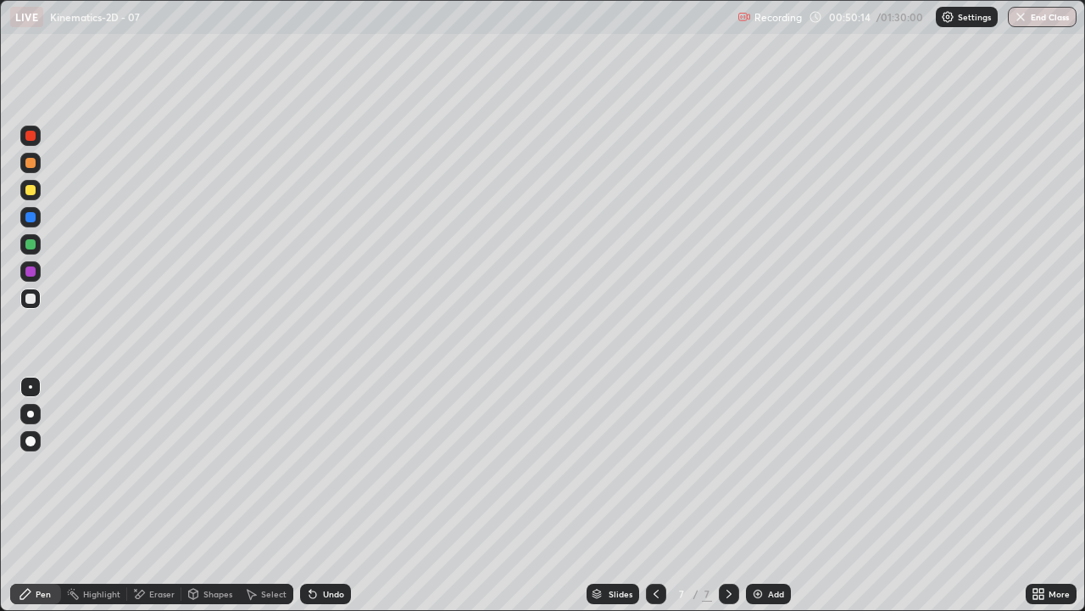
click at [36, 288] on div at bounding box center [30, 298] width 20 height 20
click at [206, 495] on div "Shapes" at bounding box center [210, 593] width 58 height 20
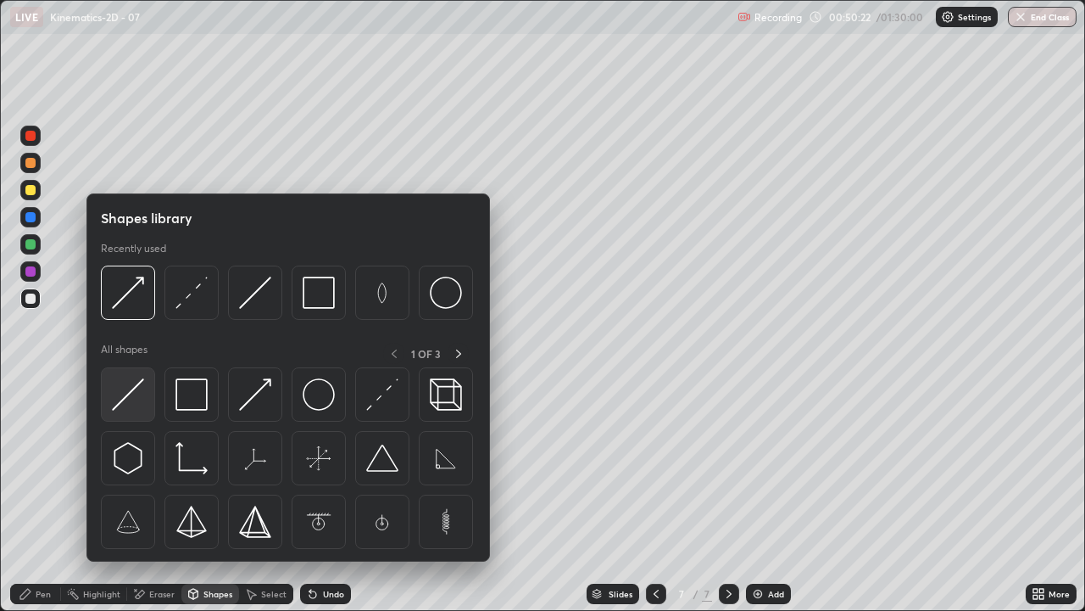
click at [137, 394] on img at bounding box center [128, 394] width 32 height 32
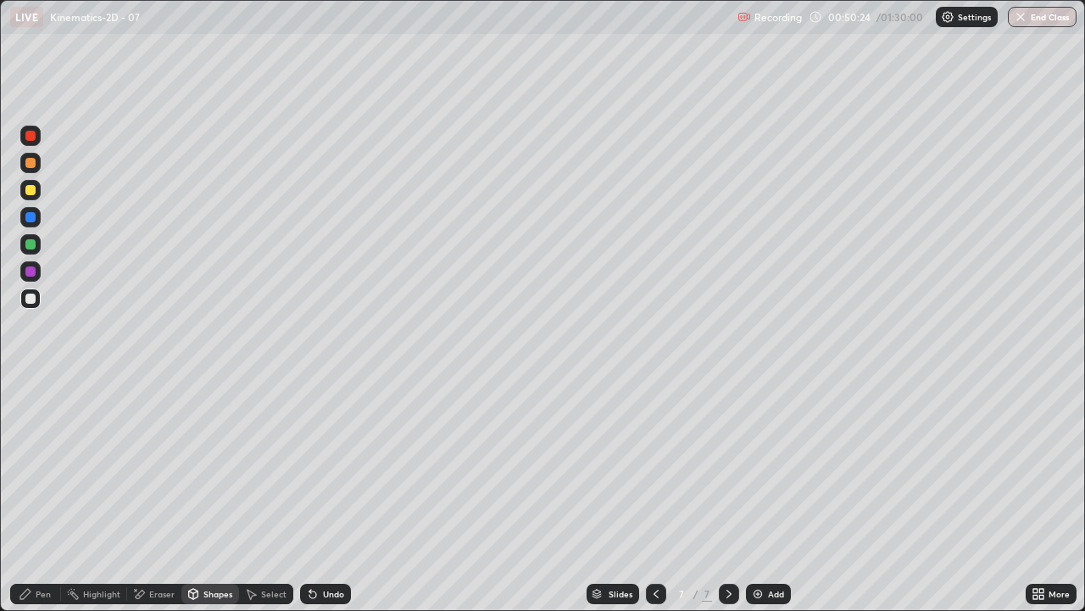
click at [36, 495] on div "Pen" at bounding box center [43, 593] width 15 height 8
click at [215, 495] on div "Shapes" at bounding box center [218, 593] width 29 height 8
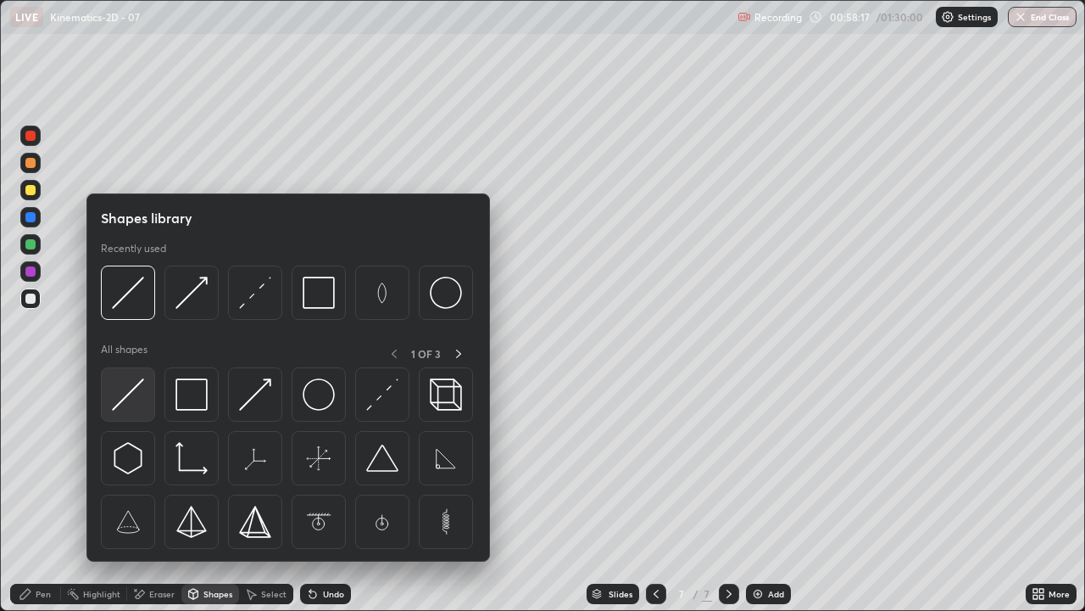
click at [125, 402] on img at bounding box center [128, 394] width 32 height 32
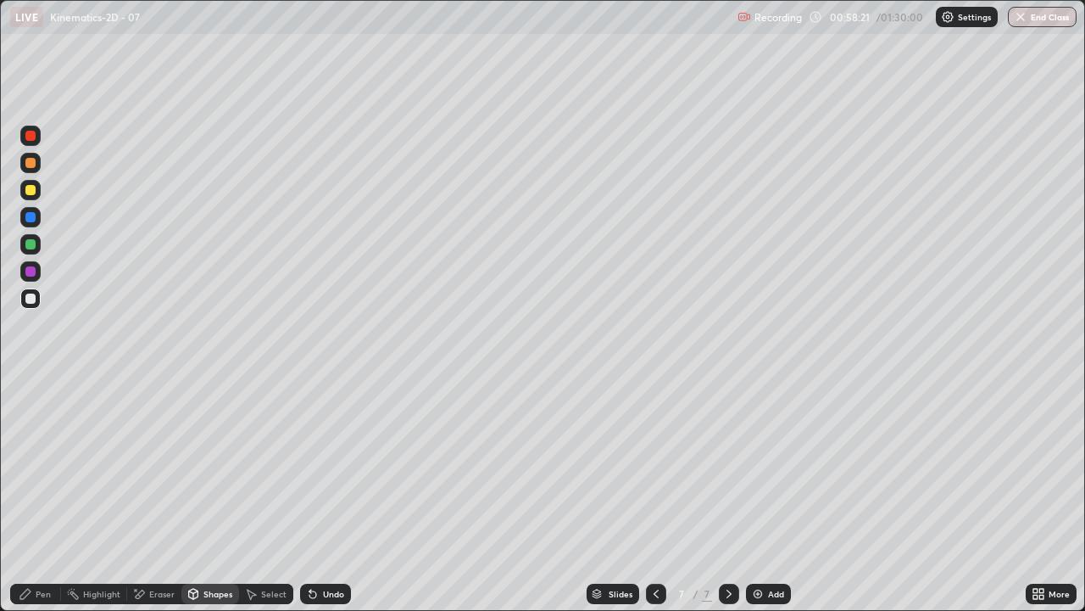
click at [207, 495] on div "Shapes" at bounding box center [210, 593] width 58 height 20
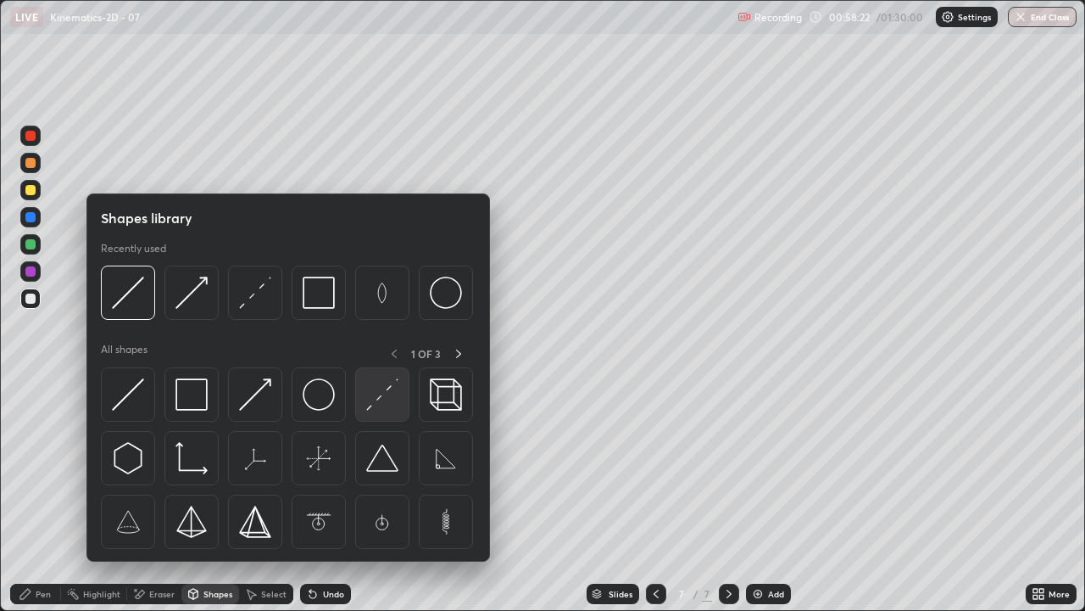
click at [386, 405] on img at bounding box center [382, 394] width 32 height 32
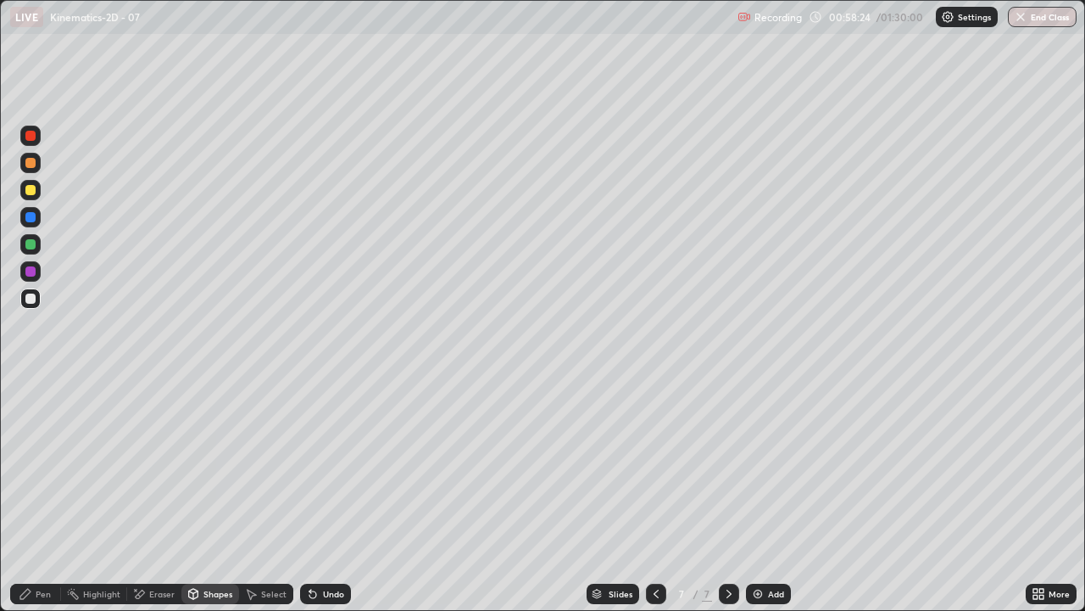
click at [202, 495] on div "Shapes" at bounding box center [210, 593] width 58 height 20
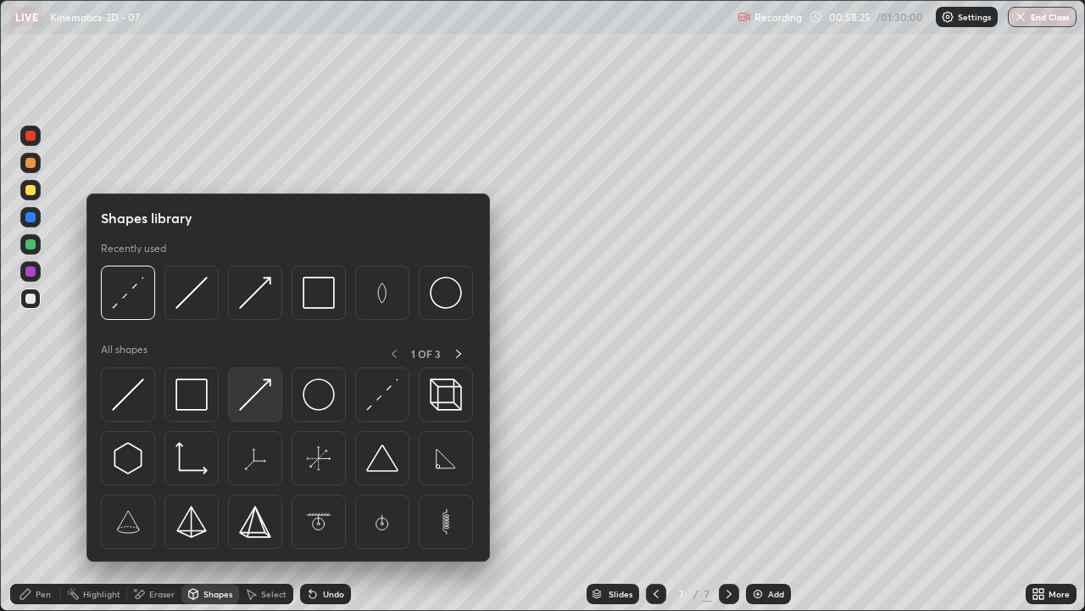
click at [254, 393] on img at bounding box center [255, 394] width 32 height 32
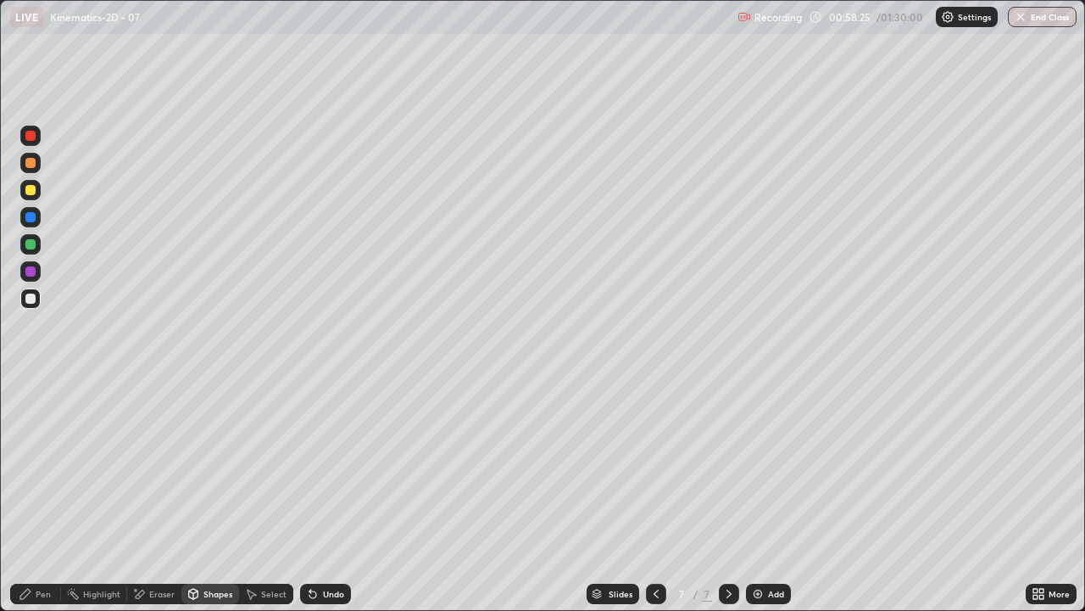
click at [27, 268] on div at bounding box center [30, 271] width 10 height 10
click at [31, 495] on icon at bounding box center [26, 594] width 14 height 14
click at [218, 495] on div "Shapes" at bounding box center [210, 593] width 58 height 20
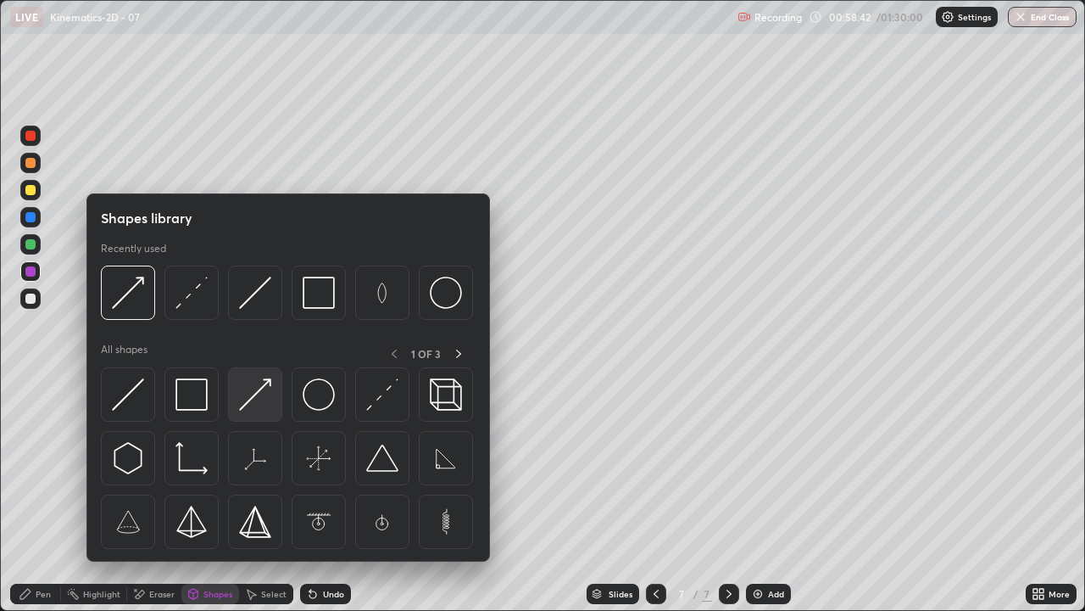
click at [238, 393] on div at bounding box center [255, 394] width 54 height 54
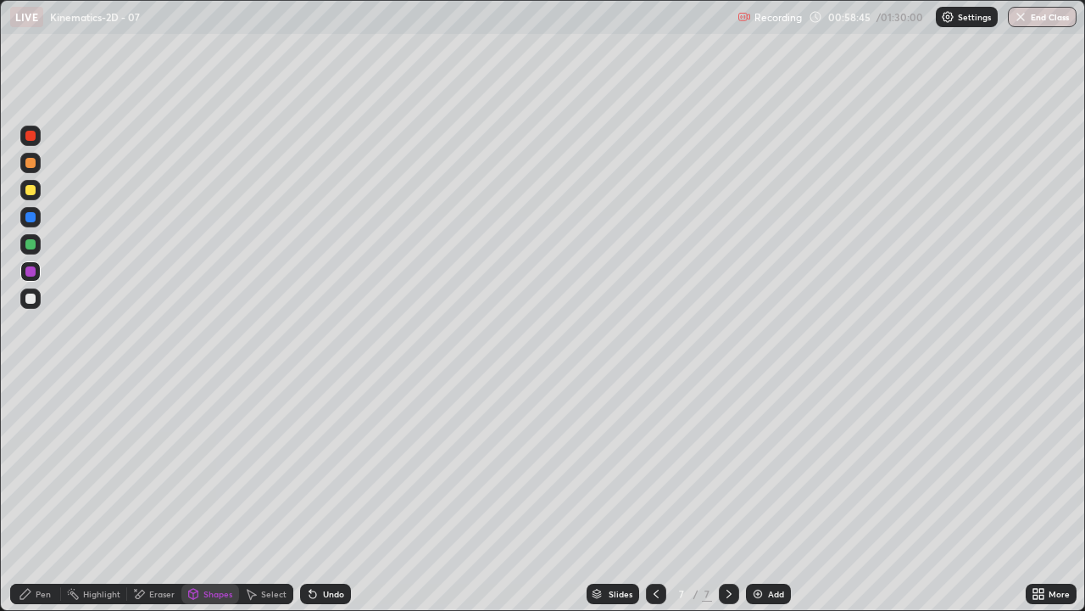
click at [42, 495] on div "Pen" at bounding box center [35, 593] width 51 height 20
click at [211, 495] on div "Shapes" at bounding box center [210, 593] width 58 height 20
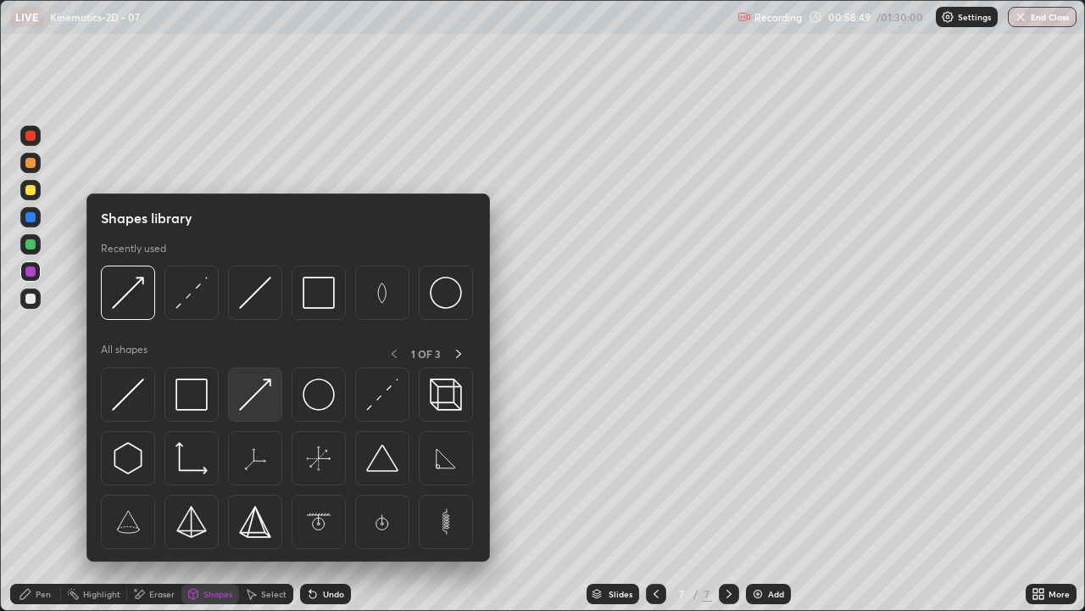
click at [258, 389] on img at bounding box center [255, 394] width 32 height 32
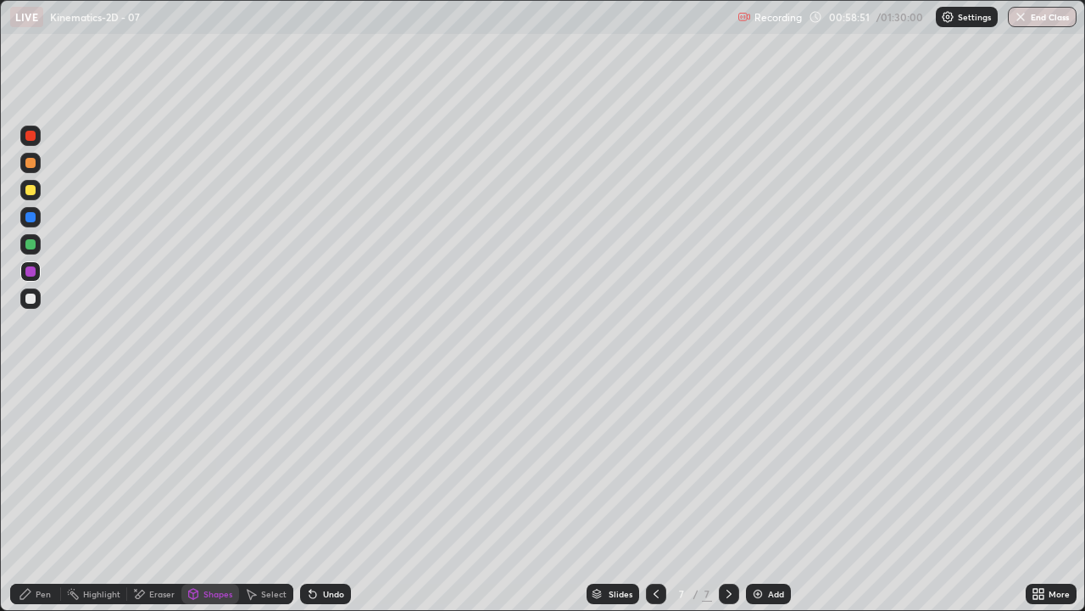
click at [18, 495] on div "Pen" at bounding box center [35, 593] width 51 height 20
click at [20, 495] on icon at bounding box center [26, 594] width 14 height 14
click at [323, 495] on div "Undo" at bounding box center [333, 593] width 21 height 8
click at [211, 495] on div "Shapes" at bounding box center [210, 593] width 58 height 20
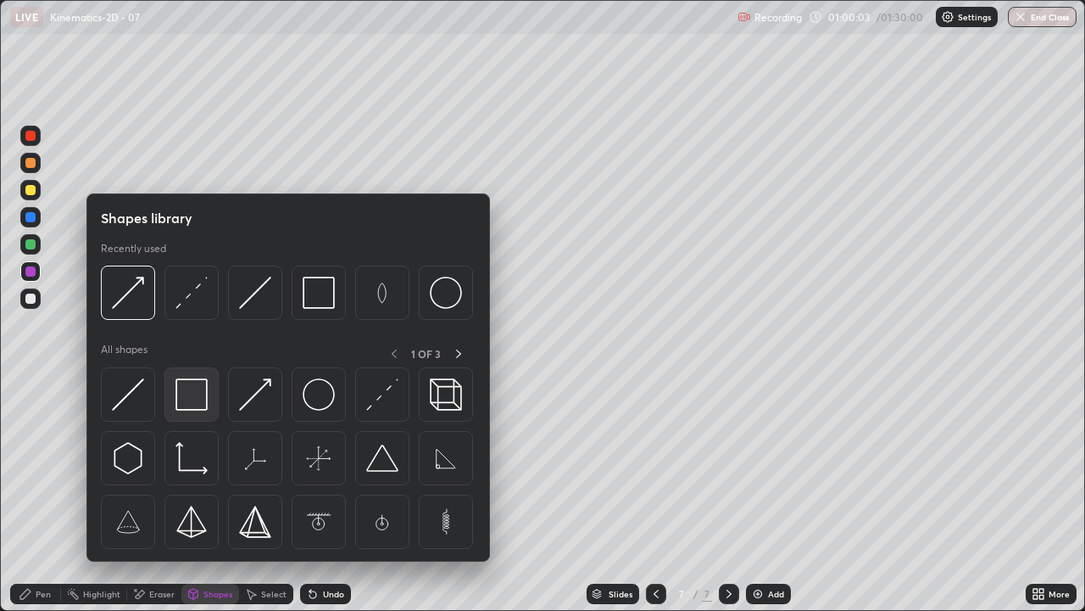
click at [193, 388] on img at bounding box center [192, 394] width 32 height 32
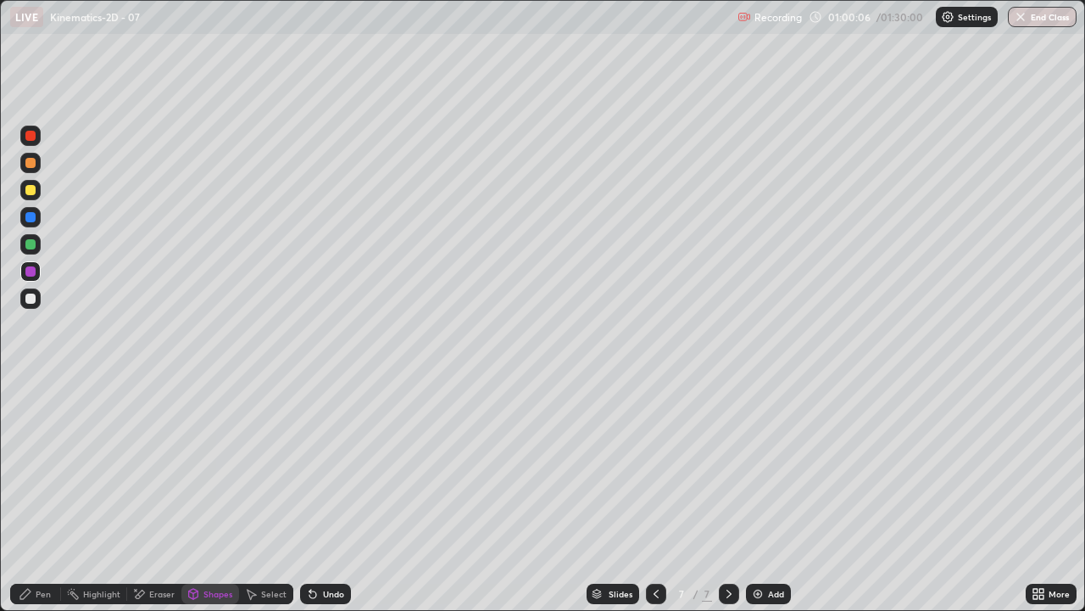
click at [31, 495] on div "Pen" at bounding box center [35, 593] width 51 height 20
click at [761, 495] on img at bounding box center [758, 594] width 14 height 14
click at [34, 495] on div "Pen" at bounding box center [35, 593] width 51 height 20
click at [656, 495] on icon at bounding box center [657, 594] width 14 height 14
click at [728, 495] on icon at bounding box center [729, 594] width 14 height 14
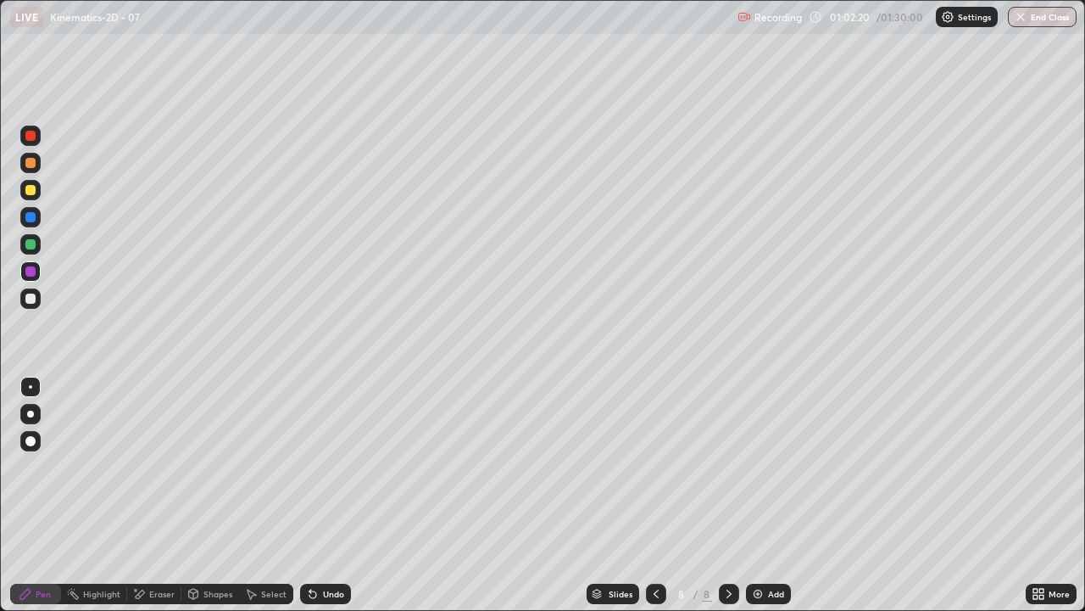
click at [22, 495] on icon at bounding box center [25, 593] width 10 height 10
click at [31, 298] on div at bounding box center [30, 298] width 10 height 10
click at [655, 495] on icon at bounding box center [657, 594] width 14 height 14
click at [728, 495] on icon at bounding box center [729, 594] width 14 height 14
click at [20, 495] on div "Pen" at bounding box center [35, 593] width 51 height 20
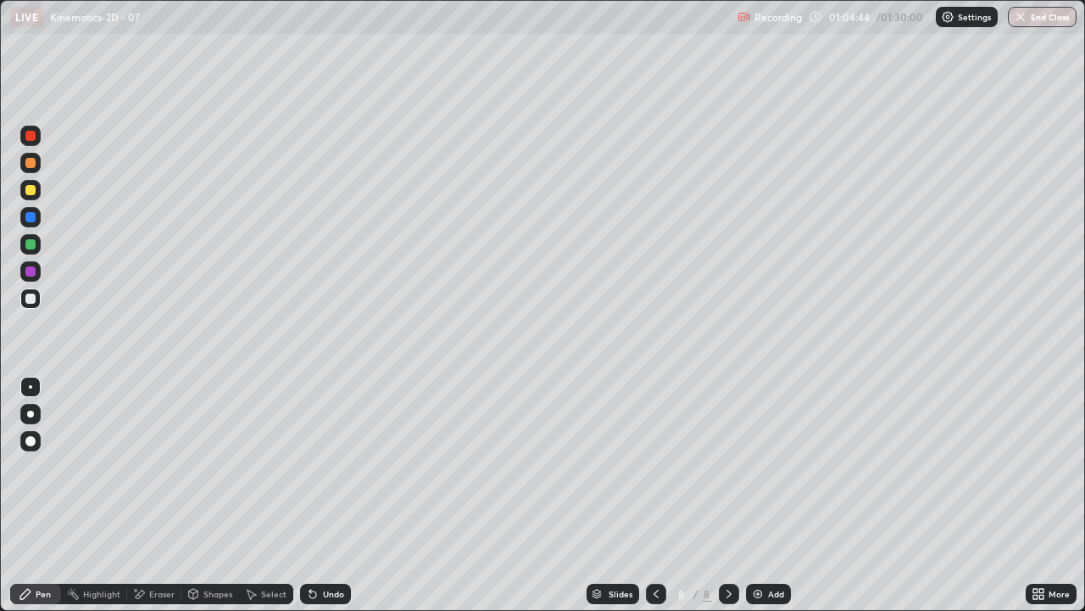
click at [31, 495] on div "Pen" at bounding box center [35, 593] width 51 height 20
click at [35, 298] on div at bounding box center [30, 298] width 10 height 10
click at [217, 495] on div "Shapes" at bounding box center [218, 593] width 29 height 8
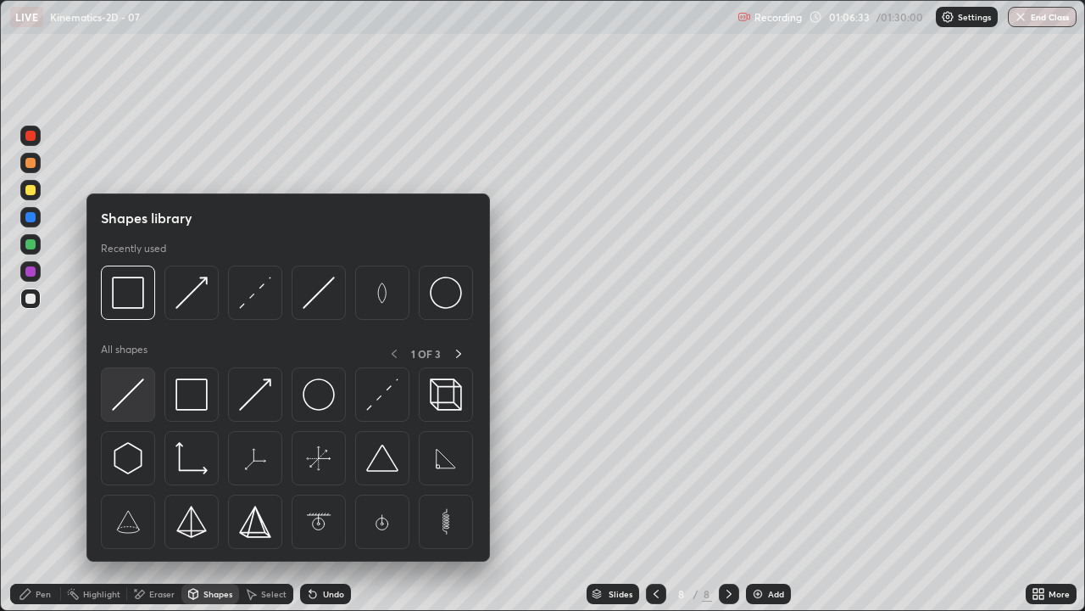
click at [119, 380] on img at bounding box center [128, 394] width 32 height 32
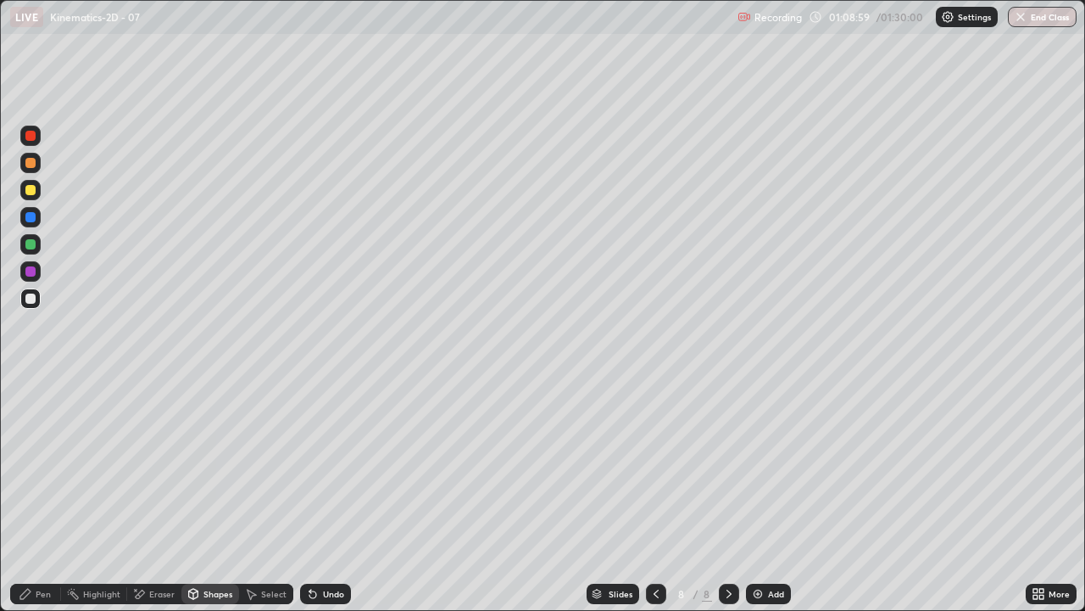
click at [37, 495] on div "Pen" at bounding box center [43, 593] width 15 height 8
click at [31, 291] on div at bounding box center [30, 298] width 20 height 20
click at [332, 495] on div "Undo" at bounding box center [333, 593] width 21 height 8
click at [203, 495] on div "Shapes" at bounding box center [210, 593] width 58 height 20
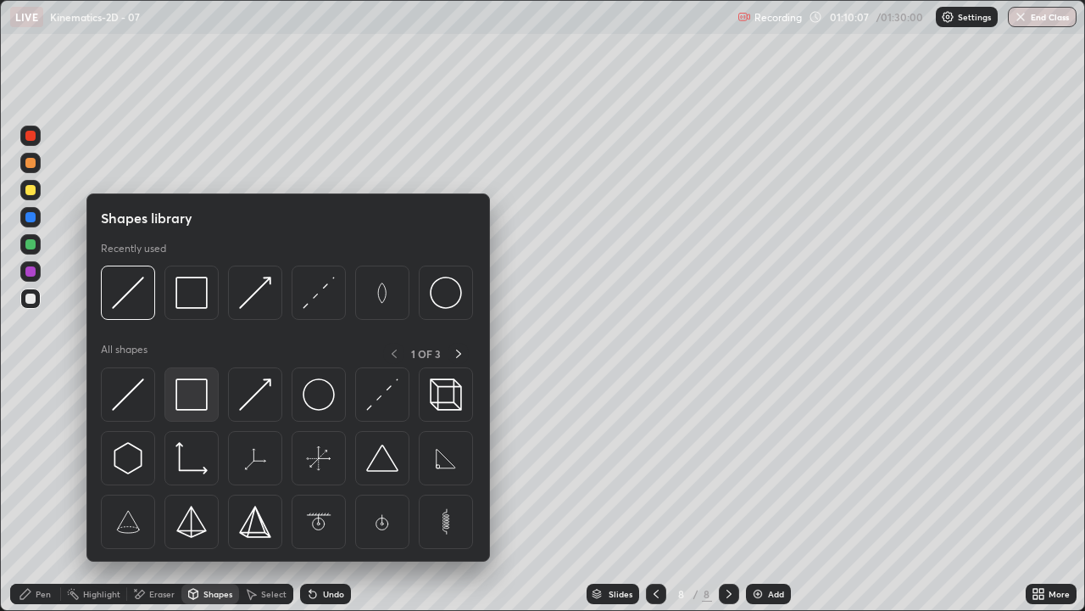
click at [189, 399] on img at bounding box center [192, 394] width 32 height 32
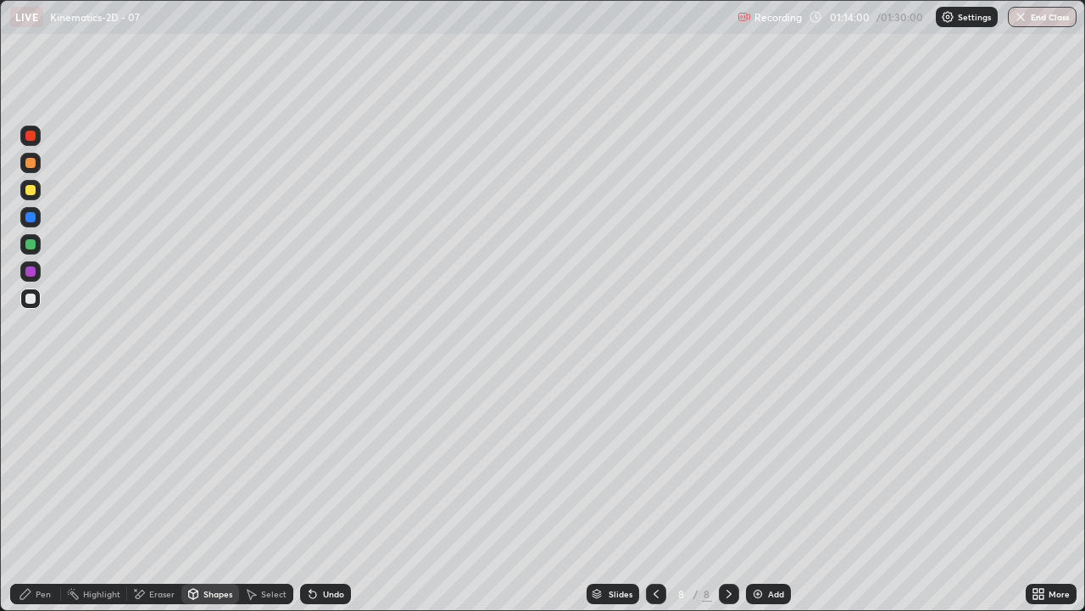
click at [768, 495] on div "Add" at bounding box center [776, 593] width 16 height 8
click at [201, 495] on div "Shapes" at bounding box center [210, 593] width 58 height 20
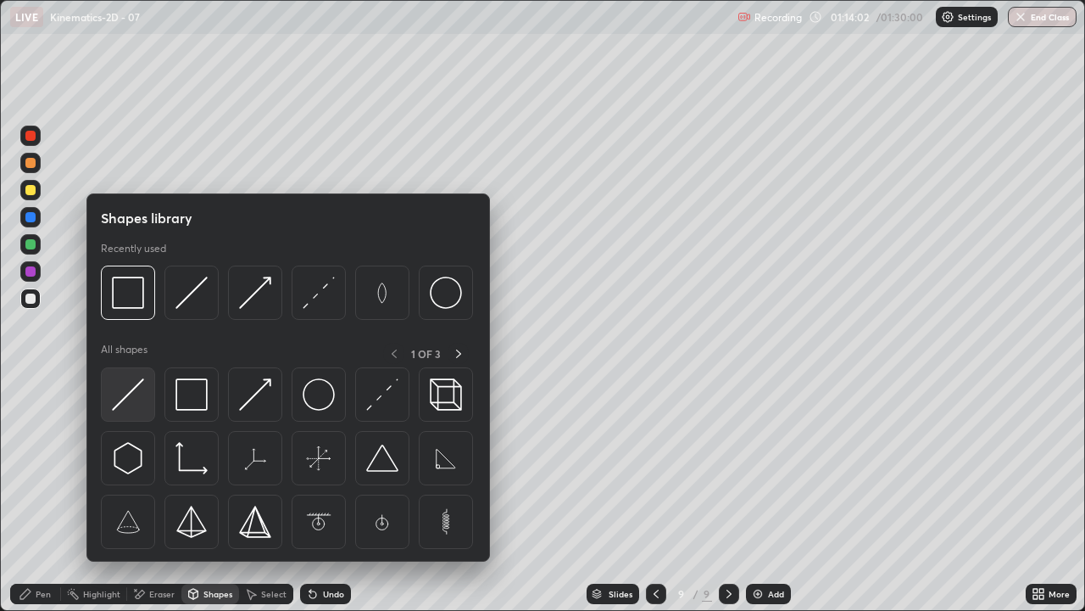
click at [127, 392] on img at bounding box center [128, 394] width 32 height 32
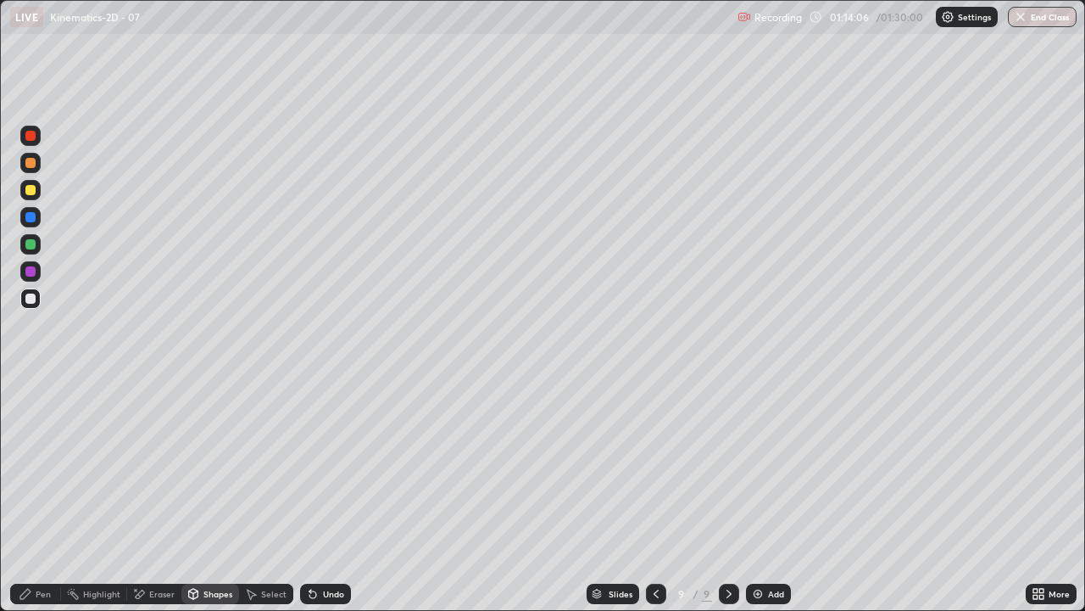
click at [220, 495] on div "Shapes" at bounding box center [210, 593] width 58 height 20
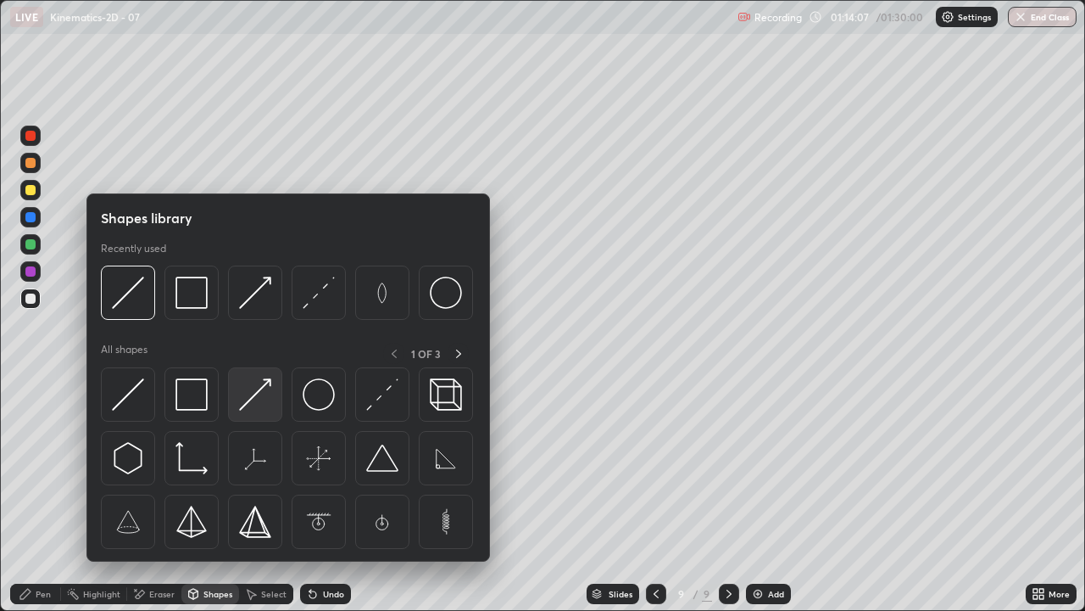
click at [260, 399] on img at bounding box center [255, 394] width 32 height 32
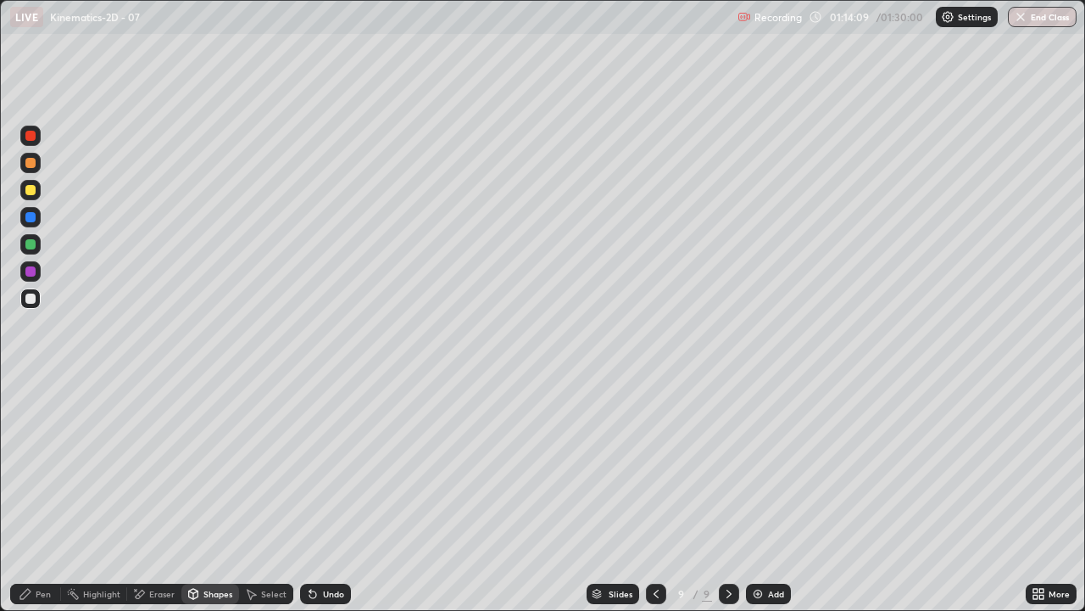
click at [25, 495] on div "Pen" at bounding box center [35, 593] width 51 height 20
click at [193, 495] on icon at bounding box center [194, 594] width 14 height 14
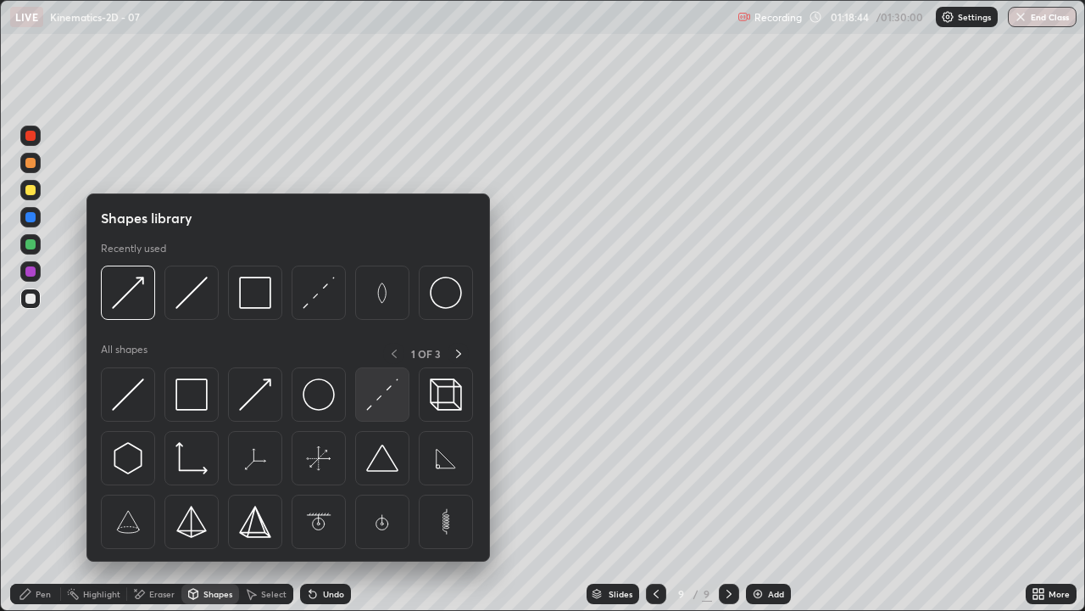
click at [378, 402] on img at bounding box center [382, 394] width 32 height 32
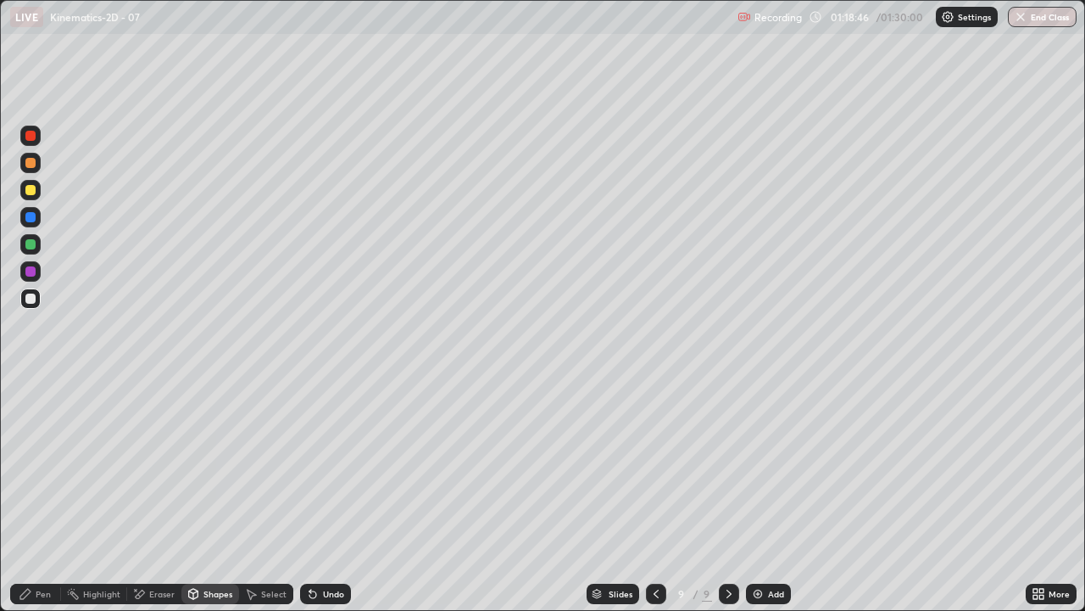
click at [210, 495] on div "Shapes" at bounding box center [210, 593] width 58 height 20
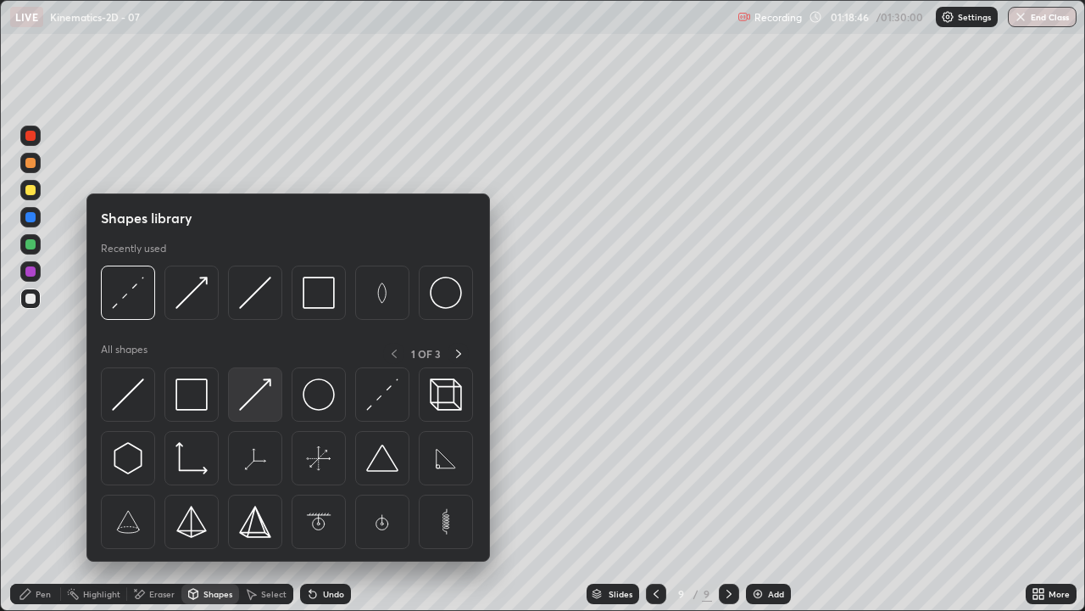
click at [257, 409] on img at bounding box center [255, 394] width 32 height 32
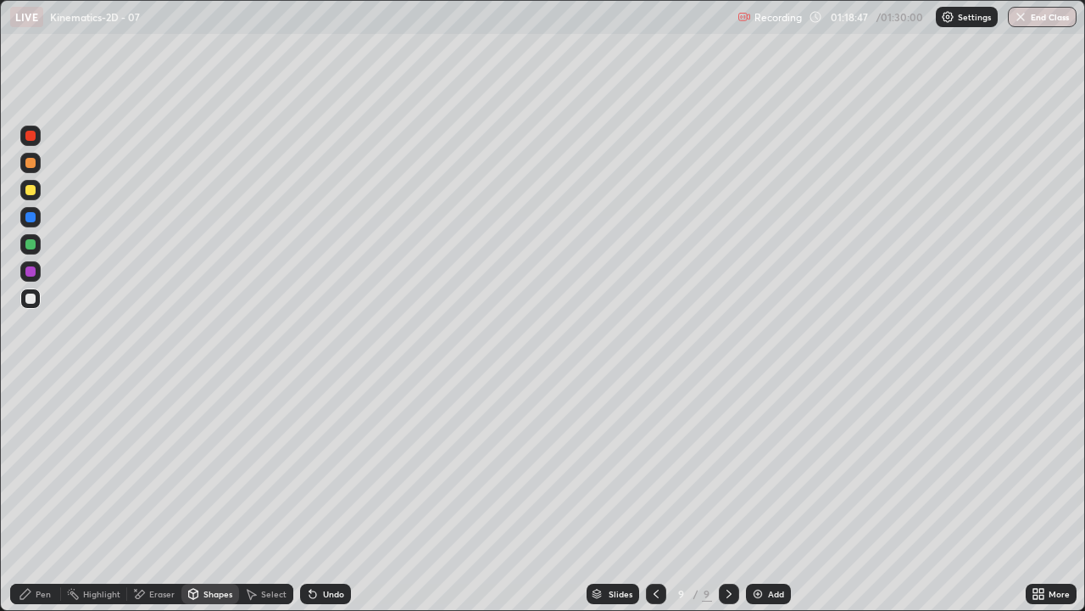
click at [31, 272] on div at bounding box center [30, 271] width 10 height 10
click at [33, 495] on div "Pen" at bounding box center [35, 593] width 51 height 20
click at [205, 495] on div "Shapes" at bounding box center [210, 593] width 58 height 20
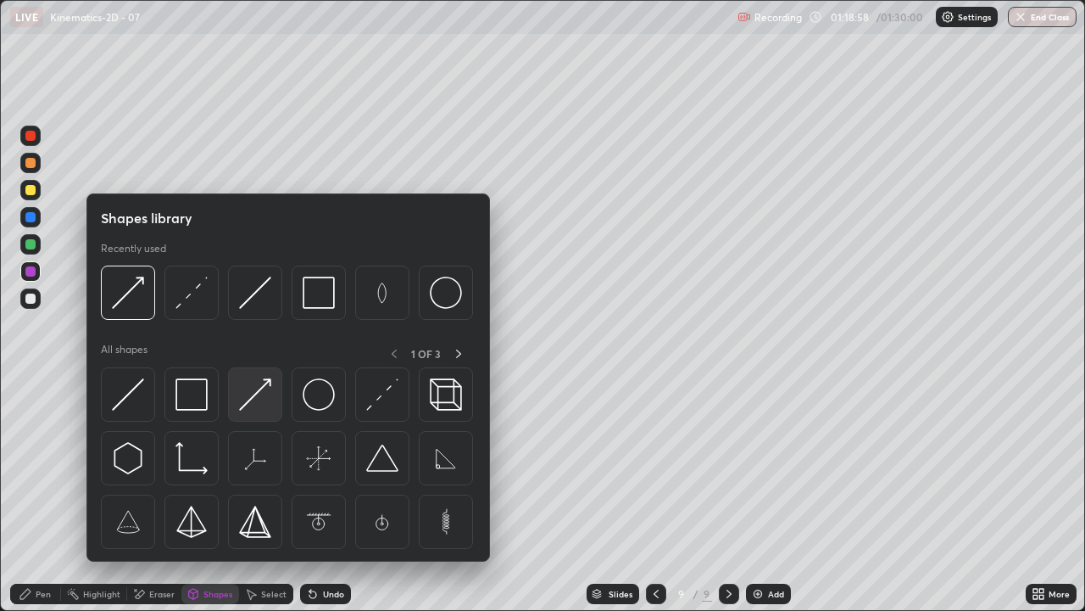
click at [253, 388] on img at bounding box center [255, 394] width 32 height 32
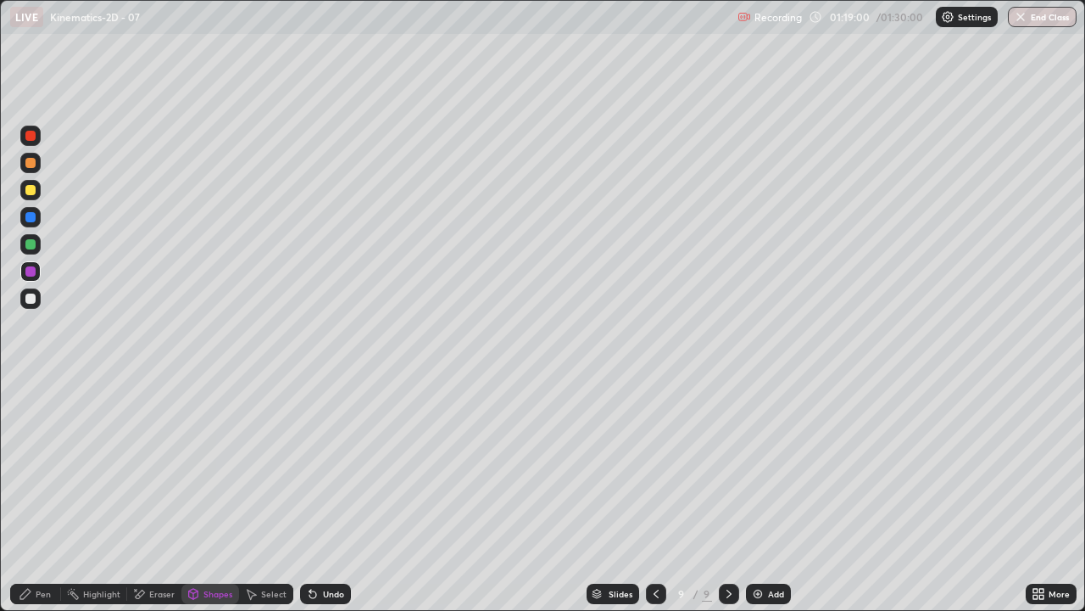
click at [37, 495] on div "Pen" at bounding box center [43, 593] width 15 height 8
click at [200, 495] on div "Shapes" at bounding box center [210, 593] width 58 height 20
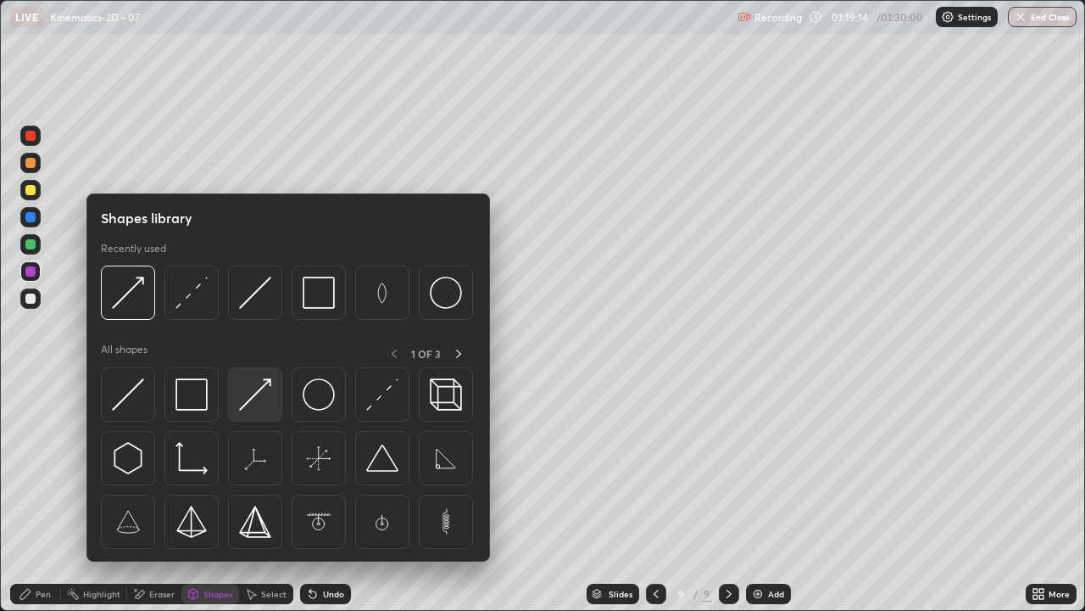
click at [262, 388] on img at bounding box center [255, 394] width 32 height 32
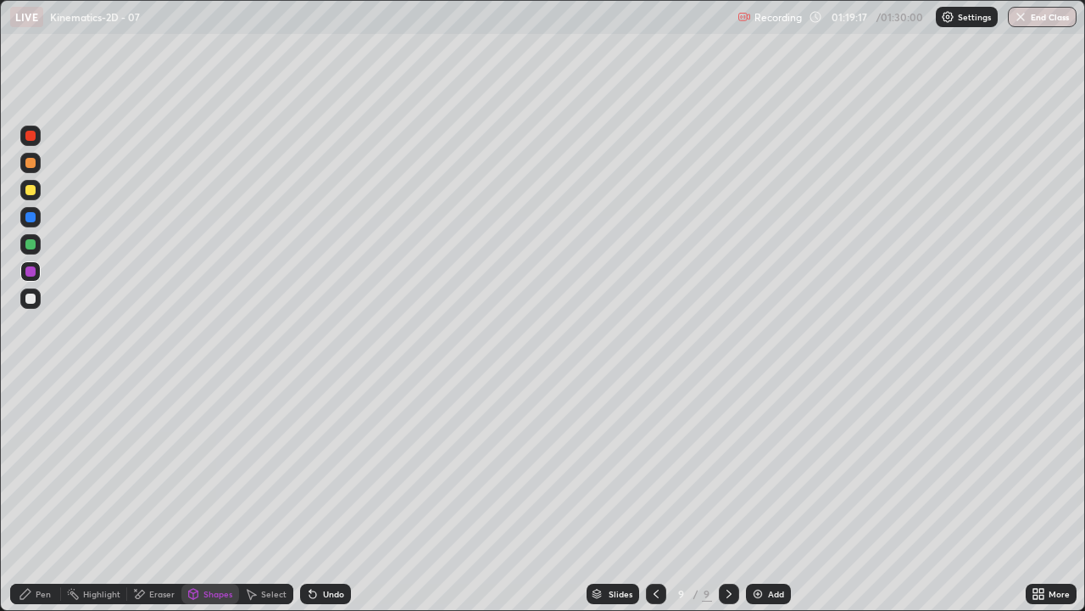
click at [21, 495] on div "Pen" at bounding box center [35, 593] width 51 height 20
click at [321, 495] on div "Undo" at bounding box center [325, 593] width 51 height 20
click at [38, 291] on div at bounding box center [30, 298] width 20 height 20
click at [148, 495] on div "Eraser" at bounding box center [154, 593] width 54 height 20
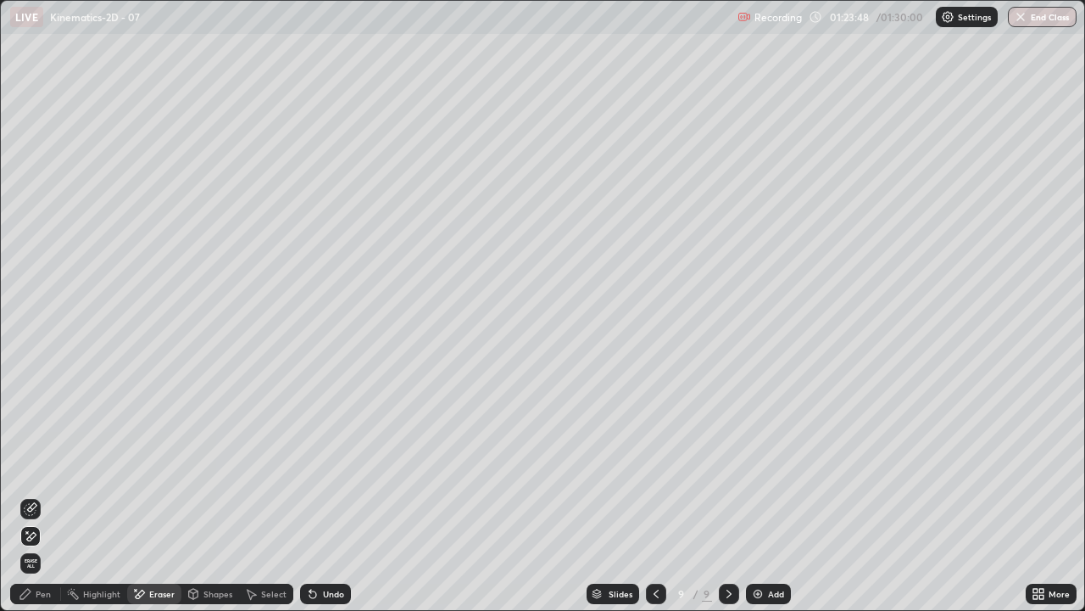
click at [330, 495] on div "Undo" at bounding box center [325, 593] width 51 height 20
click at [1030, 15] on button "End Class" at bounding box center [1042, 17] width 69 height 20
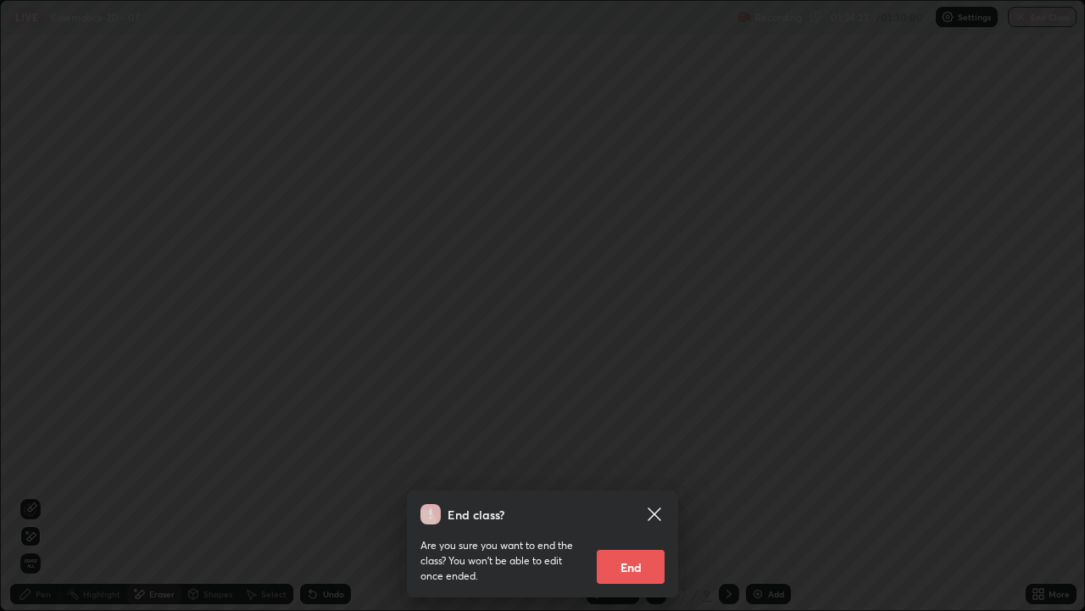
click at [629, 495] on button "End" at bounding box center [631, 566] width 68 height 34
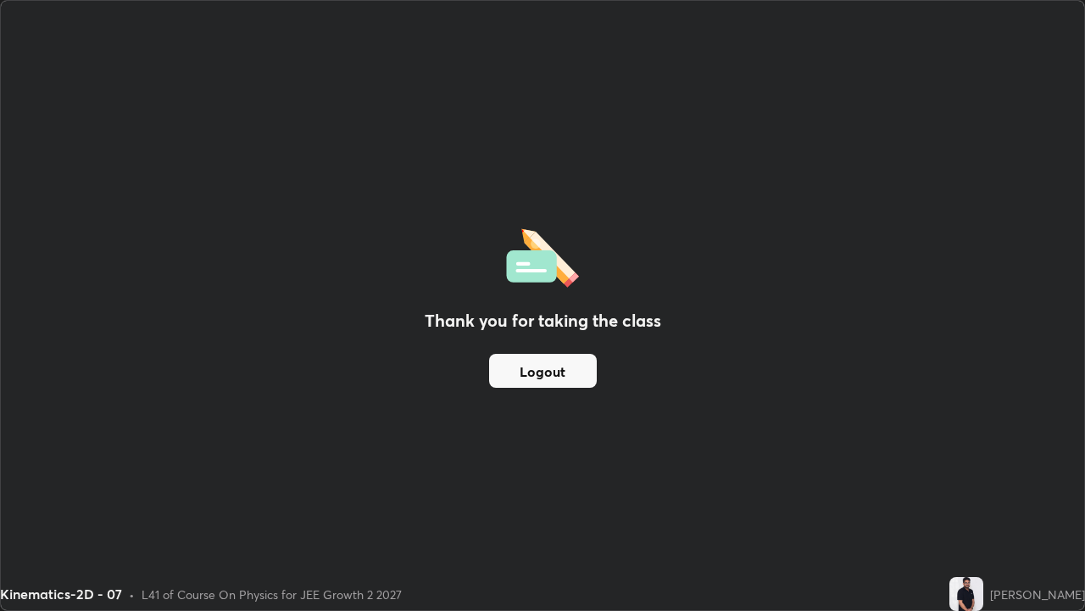
click at [555, 376] on button "Logout" at bounding box center [543, 371] width 108 height 34
